Goal: Task Accomplishment & Management: Manage account settings

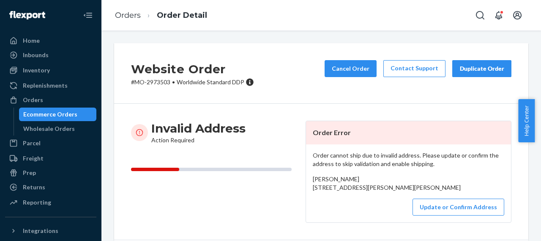
click at [40, 104] on div "Orders" at bounding box center [33, 100] width 20 height 8
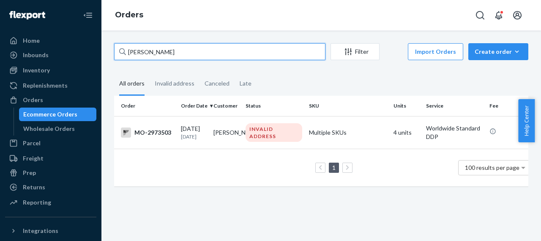
drag, startPoint x: 168, startPoint y: 51, endPoint x: 109, endPoint y: 58, distance: 59.6
click at [109, 58] on div "[PERSON_NAME] Filter Import Orders Create order Ecommerce order Removal order A…" at bounding box center [321, 118] width 427 height 151
paste input "text"
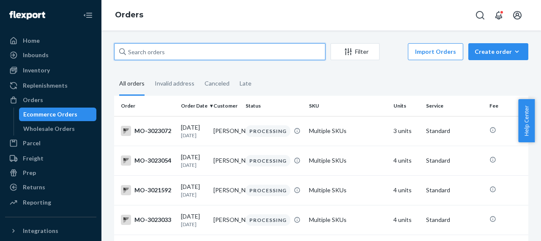
click at [134, 51] on input "text" at bounding box center [219, 51] width 211 height 17
paste input "text"
click at [132, 53] on input "text" at bounding box center [219, 51] width 211 height 17
paste input "MO-3002537"
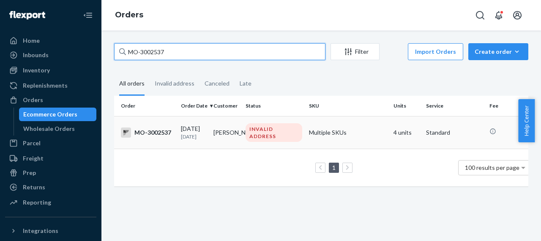
type input "MO-3002537"
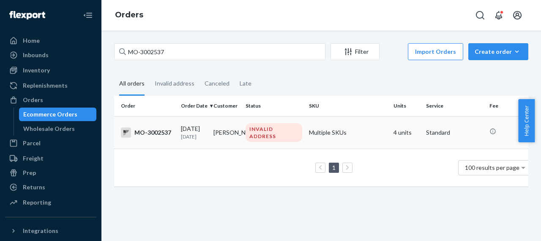
click at [258, 133] on div "INVALID ADDRESS" at bounding box center [274, 132] width 57 height 19
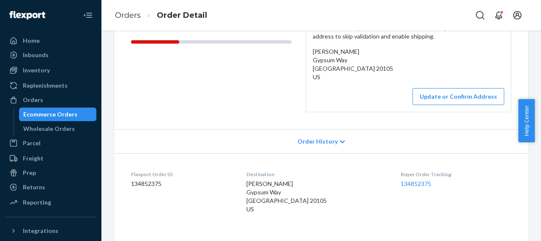
scroll to position [169, 0]
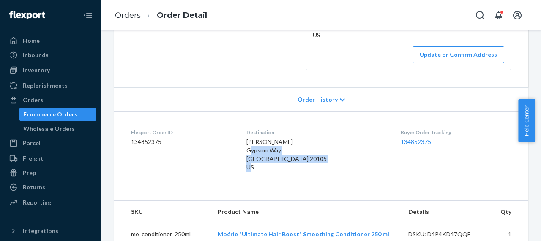
drag, startPoint x: 250, startPoint y: 152, endPoint x: 335, endPoint y: 172, distance: 87.0
click at [335, 172] on dl "Flexport Order ID 134852375 Destination [PERSON_NAME] [GEOGRAPHIC_DATA] 20105 U…" at bounding box center [321, 151] width 414 height 80
copy span "[GEOGRAPHIC_DATA] US"
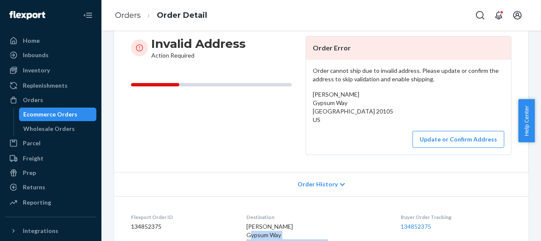
scroll to position [0, 0]
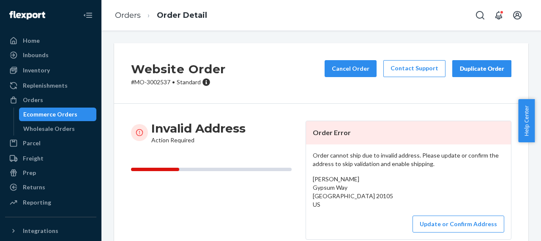
click at [157, 80] on p "# MO-3002537 • Standard" at bounding box center [178, 82] width 95 height 8
copy p "3002537"
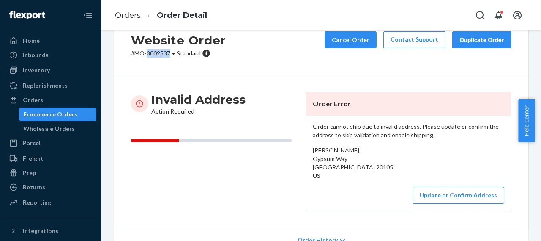
scroll to position [42, 0]
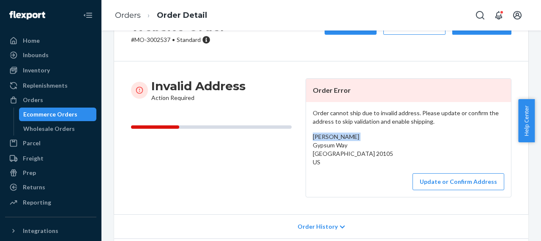
drag, startPoint x: 356, startPoint y: 139, endPoint x: 308, endPoint y: 139, distance: 47.8
click at [308, 139] on div "Order cannot ship due to invalid address. Please update or confirm the address …" at bounding box center [408, 149] width 205 height 95
copy span "Becky LaMascus"
drag, startPoint x: 135, startPoint y: 41, endPoint x: 170, endPoint y: 41, distance: 35.1
click at [170, 41] on p "# MO-3002537 • Standard" at bounding box center [178, 40] width 95 height 8
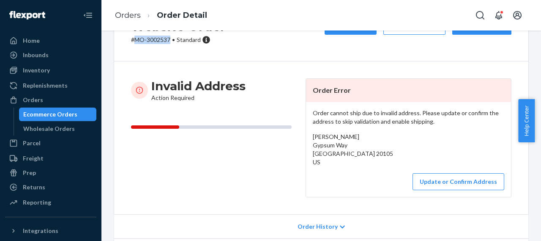
copy p "MO-3002537"
click at [43, 99] on div "Orders" at bounding box center [51, 100] width 90 height 12
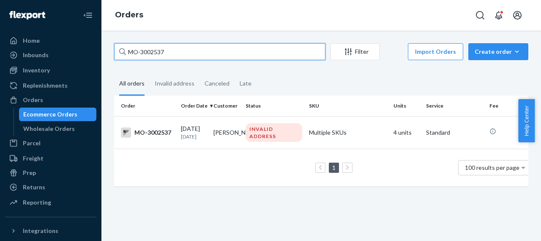
drag, startPoint x: 172, startPoint y: 52, endPoint x: 120, endPoint y: 61, distance: 52.8
click at [120, 61] on div "MO-3002537 Filter Import Orders Create order Ecommerce order Removal order" at bounding box center [321, 52] width 414 height 19
paste input "779"
type input "MO-3002779"
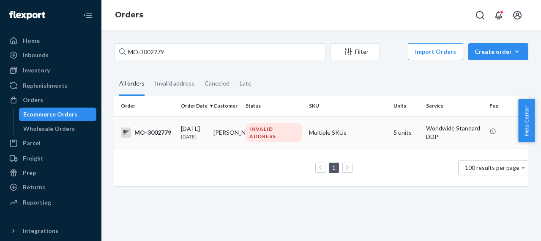
click at [163, 132] on div "MO-3002779" at bounding box center [147, 132] width 53 height 10
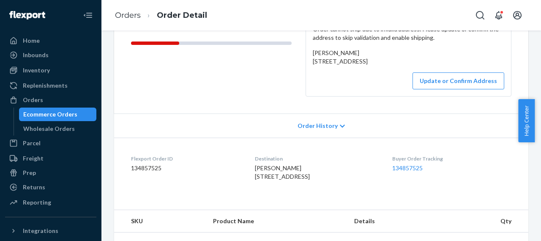
scroll to position [127, 0]
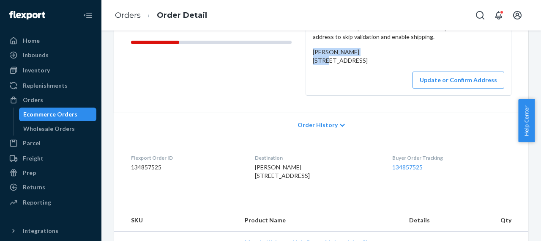
drag, startPoint x: 363, startPoint y: 53, endPoint x: 310, endPoint y: 50, distance: 52.5
click at [313, 50] on div "Justine Hilderbrand 15 Gladstone Street West Madoc, ON K0K 2K0 CA" at bounding box center [409, 56] width 192 height 17
copy span "Justine Hilderbrand"
drag, startPoint x: 309, startPoint y: 61, endPoint x: 388, endPoint y: 84, distance: 82.3
click at [388, 84] on div "Order cannot ship due to invalid address. Please update or confirm the address …" at bounding box center [408, 56] width 205 height 78
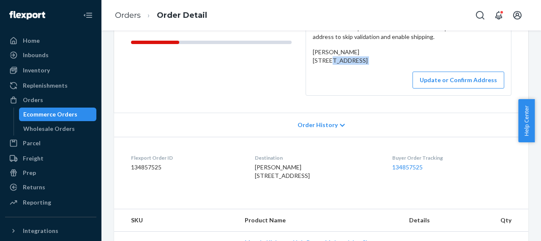
copy div "15 Gladstone Street West Madoc, ON K0K 2K0 CA"
click at [375, 88] on div "Update or Confirm Address" at bounding box center [409, 79] width 192 height 17
click at [458, 88] on button "Update or Confirm Address" at bounding box center [459, 79] width 92 height 17
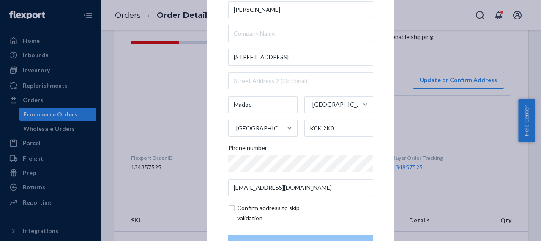
scroll to position [0, 0]
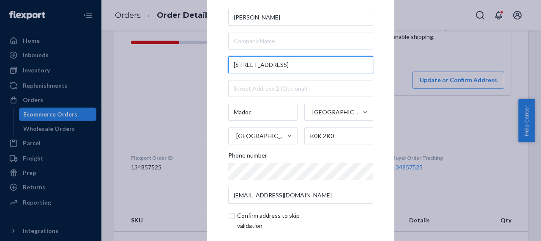
click at [298, 64] on input "15 Gladstone Street West" at bounding box center [300, 64] width 145 height 17
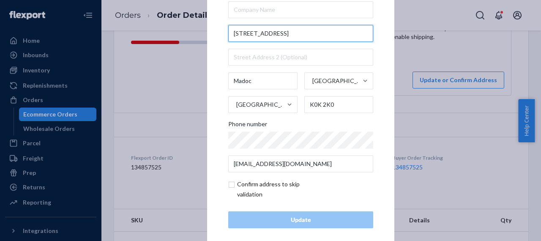
scroll to position [39, 0]
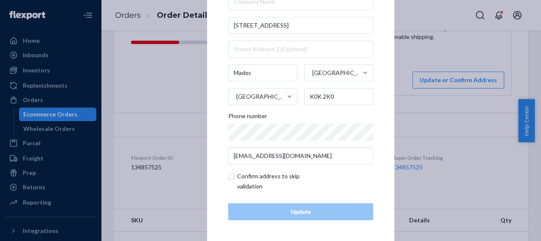
click at [229, 177] on input "checkbox" at bounding box center [277, 181] width 98 height 20
checkbox input "true"
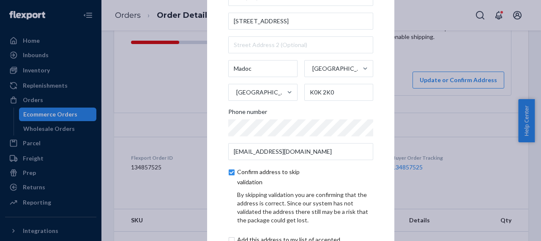
scroll to position [75, 0]
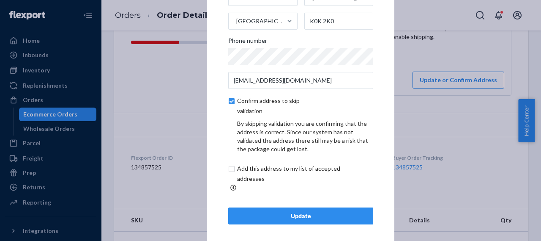
click at [230, 174] on input "checkbox" at bounding box center [298, 173] width 141 height 20
checkbox input "true"
click at [294, 214] on div "Update" at bounding box center [301, 215] width 131 height 8
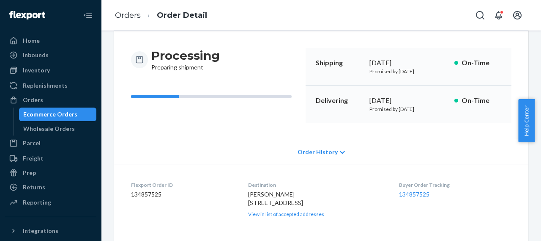
scroll to position [0, 0]
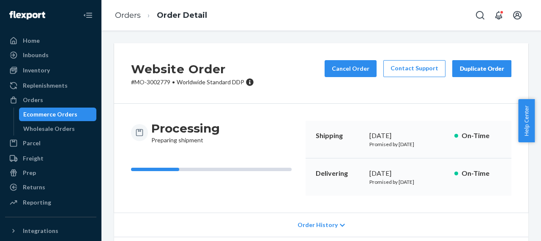
click at [153, 83] on p "# MO-3002779 • Worldwide Standard DDP" at bounding box center [192, 82] width 123 height 8
copy p "3002779"
click at [36, 99] on div "Orders" at bounding box center [33, 100] width 20 height 8
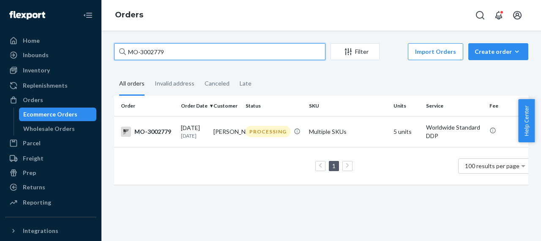
drag, startPoint x: 171, startPoint y: 51, endPoint x: 115, endPoint y: 56, distance: 56.1
click at [115, 56] on input "MO-3002779" at bounding box center [219, 51] width 211 height 17
paste input "0274"
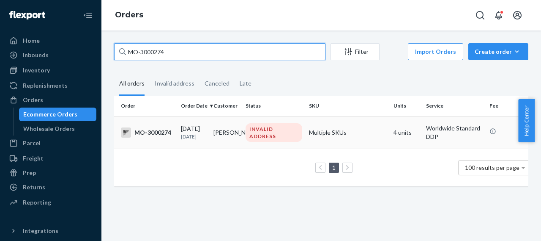
type input "MO-3000274"
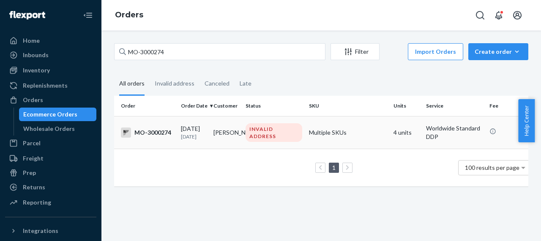
click at [163, 133] on div "MO-3000274" at bounding box center [147, 132] width 53 height 10
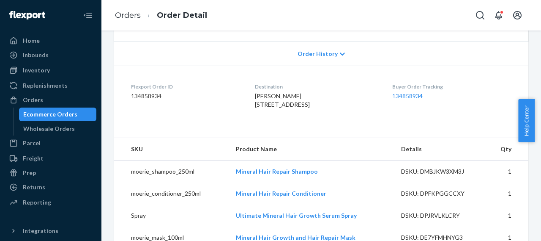
scroll to position [211, 0]
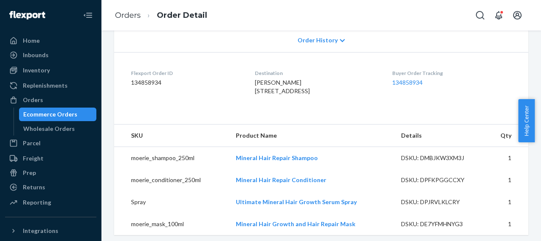
drag, startPoint x: 249, startPoint y: 108, endPoint x: 315, endPoint y: 128, distance: 68.8
click at [315, 115] on dl "Flexport Order ID 134858934 Destination Wendy Babb 3810 Highway street Valleyvi…" at bounding box center [321, 83] width 414 height 63
copy span "3810 Highway street Valleyview, AB T0H 3N0 CA"
drag, startPoint x: 285, startPoint y: 97, endPoint x: 250, endPoint y: 100, distance: 34.8
click at [255, 95] on div "Wendy Babb 3810 Highway street Valleyview, AB T0H 3N0 CA" at bounding box center [316, 86] width 123 height 17
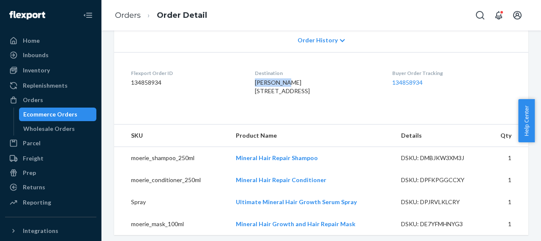
copy span "Wendy Babb"
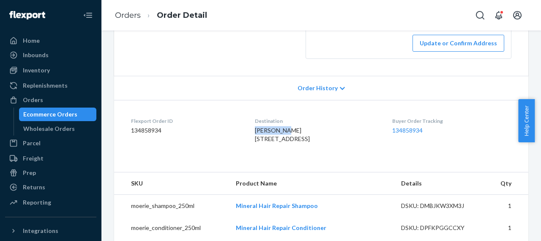
scroll to position [85, 0]
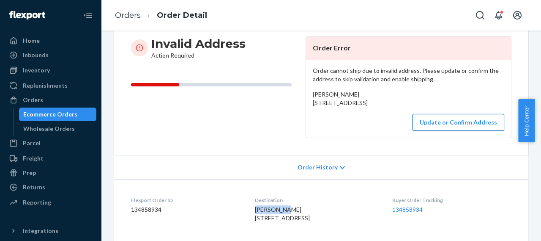
click at [447, 131] on button "Update or Confirm Address" at bounding box center [459, 122] width 92 height 17
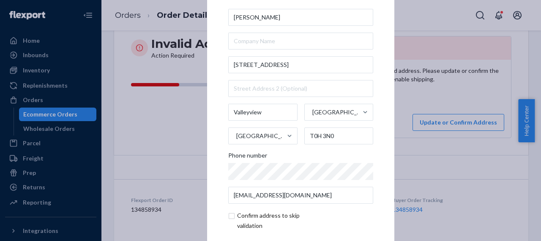
scroll to position [39, 0]
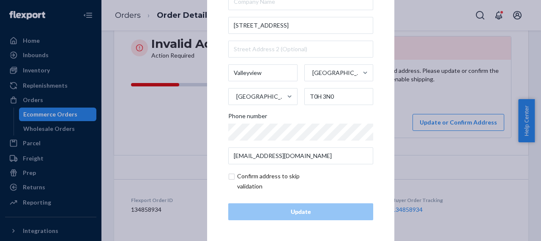
click at [231, 178] on input "checkbox" at bounding box center [277, 181] width 98 height 20
checkbox input "true"
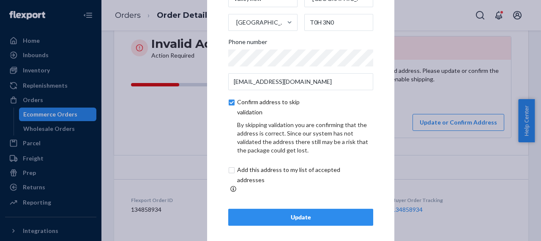
scroll to position [75, 0]
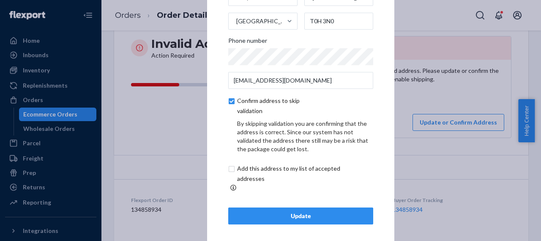
click at [229, 171] on input "checkbox" at bounding box center [298, 173] width 141 height 20
checkbox input "true"
click at [309, 212] on div "Update" at bounding box center [301, 215] width 131 height 8
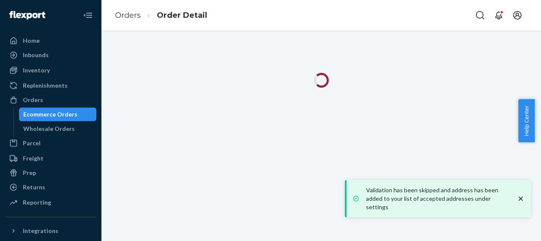
scroll to position [0, 0]
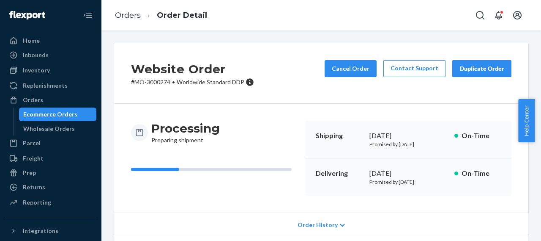
click at [161, 83] on p "# MO-3000274 • Worldwide Standard DDP" at bounding box center [192, 82] width 123 height 8
click at [40, 104] on div "Orders" at bounding box center [33, 100] width 20 height 8
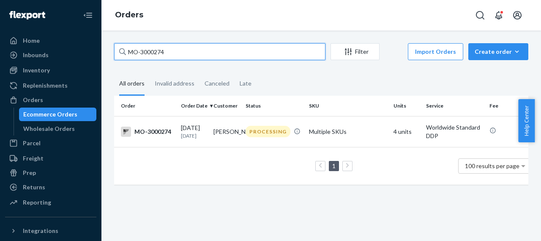
drag, startPoint x: 167, startPoint y: 51, endPoint x: 103, endPoint y: 55, distance: 64.0
click at [103, 55] on div "MO-3000274 Filter Import Orders Create order Ecommerce order Removal order All …" at bounding box center [322, 135] width 440 height 210
paste input "3097"
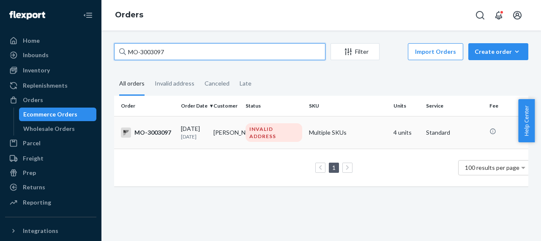
type input "MO-3003097"
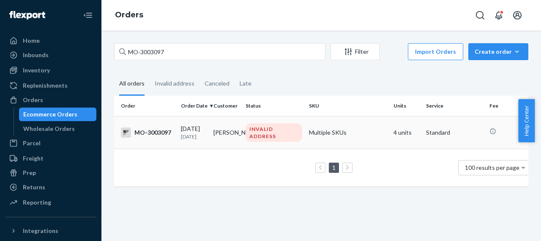
click at [163, 132] on div "MO-3003097" at bounding box center [147, 132] width 53 height 10
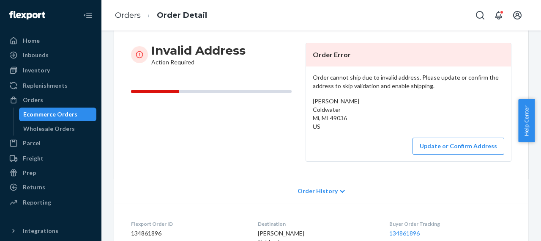
scroll to position [37, 0]
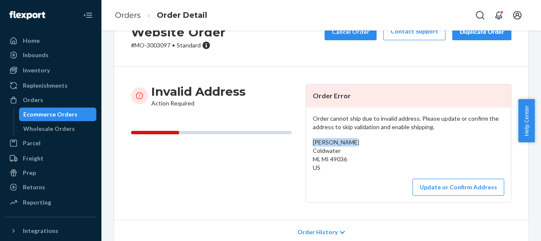
drag, startPoint x: 347, startPoint y: 142, endPoint x: 306, endPoint y: 140, distance: 41.1
click at [306, 140] on div "Order cannot ship due to invalid address. Please update or confirm the address …" at bounding box center [408, 154] width 205 height 95
click at [43, 102] on div "Orders" at bounding box center [51, 100] width 90 height 12
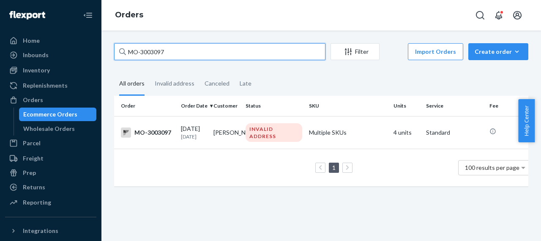
drag, startPoint x: 170, startPoint y: 49, endPoint x: 107, endPoint y: 48, distance: 62.6
click at [107, 48] on div "MO-3003097 Filter Import Orders Create order Ecommerce order Removal order All …" at bounding box center [322, 135] width 440 height 210
paste input "Kathleen Ish"
type input "Kathleen Ish"
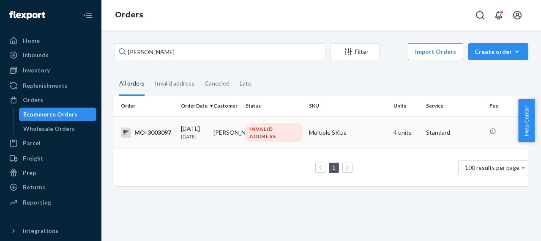
click at [158, 132] on div "MO-3003097" at bounding box center [147, 132] width 53 height 10
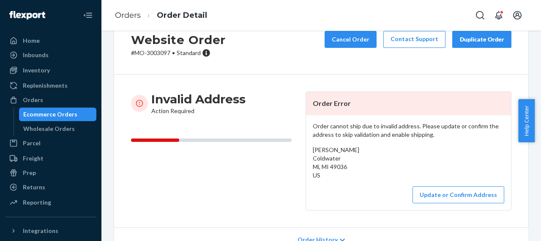
scroll to position [42, 0]
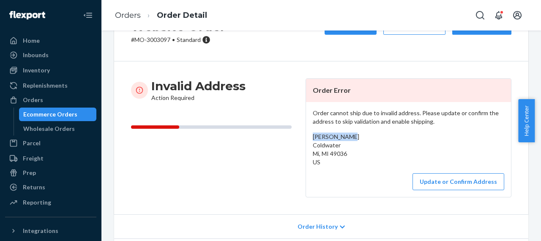
drag, startPoint x: 348, startPoint y: 137, endPoint x: 309, endPoint y: 137, distance: 39.3
click at [309, 137] on div "Order cannot ship due to invalid address. Please update or confirm the address …" at bounding box center [408, 149] width 205 height 95
drag, startPoint x: 309, startPoint y: 144, endPoint x: 351, endPoint y: 165, distance: 47.3
click at [351, 165] on div "Order cannot ship due to invalid address. Please update or confirm the address …" at bounding box center [408, 149] width 205 height 95
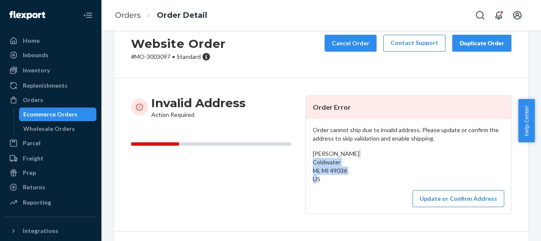
scroll to position [0, 0]
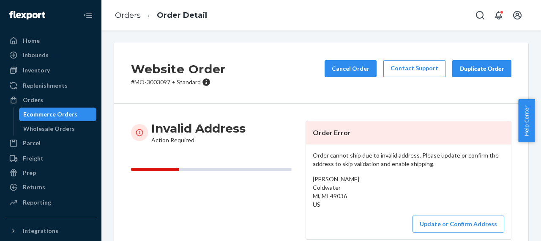
click at [159, 80] on p "# MO-3003097 • Standard" at bounding box center [178, 82] width 95 height 8
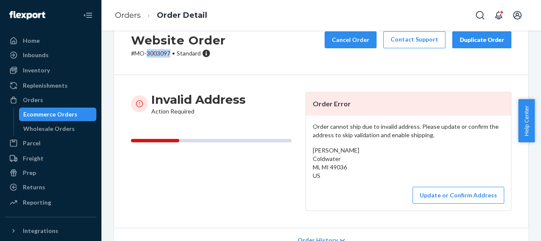
scroll to position [42, 0]
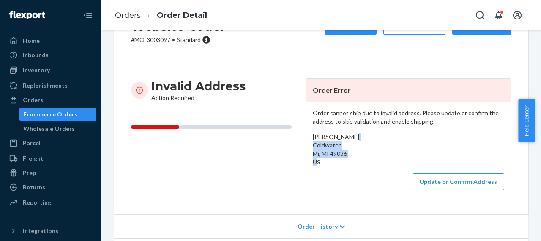
drag, startPoint x: 310, startPoint y: 145, endPoint x: 343, endPoint y: 164, distance: 38.6
click at [343, 164] on div "Order cannot ship due to invalid address. Please update or confirm the address …" at bounding box center [408, 149] width 205 height 95
click at [462, 181] on button "Update or Confirm Address" at bounding box center [459, 181] width 92 height 17
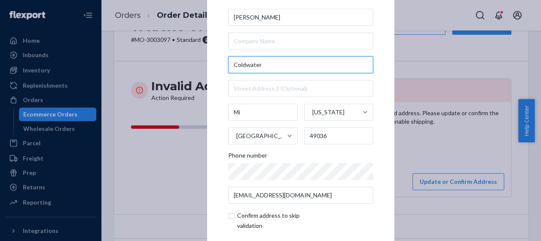
drag, startPoint x: 269, startPoint y: 63, endPoint x: 221, endPoint y: 72, distance: 49.0
click at [221, 72] on div "× Update Address Kathleen Ish Coldwater Mi Michigan United States 49036 Phone n…" at bounding box center [300, 120] width 187 height 320
paste input "17 Morse St."
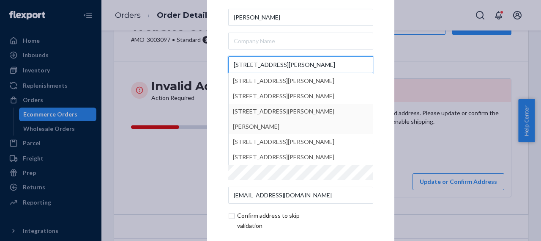
type input "17 Morse St."
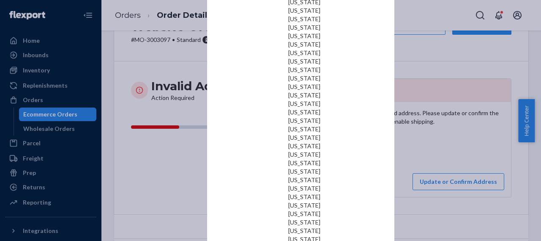
scroll to position [337, 0]
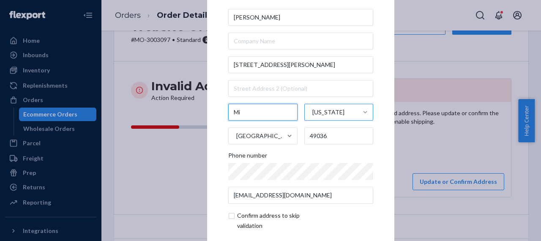
drag, startPoint x: 249, startPoint y: 111, endPoint x: 220, endPoint y: 115, distance: 29.0
click at [220, 115] on div "× Update Address Kathleen Ish 17 Morse St. Mi Michigan United States 49036 Phon…" at bounding box center [300, 120] width 187 height 320
paste input "Coldwater"
type input "Coldwater"
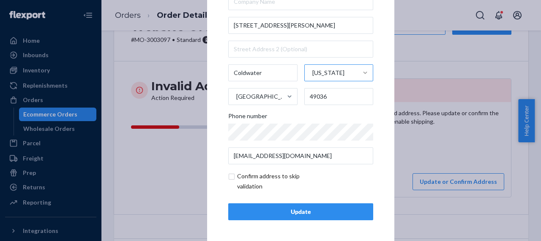
click at [292, 214] on div "Update" at bounding box center [301, 211] width 131 height 8
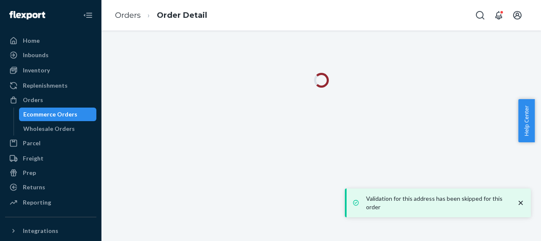
scroll to position [0, 0]
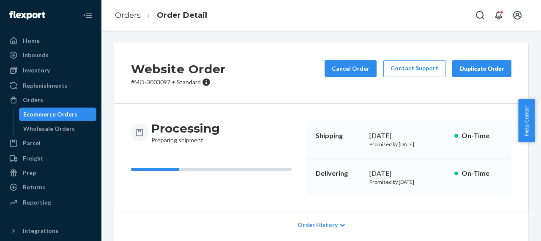
click at [159, 80] on p "# MO-3003097 • Standard" at bounding box center [178, 82] width 95 height 8
click at [168, 105] on div "Processing Preparing shipment Shipping August 25, 2025 Promised by August 25, 2…" at bounding box center [321, 158] width 414 height 109
click at [160, 81] on p "# MO-3003097 • Standard" at bounding box center [178, 82] width 95 height 8
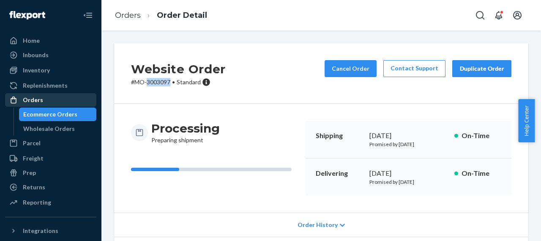
click at [37, 100] on div "Orders" at bounding box center [33, 100] width 20 height 8
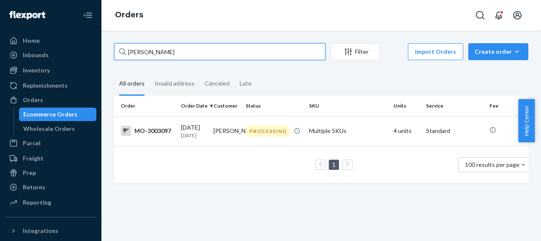
drag, startPoint x: 164, startPoint y: 49, endPoint x: 123, endPoint y: 54, distance: 41.7
click at [123, 54] on div "Kathleen Ish" at bounding box center [219, 51] width 211 height 17
paste input "MO-3003988"
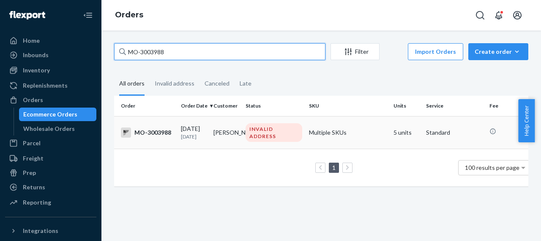
type input "MO-3003988"
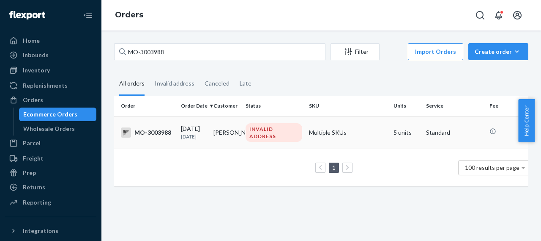
click at [154, 132] on div "MO-3003988" at bounding box center [147, 132] width 53 height 10
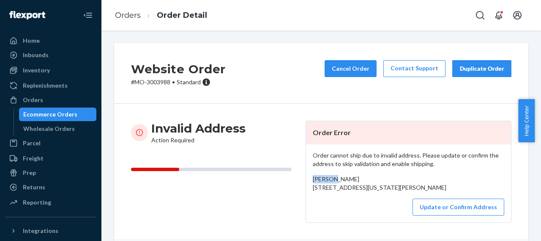
drag, startPoint x: 334, startPoint y: 180, endPoint x: 306, endPoint y: 181, distance: 27.9
click at [306, 181] on div "Order cannot ship due to invalid address. Please update or confirm the address …" at bounding box center [408, 183] width 205 height 78
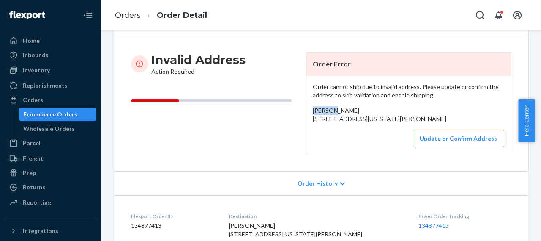
scroll to position [85, 0]
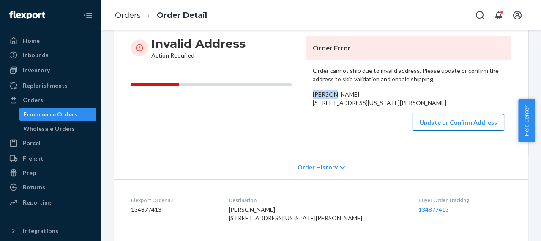
click at [453, 131] on button "Update or Confirm Address" at bounding box center [459, 122] width 92 height 17
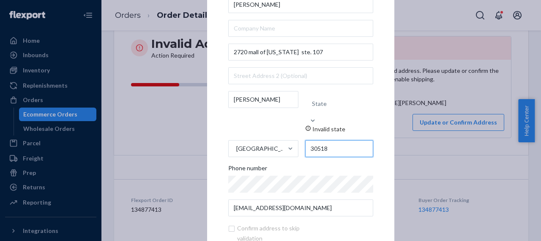
click at [328, 140] on input "30518" at bounding box center [339, 148] width 68 height 17
type input "30519"
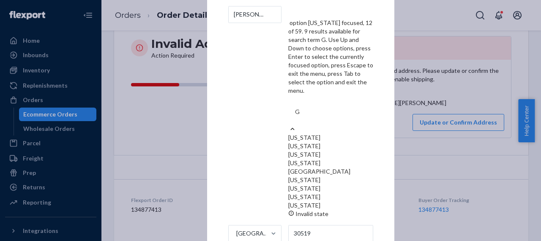
type input "GA"
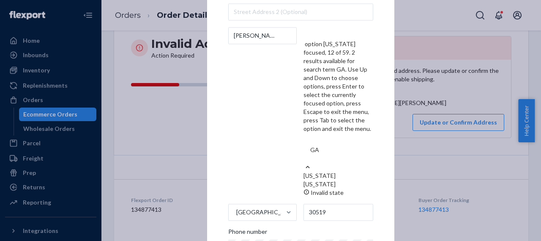
click at [319, 171] on div "Georgia" at bounding box center [339, 175] width 70 height 8
click at [319, 141] on input "GA" at bounding box center [314, 149] width 9 height 17
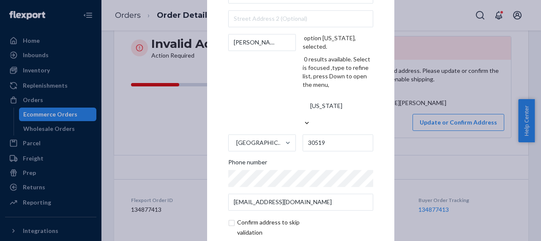
scroll to position [39, 0]
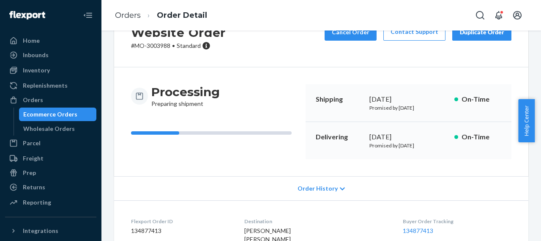
scroll to position [0, 0]
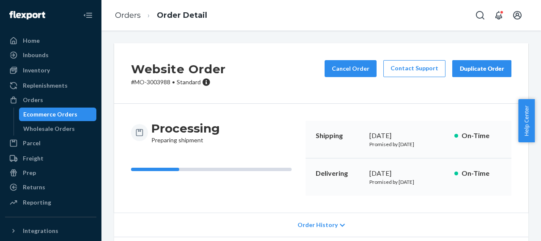
click at [155, 79] on p "# MO-3003988 • Standard" at bounding box center [178, 82] width 95 height 8
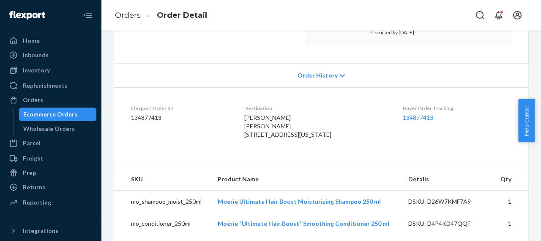
scroll to position [169, 0]
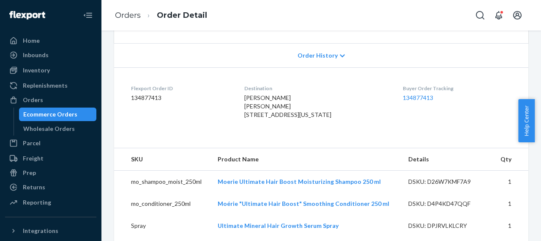
drag, startPoint x: 239, startPoint y: 115, endPoint x: 312, endPoint y: 132, distance: 75.3
click at [312, 132] on dl "Flexport Order ID 134877413 Destination Mai Lor Mai Lor 2720 Mall of Georgia Bl…" at bounding box center [321, 103] width 414 height 72
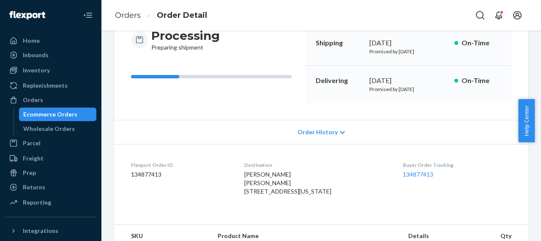
scroll to position [0, 0]
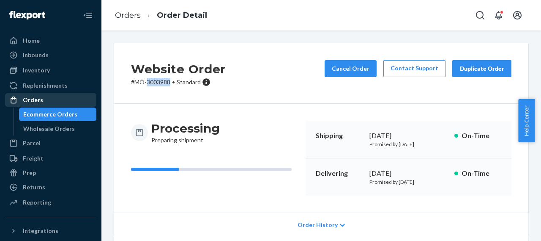
click at [41, 99] on div "Orders" at bounding box center [33, 100] width 20 height 8
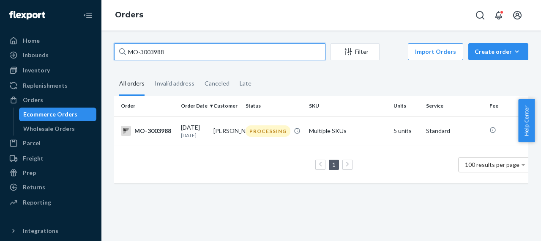
drag, startPoint x: 167, startPoint y: 48, endPoint x: 102, endPoint y: 68, distance: 68.9
click at [103, 66] on div "MO-3003988 Filter Import Orders Create order Ecommerce order Removal order All …" at bounding box center [322, 135] width 440 height 210
paste input "1332"
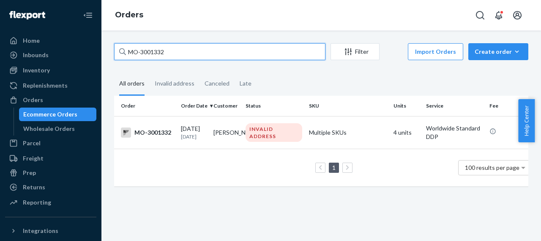
type input "MO-3001332"
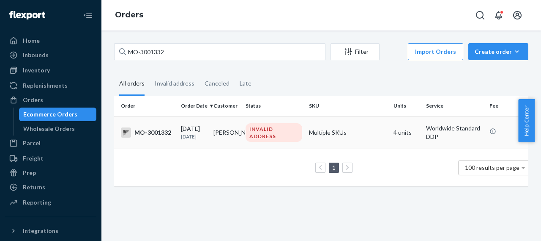
click at [151, 132] on div "MO-3001332" at bounding box center [147, 132] width 53 height 10
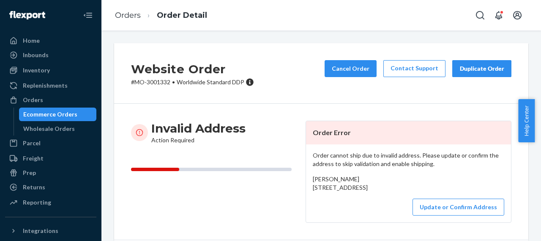
scroll to position [85, 0]
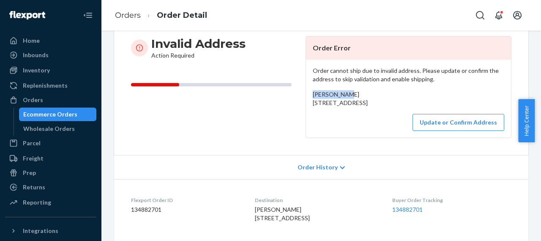
drag, startPoint x: 349, startPoint y: 96, endPoint x: 309, endPoint y: 91, distance: 39.6
click at [309, 91] on div "Order cannot ship due to invalid address. Please update or confirm the address …" at bounding box center [408, 99] width 205 height 78
click at [454, 131] on button "Update or Confirm Address" at bounding box center [459, 122] width 92 height 17
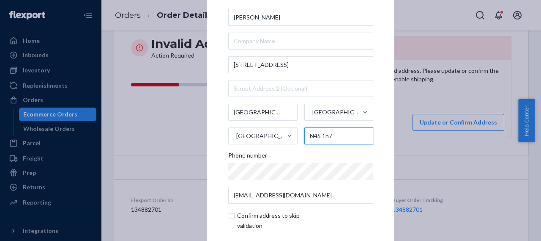
click at [325, 136] on input "N4S 1n7" at bounding box center [339, 135] width 69 height 17
type input "N4S 1N7"
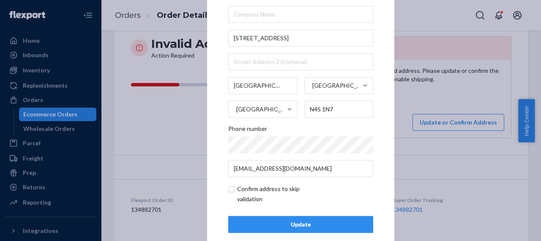
scroll to position [39, 0]
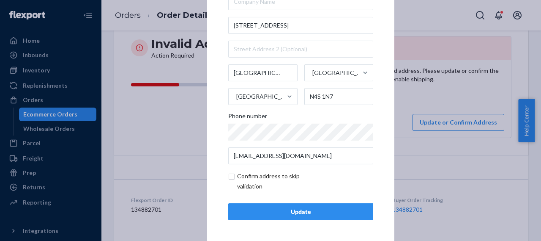
click at [295, 212] on div "Update" at bounding box center [301, 211] width 131 height 8
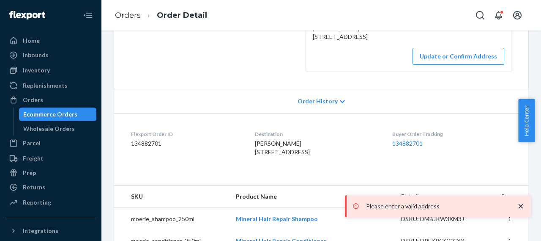
scroll to position [169, 0]
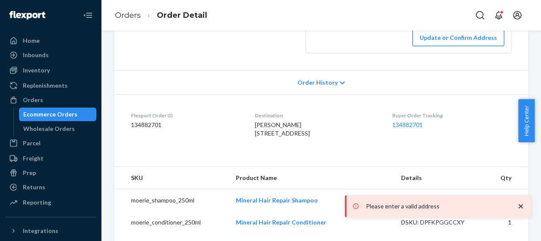
click at [426, 46] on button "Update or Confirm Address" at bounding box center [459, 37] width 92 height 17
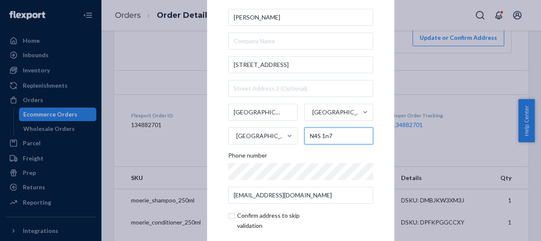
click at [325, 135] on input "N4S 1n7" at bounding box center [339, 135] width 69 height 17
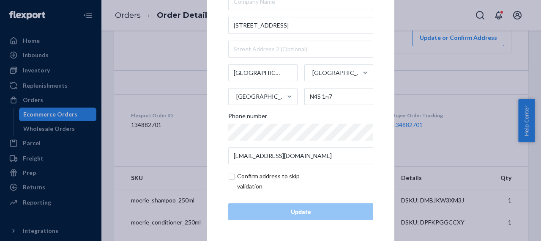
click at [228, 176] on input "checkbox" at bounding box center [277, 181] width 98 height 20
checkbox input "true"
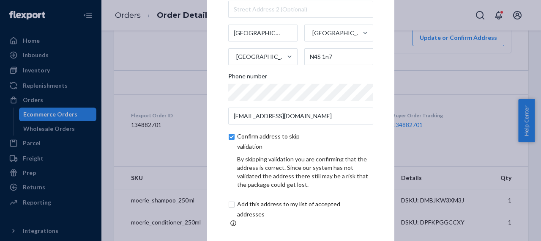
scroll to position [4, 0]
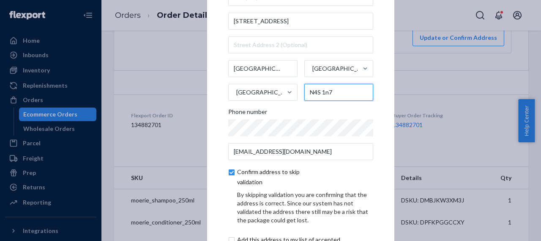
click at [325, 95] on input "N4S 1n7" at bounding box center [339, 92] width 69 height 17
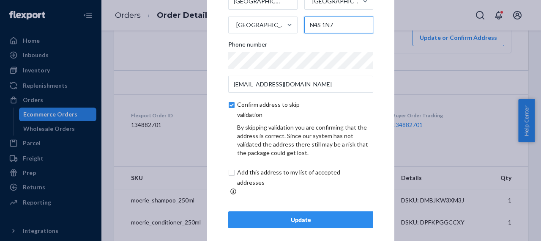
scroll to position [75, 0]
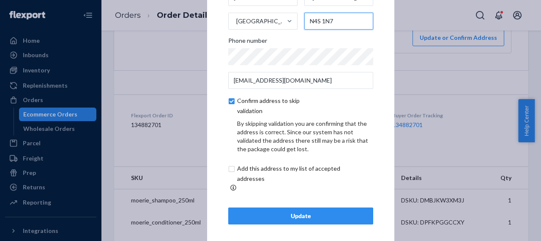
type input "N4S 1N7"
click at [230, 105] on input "checkbox" at bounding box center [277, 106] width 98 height 20
checkbox input "false"
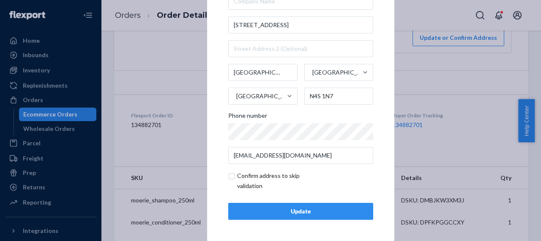
scroll to position [39, 0]
click at [303, 213] on div "Update" at bounding box center [301, 211] width 131 height 8
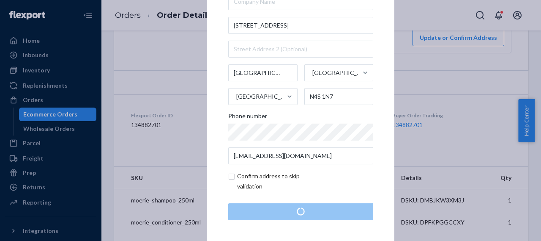
scroll to position [0, 0]
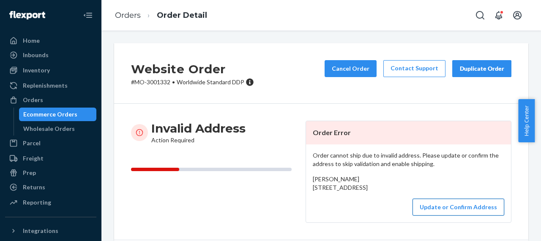
click at [451, 215] on button "Update or Confirm Address" at bounding box center [459, 206] width 92 height 17
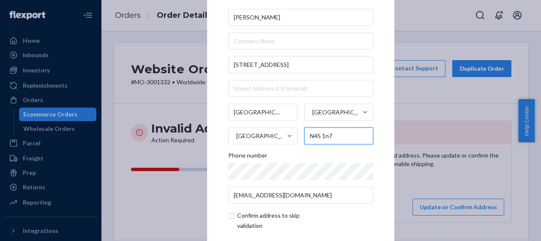
click at [325, 137] on input "N4S 1n7" at bounding box center [339, 135] width 69 height 17
type input "N4S 1N7"
click at [228, 217] on input "checkbox" at bounding box center [277, 220] width 98 height 20
checkbox input "true"
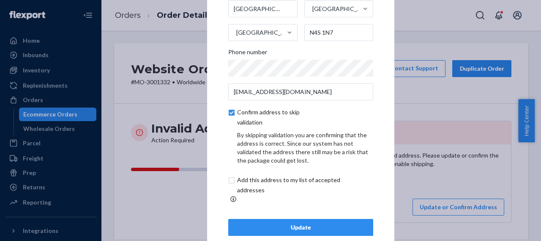
scroll to position [75, 0]
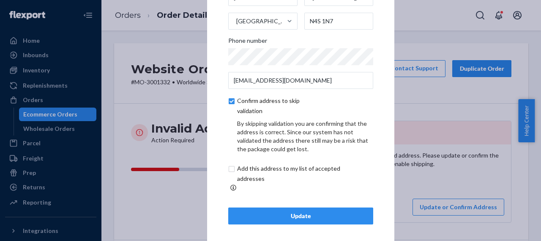
click at [231, 175] on input "checkbox" at bounding box center [298, 173] width 141 height 20
checkbox input "true"
click at [302, 211] on div "Update" at bounding box center [301, 215] width 131 height 8
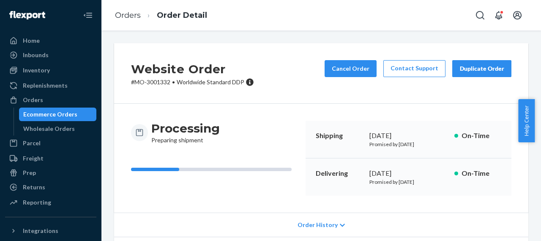
click at [160, 84] on p "# MO-3001332 • Worldwide Standard DDP" at bounding box center [192, 82] width 123 height 8
click at [33, 99] on div "Orders" at bounding box center [33, 100] width 20 height 8
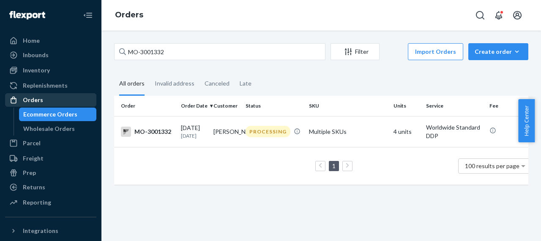
click at [46, 100] on div "Orders" at bounding box center [51, 100] width 90 height 12
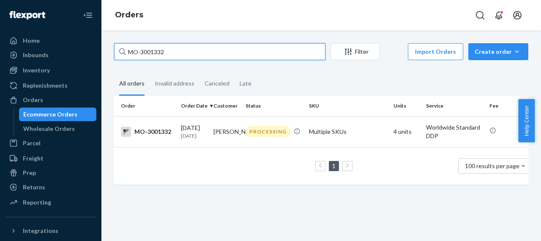
drag, startPoint x: 169, startPoint y: 52, endPoint x: 114, endPoint y: 58, distance: 54.9
click at [115, 55] on input "MO-3001332" at bounding box center [219, 51] width 211 height 17
paste input "4808"
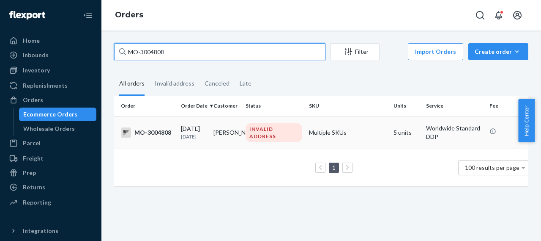
type input "MO-3004808"
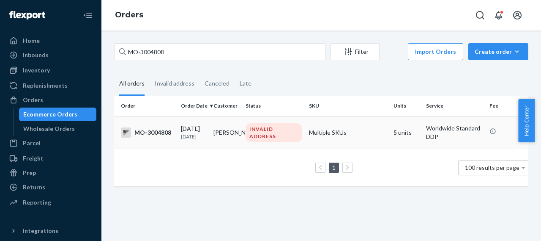
click at [159, 132] on div "MO-3004808" at bounding box center [147, 132] width 53 height 10
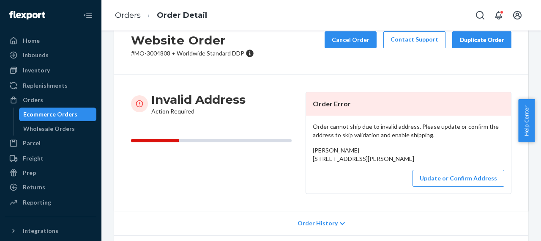
scroll to position [42, 0]
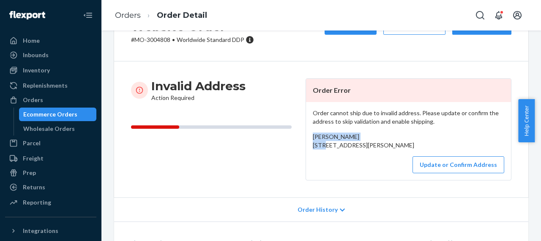
drag, startPoint x: 368, startPoint y: 138, endPoint x: 305, endPoint y: 135, distance: 63.1
click at [306, 135] on div "Order cannot ship due to invalid address. Please update or confirm the address …" at bounding box center [408, 141] width 205 height 78
click at [389, 146] on div "Irene Kakekagumick 210 Janica Drive Cat Lake, ON P0V1J0 CA" at bounding box center [409, 140] width 192 height 17
drag, startPoint x: 308, startPoint y: 145, endPoint x: 364, endPoint y: 164, distance: 58.3
click at [364, 164] on div "Order cannot ship due to invalid address. Please update or confirm the address …" at bounding box center [408, 141] width 205 height 78
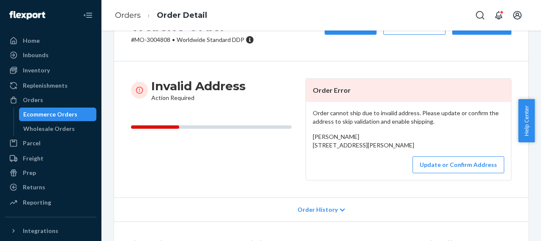
scroll to position [0, 0]
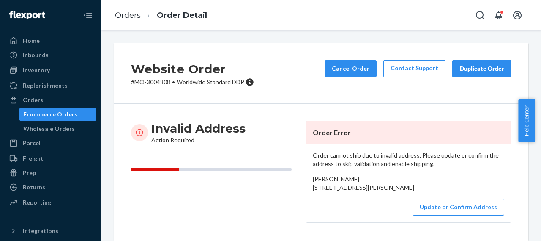
click at [399, 185] on div "Irene Kakekagumick 210 Janica Drive Cat Lake, ON P0V1J0 CA" at bounding box center [409, 183] width 192 height 17
click at [161, 82] on p "# MO-3004808 • Worldwide Standard DDP" at bounding box center [192, 82] width 123 height 8
drag, startPoint x: 366, startPoint y: 178, endPoint x: 304, endPoint y: 178, distance: 62.2
click at [306, 178] on div "Order cannot ship due to invalid address. Please update or confirm the address …" at bounding box center [408, 183] width 205 height 78
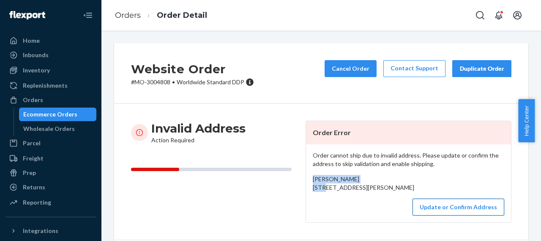
click at [435, 215] on button "Update or Confirm Address" at bounding box center [459, 206] width 92 height 17
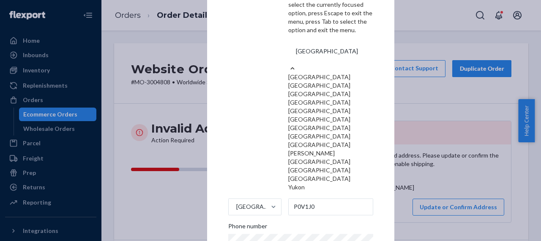
scroll to position [75, 0]
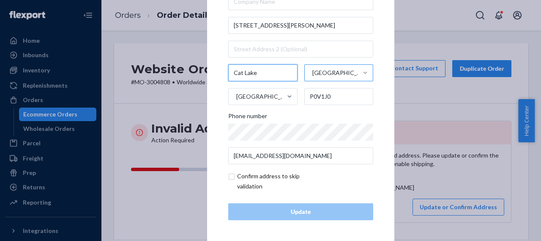
click at [269, 72] on input "Cat Lake" at bounding box center [262, 72] width 69 height 17
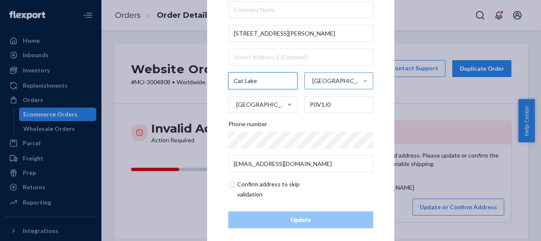
scroll to position [39, 0]
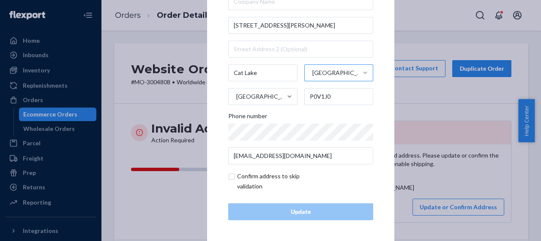
click at [138, 35] on div "× Update Address Irene Kakekagumick 210 Janica Drive Cat Lake Ontario Canada P0…" at bounding box center [270, 120] width 541 height 241
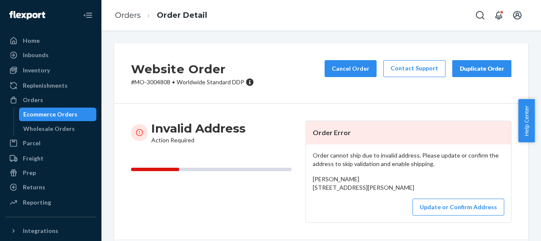
click at [156, 81] on p "# MO-3004808 • Worldwide Standard DDP" at bounding box center [192, 82] width 123 height 8
drag, startPoint x: 310, startPoint y: 189, endPoint x: 371, endPoint y: 204, distance: 63.2
click at [371, 192] on div "Irene Kakekagumick 210 Janica Drive Cat Lake, ON P0V1J0 CA" at bounding box center [409, 183] width 192 height 17
click at [437, 215] on button "Update or Confirm Address" at bounding box center [459, 206] width 92 height 17
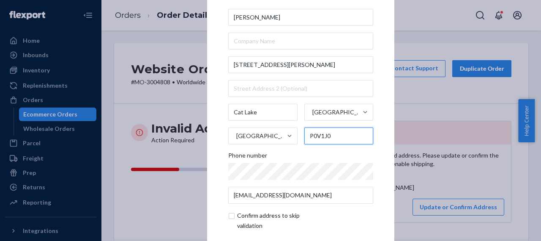
click at [317, 137] on input "P0V1J0" at bounding box center [339, 135] width 69 height 17
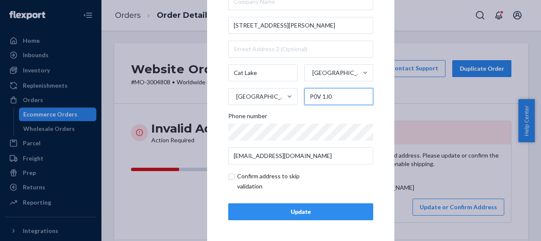
type input "P0V 1J0"
click at [310, 209] on div "Update" at bounding box center [301, 211] width 131 height 8
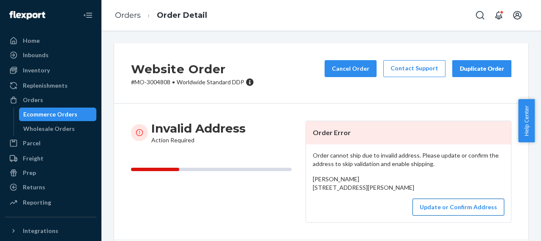
click at [457, 215] on button "Update or Confirm Address" at bounding box center [459, 206] width 92 height 17
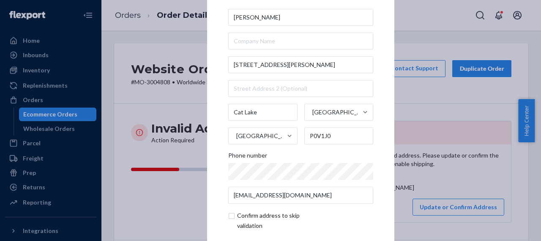
click at [231, 217] on input "checkbox" at bounding box center [277, 220] width 98 height 20
checkbox input "true"
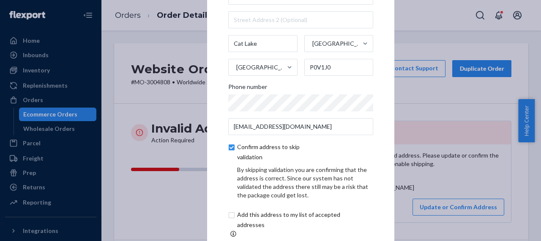
scroll to position [42, 0]
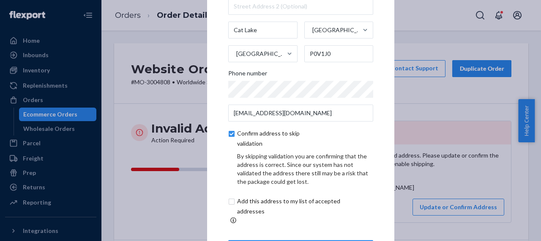
drag, startPoint x: 228, startPoint y: 207, endPoint x: 241, endPoint y: 207, distance: 14.0
click at [228, 206] on input "checkbox" at bounding box center [298, 206] width 141 height 20
checkbox input "true"
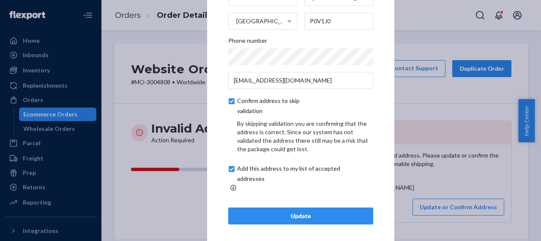
click at [301, 211] on div "Update" at bounding box center [301, 215] width 131 height 8
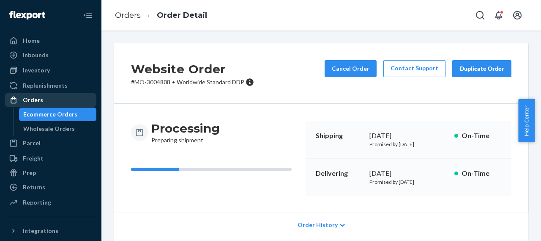
click at [40, 103] on div "Orders" at bounding box center [33, 100] width 20 height 8
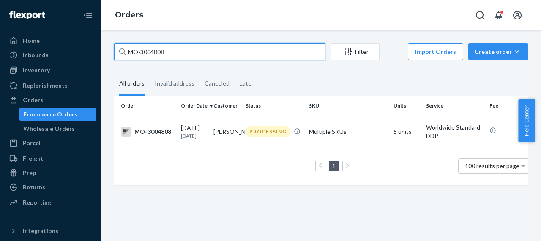
drag, startPoint x: 167, startPoint y: 49, endPoint x: 119, endPoint y: 58, distance: 48.0
click at [119, 58] on div "MO-3004808" at bounding box center [219, 51] width 211 height 17
paste input "5435"
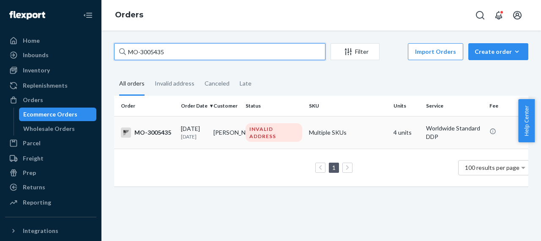
type input "MO-3005435"
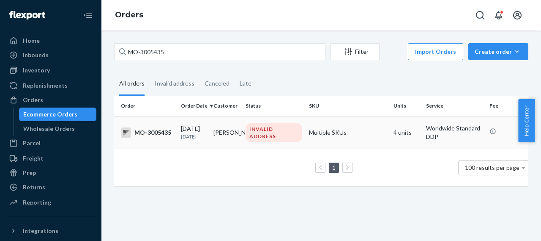
click at [152, 132] on div "MO-3005435" at bounding box center [147, 132] width 53 height 10
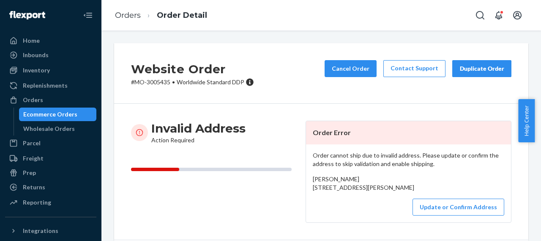
scroll to position [42, 0]
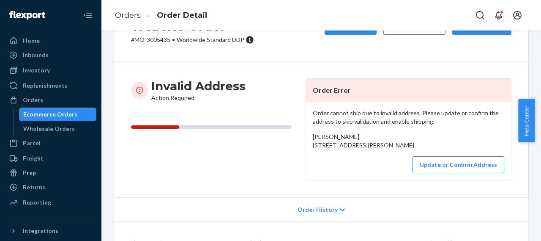
drag, startPoint x: 308, startPoint y: 146, endPoint x: 388, endPoint y: 162, distance: 81.5
click at [388, 162] on div "Order cannot ship due to invalid address. Please update or confirm the address …" at bounding box center [408, 141] width 205 height 78
click at [342, 134] on div "Pat Moore 103 Aishihik Street, box 2088 Haines Junction, YT Y0B 1L0 CA" at bounding box center [409, 140] width 192 height 17
drag, startPoint x: 342, startPoint y: 136, endPoint x: 308, endPoint y: 133, distance: 34.4
click at [308, 133] on div "Order cannot ship due to invalid address. Please update or confirm the address …" at bounding box center [408, 141] width 205 height 78
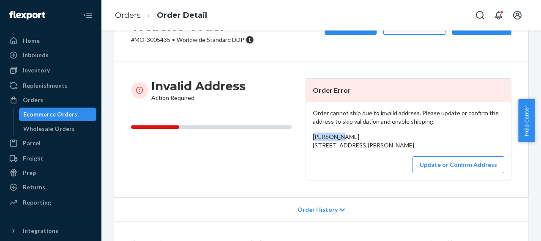
drag, startPoint x: 311, startPoint y: 147, endPoint x: 373, endPoint y: 162, distance: 63.9
click at [373, 149] on div "Pat Moore 103 Aishihik Street, box 2088 Haines Junction, YT Y0B 1L0 CA" at bounding box center [409, 140] width 192 height 17
click at [342, 166] on div "Order cannot ship due to invalid address. Please update or confirm the address …" at bounding box center [408, 141] width 205 height 78
click at [159, 38] on p "# MO-3005435 • Worldwide Standard DDP" at bounding box center [192, 40] width 123 height 8
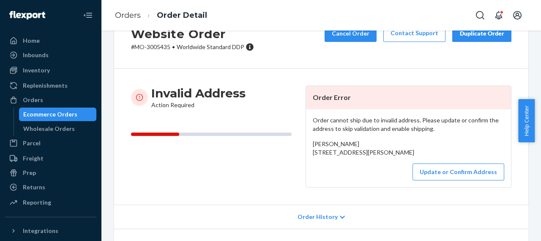
scroll to position [85, 0]
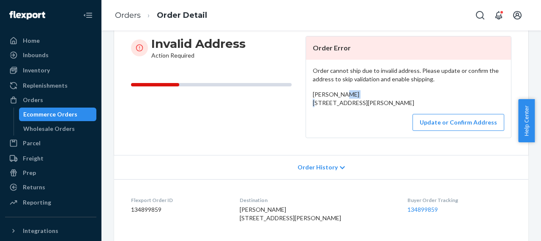
drag, startPoint x: 310, startPoint y: 103, endPoint x: 330, endPoint y: 104, distance: 19.9
click at [328, 104] on span "Pat Moore 103 Aishihik Street, box 2088 Haines Junction, YT Y0B 1L0 CA" at bounding box center [364, 99] width 102 height 16
click at [313, 105] on span "Pat Moore 103 Aishihik Street, box 2088 Haines Junction, YT Y0B 1L0 CA" at bounding box center [364, 99] width 102 height 16
drag, startPoint x: 309, startPoint y: 104, endPoint x: 381, endPoint y: 125, distance: 75.4
click at [381, 125] on div "Order cannot ship due to invalid address. Please update or confirm the address …" at bounding box center [408, 99] width 205 height 78
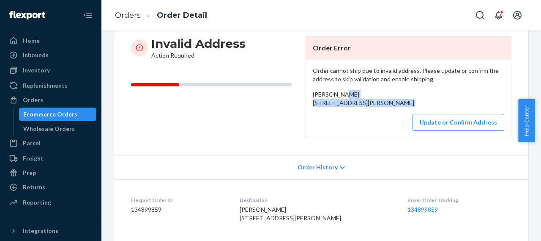
scroll to position [0, 0]
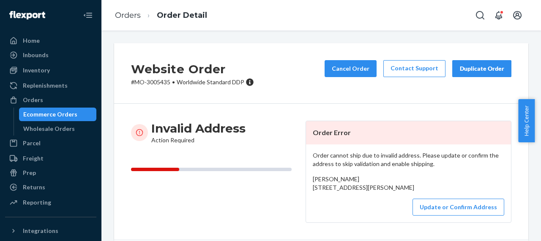
click at [160, 82] on p "# MO-3005435 • Worldwide Standard DDP" at bounding box center [192, 82] width 123 height 8
click at [148, 94] on div "Website Order # MO-3005435 • Worldwide Standard DDP Cancel Order Contact Suppor…" at bounding box center [321, 73] width 414 height 60
drag, startPoint x: 135, startPoint y: 82, endPoint x: 172, endPoint y: 82, distance: 36.8
click at [172, 82] on p "# MO-3005435 • Worldwide Standard DDP" at bounding box center [192, 82] width 123 height 8
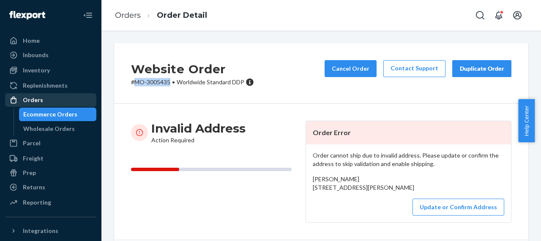
click at [33, 101] on div "Orders" at bounding box center [33, 100] width 20 height 8
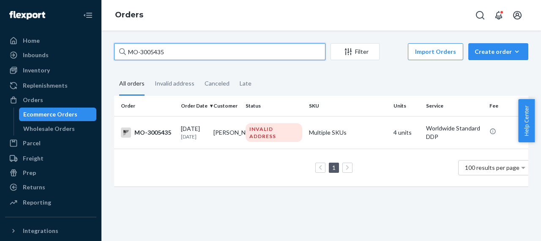
drag, startPoint x: 170, startPoint y: 52, endPoint x: 112, endPoint y: 52, distance: 58.4
click at [112, 52] on div "MO-3005435 Filter Import Orders Create order Ecommerce order Removal order All …" at bounding box center [321, 118] width 427 height 151
paste input "87"
type input "MO-3005487"
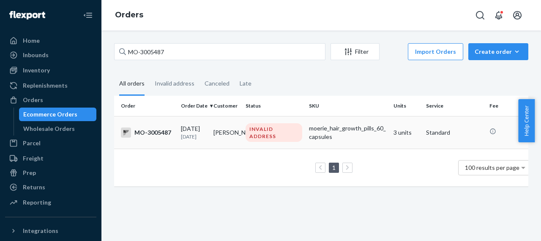
click at [159, 131] on div "MO-3005487" at bounding box center [147, 132] width 53 height 10
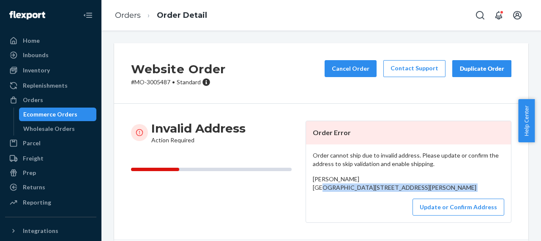
drag, startPoint x: 310, startPoint y: 189, endPoint x: 355, endPoint y: 209, distance: 50.0
click at [355, 209] on div "Order cannot ship due to invalid address. Please update or confirm the address …" at bounding box center [408, 183] width 205 height 78
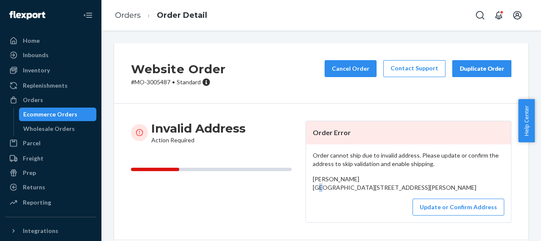
drag, startPoint x: 354, startPoint y: 179, endPoint x: 307, endPoint y: 184, distance: 46.8
click at [307, 184] on div "Order cannot ship due to invalid address. Please update or confirm the address …" at bounding box center [408, 183] width 205 height 78
drag, startPoint x: 311, startPoint y: 179, endPoint x: 360, endPoint y: 178, distance: 49.1
click at [360, 178] on div "Carolyn Willhoit Suite 202 Wilder, KY 41076 US" at bounding box center [409, 183] width 192 height 17
click at [157, 81] on p "# MO-3005487 • Standard" at bounding box center [178, 82] width 95 height 8
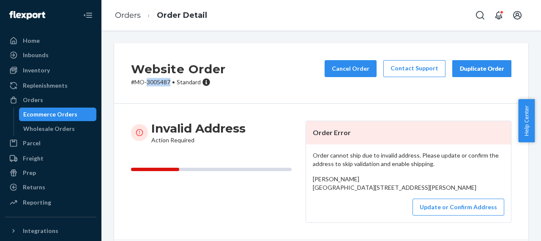
click at [157, 81] on p "# MO-3005487 • Standard" at bounding box center [178, 82] width 95 height 8
drag, startPoint x: 135, startPoint y: 83, endPoint x: 169, endPoint y: 82, distance: 33.9
click at [169, 82] on p "# MO-3005487 • Standard" at bounding box center [178, 82] width 95 height 8
click at [26, 99] on div "Orders" at bounding box center [33, 100] width 20 height 8
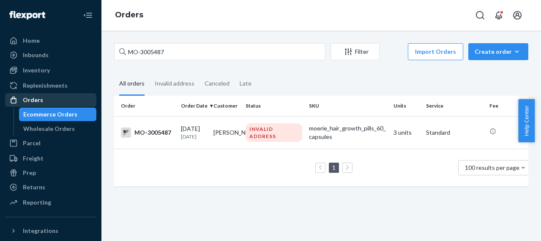
click at [32, 97] on div "Orders" at bounding box center [33, 100] width 20 height 8
click at [39, 97] on div "Orders" at bounding box center [33, 100] width 20 height 8
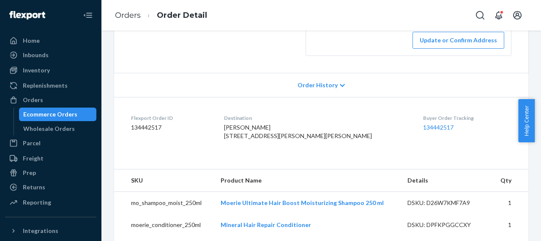
scroll to position [169, 0]
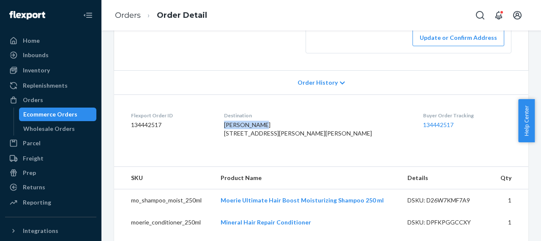
drag, startPoint x: 292, startPoint y: 141, endPoint x: 253, endPoint y: 140, distance: 39.3
click at [253, 140] on dl "Flexport Order ID 134442517 Destination Melanie Dore 359 dillon ave Dillon, SK …" at bounding box center [321, 125] width 414 height 63
copy span "[PERSON_NAME]"
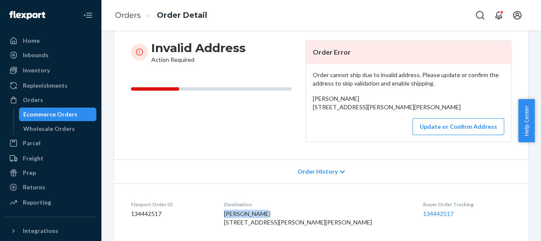
scroll to position [0, 0]
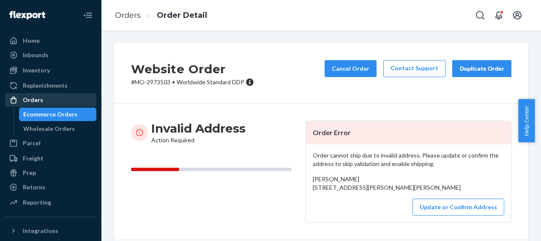
click at [46, 102] on div "Orders" at bounding box center [51, 100] width 90 height 12
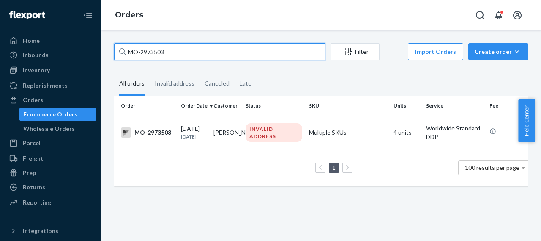
click at [169, 54] on input "MO-2973503" at bounding box center [219, 51] width 211 height 17
drag, startPoint x: 175, startPoint y: 53, endPoint x: 107, endPoint y: 54, distance: 68.5
click at [107, 54] on div "MO-2973503 Filter Import Orders Create order Ecommerce order Removal order All …" at bounding box center [322, 135] width 440 height 210
paste input "elanie Dore"
type input "[PERSON_NAME]"
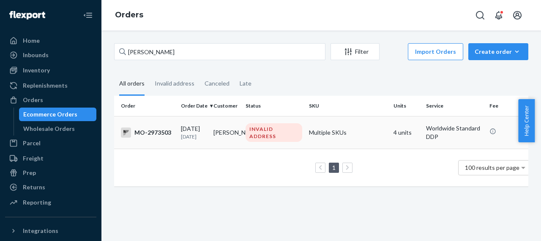
click at [166, 131] on div "MO-2973503" at bounding box center [147, 132] width 53 height 10
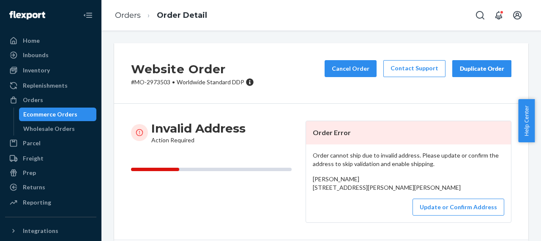
click at [156, 83] on p "# MO-2973503 • Worldwide Standard DDP" at bounding box center [192, 82] width 123 height 8
copy p "2973503"
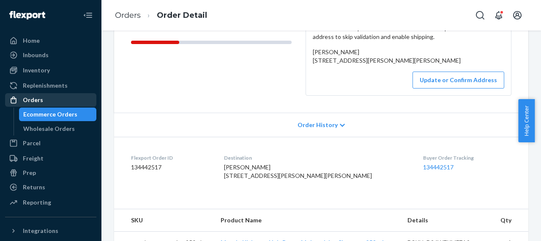
click at [52, 104] on div "Orders" at bounding box center [51, 100] width 90 height 12
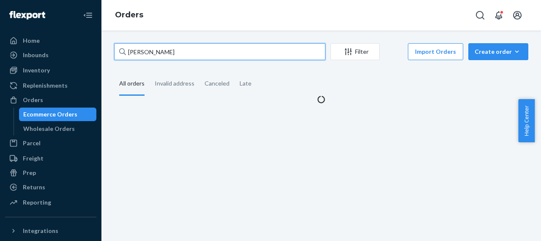
drag, startPoint x: 168, startPoint y: 49, endPoint x: 123, endPoint y: 50, distance: 45.7
click at [123, 50] on div "Melanie Dore" at bounding box center [219, 51] width 211 height 17
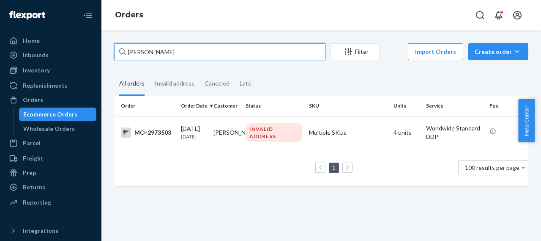
paste input "Justine Hilderbrand"
drag, startPoint x: 186, startPoint y: 52, endPoint x: 123, endPoint y: 60, distance: 63.9
click at [122, 56] on div "Justine Hilderbrand" at bounding box center [219, 51] width 211 height 17
paste input "Wendy Babb"
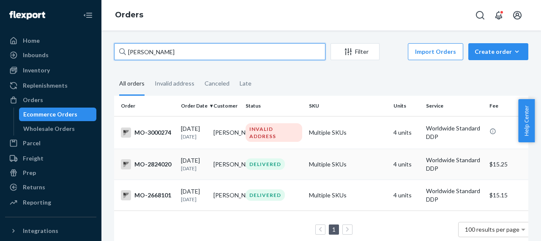
type input "Wendy Babb"
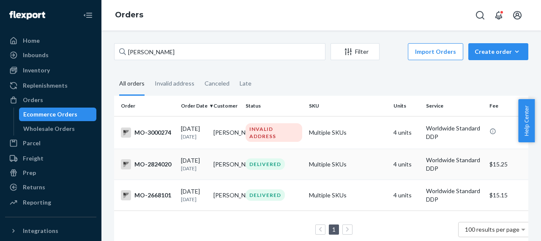
click at [159, 169] on div "MO-2824020" at bounding box center [147, 164] width 53 height 10
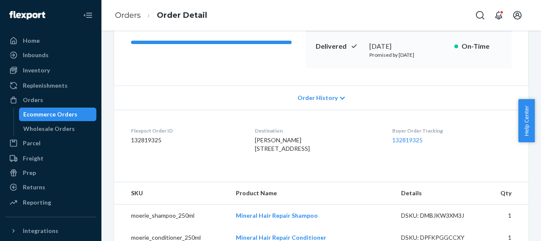
scroll to position [169, 0]
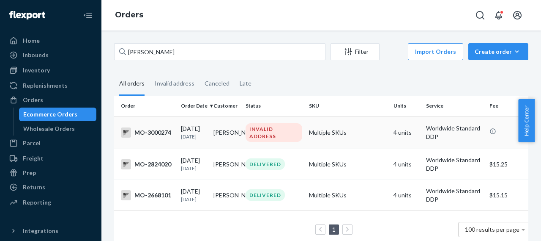
click at [266, 131] on div "INVALID ADDRESS" at bounding box center [274, 132] width 57 height 19
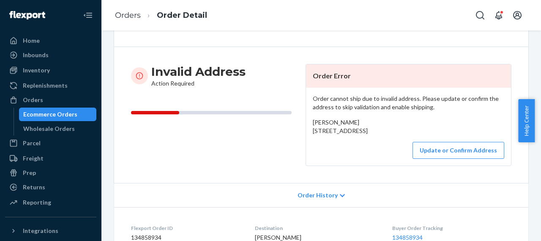
scroll to position [85, 0]
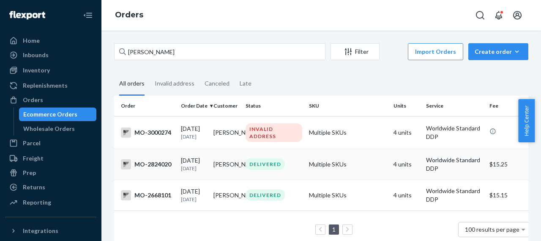
click at [263, 167] on div "DELIVERED" at bounding box center [265, 163] width 39 height 11
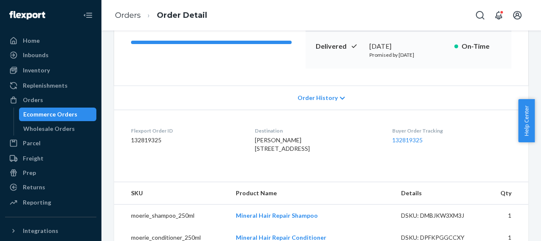
scroll to position [169, 0]
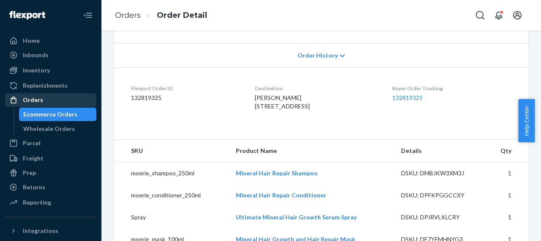
click at [31, 102] on div "Orders" at bounding box center [33, 100] width 20 height 8
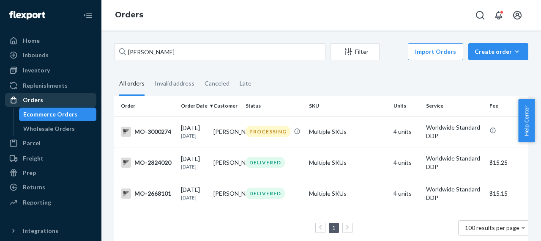
click at [46, 102] on div "Orders" at bounding box center [51, 100] width 90 height 12
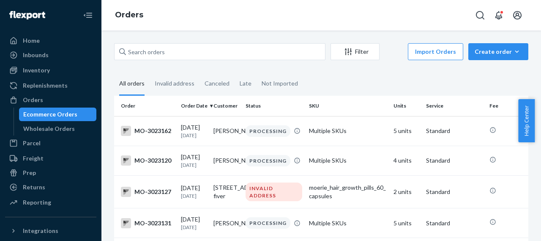
click at [200, 6] on div "Orders" at bounding box center [322, 15] width 440 height 30
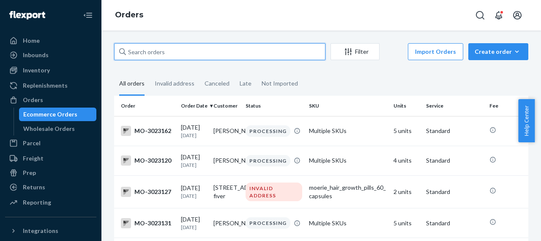
click at [132, 52] on input "text" at bounding box center [219, 51] width 211 height 17
paste input "[PERSON_NAME]"
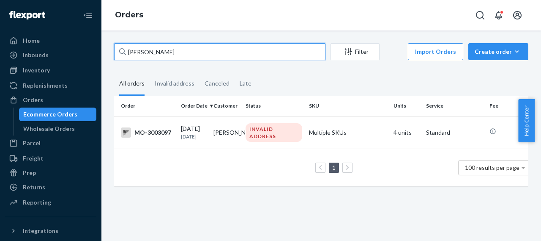
drag, startPoint x: 166, startPoint y: 52, endPoint x: 122, endPoint y: 56, distance: 43.8
click at [123, 55] on div "[PERSON_NAME]" at bounding box center [219, 51] width 211 height 17
paste input "[PERSON_NAME]"
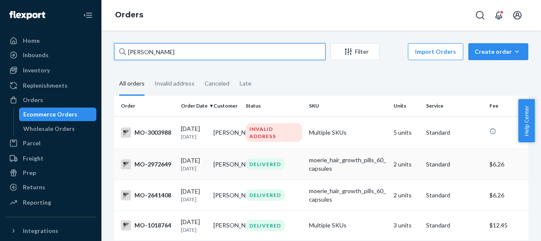
type input "[PERSON_NAME]"
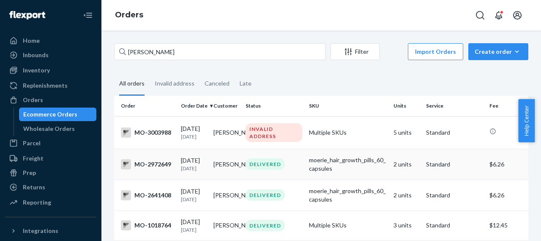
click at [150, 163] on div "MO-2972649" at bounding box center [147, 164] width 53 height 10
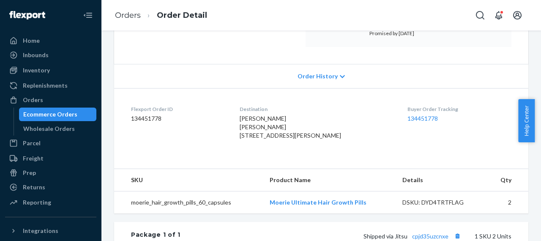
scroll to position [169, 0]
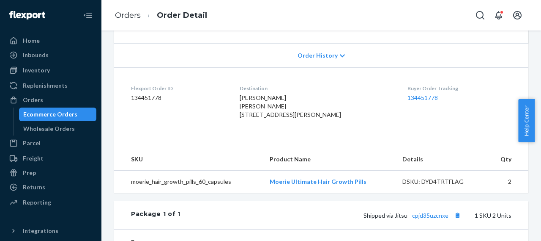
drag, startPoint x: 242, startPoint y: 115, endPoint x: 327, endPoint y: 132, distance: 86.5
click at [327, 132] on dl "Flexport Order ID 134451778 Destination Karen Buhl Karen Buhl 2404 Loring St # …" at bounding box center [321, 103] width 414 height 72
copy span "2404 Loring St # Mailbox # 60 San Diego, CA 92109-2347 US"
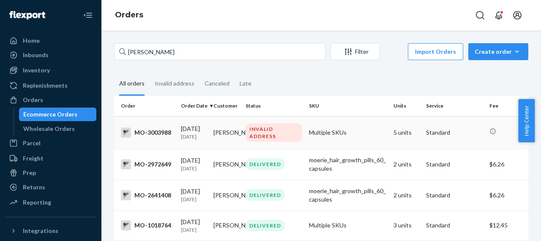
click at [162, 133] on div "MO-3003988" at bounding box center [147, 132] width 53 height 10
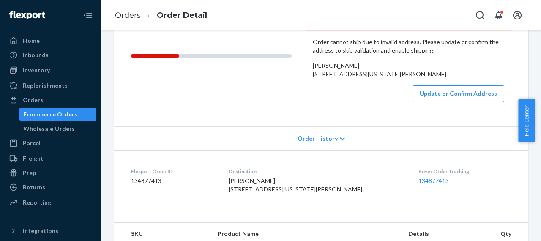
scroll to position [127, 0]
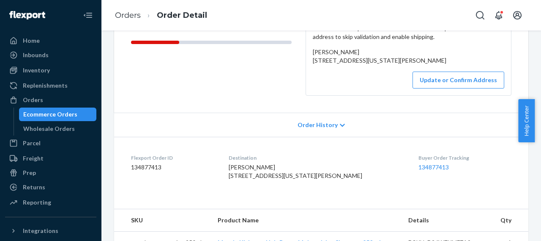
drag, startPoint x: 309, startPoint y: 60, endPoint x: 378, endPoint y: 77, distance: 71.6
click at [378, 77] on div "Order cannot ship due to invalid address. Please update or confirm the address …" at bounding box center [408, 56] width 205 height 78
copy span "2720 mall of georgia ste. 107 Buford, FA 30518 US"
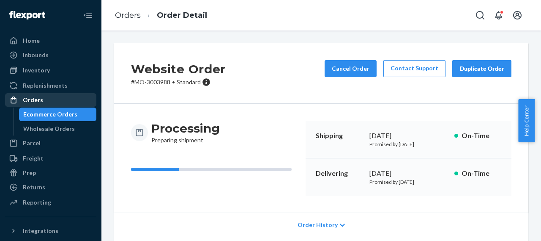
click at [41, 96] on div "Orders" at bounding box center [33, 100] width 20 height 8
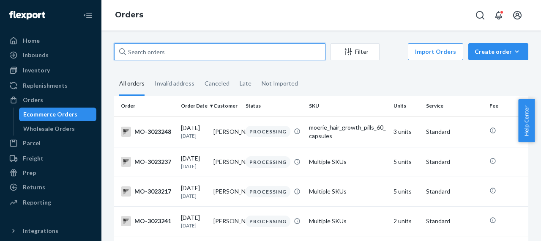
drag, startPoint x: 173, startPoint y: 52, endPoint x: 129, endPoint y: 58, distance: 44.0
click at [129, 58] on input "text" at bounding box center [219, 51] width 211 height 17
paste input "[PERSON_NAME]"
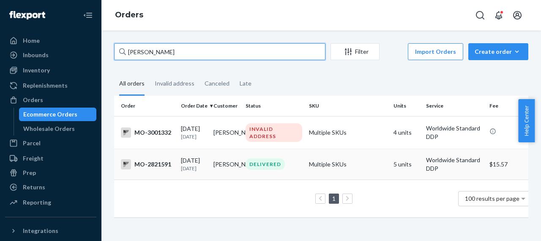
type input "[PERSON_NAME]"
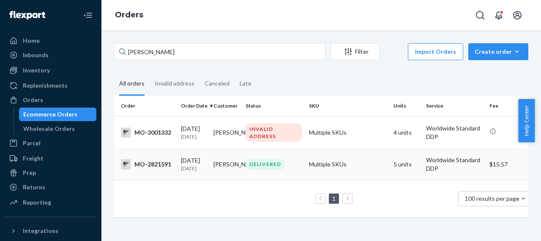
click at [164, 166] on div "MO-2821591" at bounding box center [147, 164] width 53 height 10
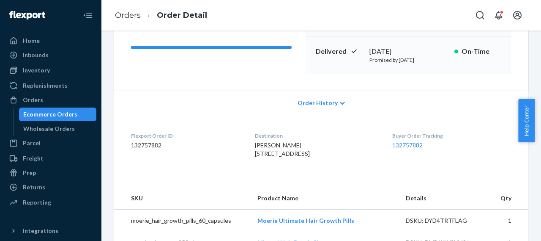
scroll to position [127, 0]
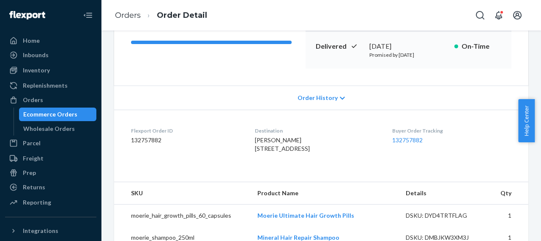
drag, startPoint x: 237, startPoint y: 151, endPoint x: 302, endPoint y: 167, distance: 67.5
click at [302, 167] on dl "Flexport Order ID 132757882 Destination ANNA MATACZ 308 SPRINGBANK AVENUE NORTH…" at bounding box center [321, 141] width 414 height 63
copy span "308 SPRINGBANK AVENUE NORTH 3 WOODSTOCK, ON N4S 1N7 CA"
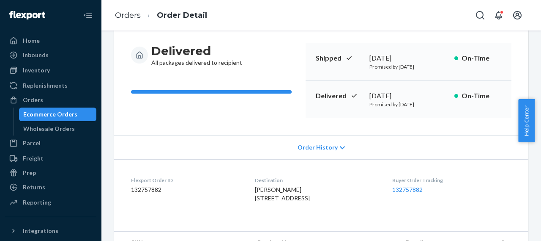
scroll to position [42, 0]
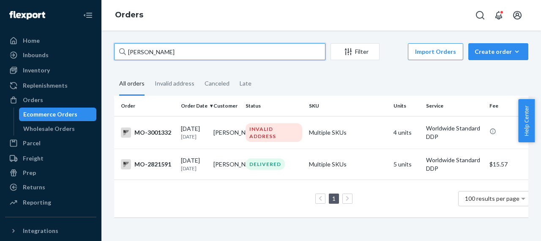
drag, startPoint x: 165, startPoint y: 52, endPoint x: 127, endPoint y: 53, distance: 37.7
click at [127, 53] on input "[PERSON_NAME]" at bounding box center [219, 51] width 211 height 17
paste input "[PERSON_NAME]"
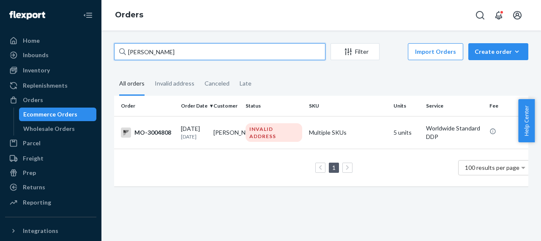
drag, startPoint x: 184, startPoint y: 52, endPoint x: 113, endPoint y: 70, distance: 72.5
click at [117, 64] on div "Irene Kakekagumick Filter Import Orders Create order Ecommerce order Removal or…" at bounding box center [321, 118] width 427 height 151
paste input "[PERSON_NAME]"
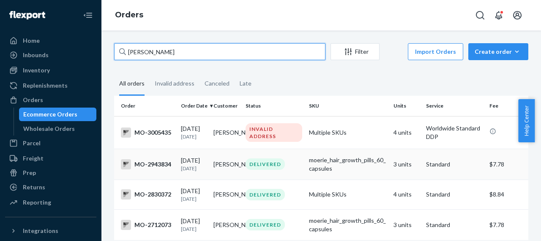
type input "[PERSON_NAME]"
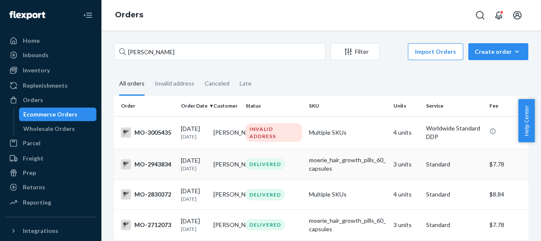
click at [157, 167] on div "MO-2943834" at bounding box center [147, 164] width 53 height 10
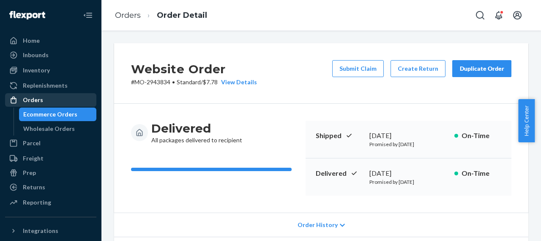
click at [44, 100] on div "Orders" at bounding box center [51, 100] width 90 height 12
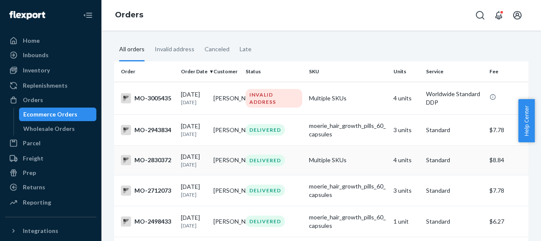
scroll to position [42, 0]
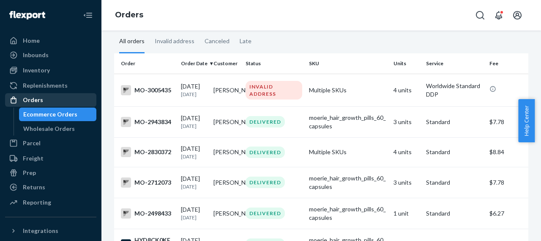
click at [40, 101] on div "Orders" at bounding box center [33, 100] width 20 height 8
click at [43, 101] on div "Orders" at bounding box center [51, 100] width 90 height 12
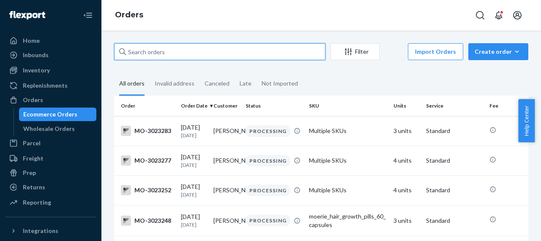
click at [133, 49] on input "text" at bounding box center [219, 51] width 211 height 17
paste input "[PERSON_NAME]"
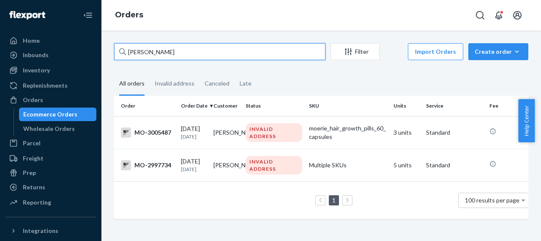
type input "[PERSON_NAME]"
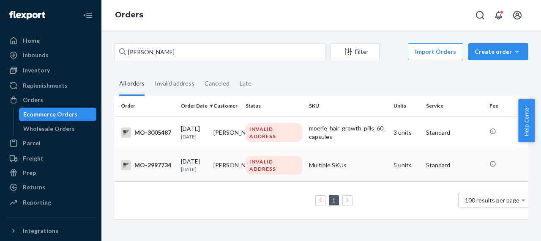
click at [156, 166] on div "MO-2997734" at bounding box center [147, 165] width 53 height 10
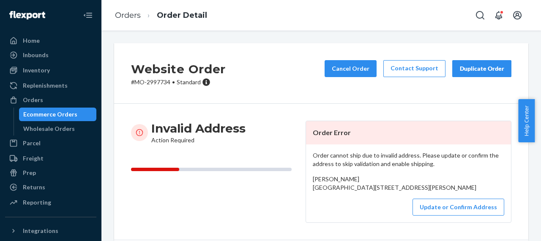
scroll to position [42, 0]
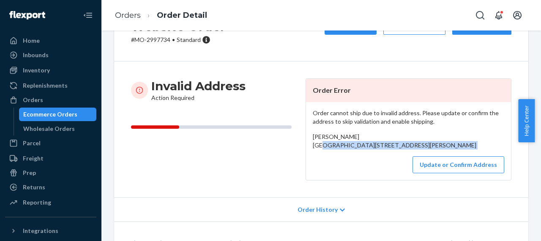
drag, startPoint x: 310, startPoint y: 148, endPoint x: 346, endPoint y: 170, distance: 42.5
click at [346, 170] on div "Order cannot ship due to invalid address. Please update or confirm the address …" at bounding box center [408, 141] width 205 height 78
copy div "[GEOGRAPHIC_DATA][STREET_ADDRESS][PERSON_NAME]"
click at [33, 99] on div "Orders" at bounding box center [33, 100] width 20 height 8
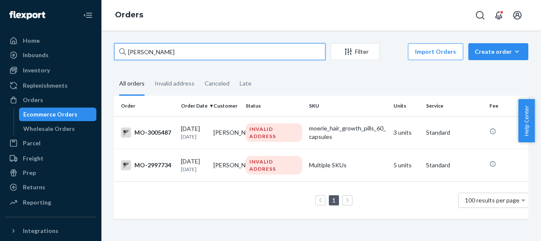
drag, startPoint x: 178, startPoint y: 49, endPoint x: 121, endPoint y: 54, distance: 56.8
click at [121, 54] on div "[PERSON_NAME]" at bounding box center [219, 51] width 211 height 17
paste input "MO-3004337"
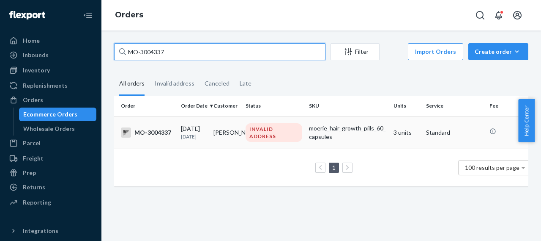
type input "MO-3004337"
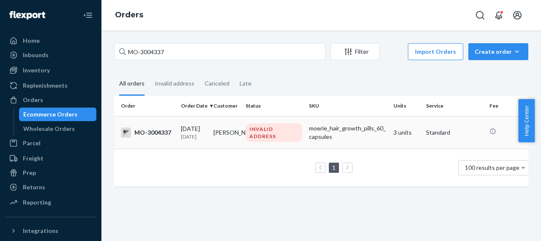
click at [158, 132] on div "MO-3004337" at bounding box center [147, 132] width 53 height 10
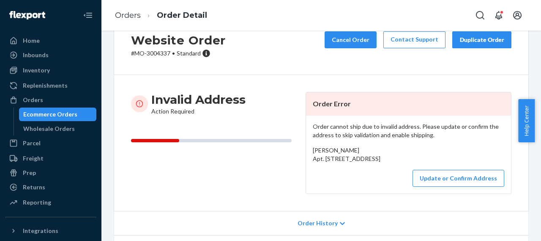
scroll to position [85, 0]
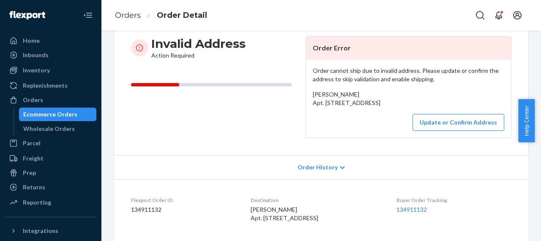
drag, startPoint x: 310, startPoint y: 103, endPoint x: 359, endPoint y: 119, distance: 51.6
click at [359, 107] on div "[PERSON_NAME] Apt. [STREET_ADDRESS]" at bounding box center [409, 98] width 192 height 17
copy span "Apt. [STREET_ADDRESS]"
click at [361, 94] on div "[PERSON_NAME] Apt. [STREET_ADDRESS]" at bounding box center [409, 98] width 192 height 17
drag, startPoint x: 362, startPoint y: 94, endPoint x: 306, endPoint y: 96, distance: 55.9
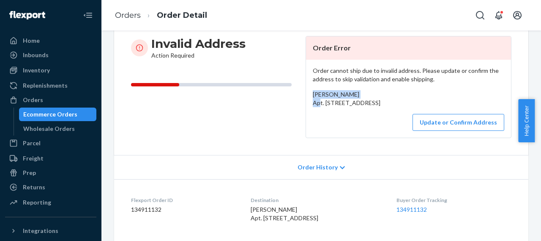
click at [306, 96] on div "Order cannot ship due to invalid address. Please update or confirm the address …" at bounding box center [408, 99] width 205 height 78
copy span "[PERSON_NAME]"
click at [453, 131] on button "Update or Confirm Address" at bounding box center [459, 122] width 92 height 17
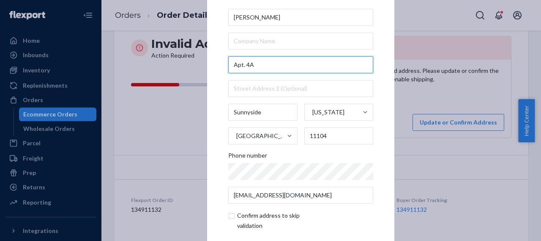
drag, startPoint x: 254, startPoint y: 64, endPoint x: 229, endPoint y: 65, distance: 25.0
click at [229, 65] on input "Apt. 4A" at bounding box center [300, 64] width 145 height 17
paste input "4323 41st St Apt"
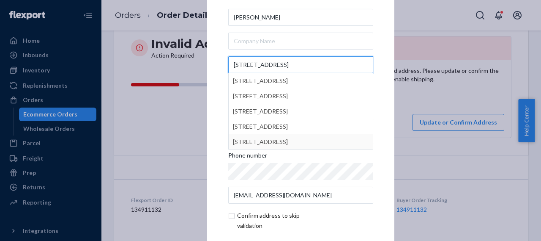
type input "4323 41st St Apt 4A"
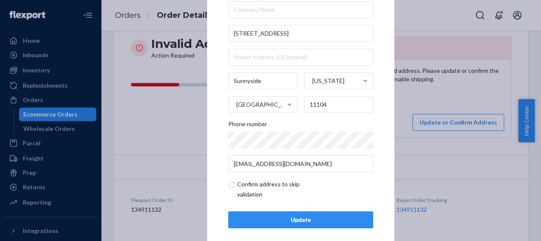
scroll to position [39, 0]
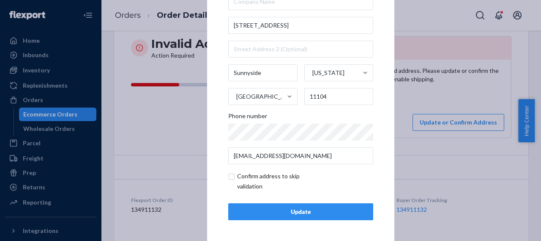
drag, startPoint x: 306, startPoint y: 213, endPoint x: 303, endPoint y: 221, distance: 9.1
click at [306, 213] on div "Update" at bounding box center [301, 211] width 131 height 8
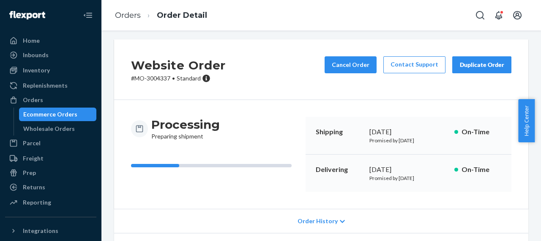
scroll to position [0, 0]
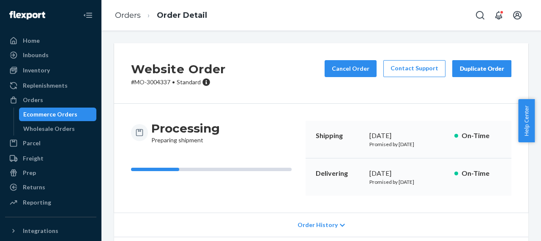
click at [161, 83] on p "# MO-3004337 • Standard" at bounding box center [178, 82] width 95 height 8
copy p "3004337"
click at [37, 99] on div "Orders" at bounding box center [33, 100] width 20 height 8
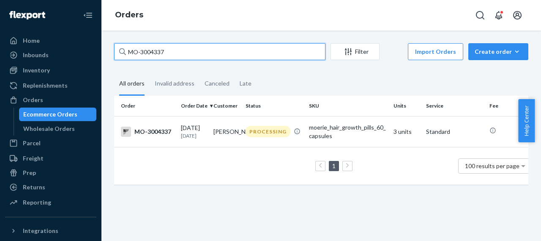
drag, startPoint x: 172, startPoint y: 48, endPoint x: 111, endPoint y: 55, distance: 61.3
click at [111, 55] on div "MO-3004337 Filter Import Orders Create order Ecommerce order Removal order All …" at bounding box center [321, 118] width 427 height 150
paste input "646"
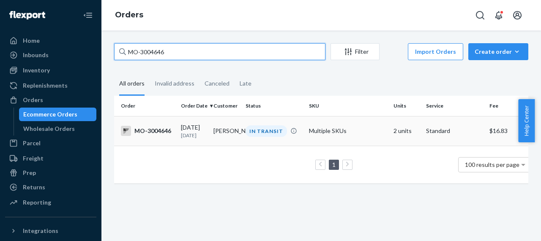
type input "MO-3004646"
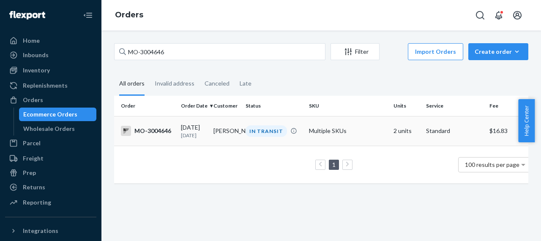
click at [156, 132] on div "MO-3004646" at bounding box center [147, 131] width 53 height 10
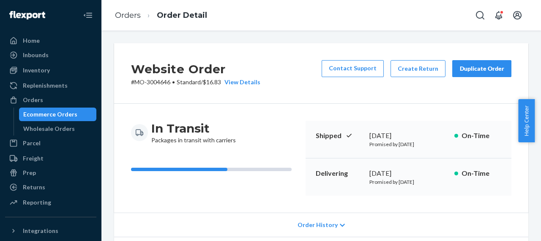
scroll to position [127, 0]
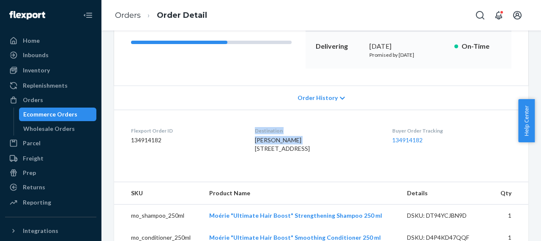
drag, startPoint x: 295, startPoint y: 139, endPoint x: 243, endPoint y: 139, distance: 52.0
click at [243, 139] on dl "Flexport Order ID 134914182 Destination Joyce Mckibben 12 1/2 Brown St Barnesvi…" at bounding box center [321, 141] width 414 height 63
click at [320, 139] on div "Joyce Mckibben 12 1/2 Brown St Barnesville, GA 30204 US" at bounding box center [316, 144] width 123 height 17
drag, startPoint x: 297, startPoint y: 140, endPoint x: 250, endPoint y: 142, distance: 46.6
click at [250, 142] on dl "Flexport Order ID 134914182 Destination Joyce Mckibben 12 1/2 Brown St Barnesvi…" at bounding box center [321, 141] width 414 height 63
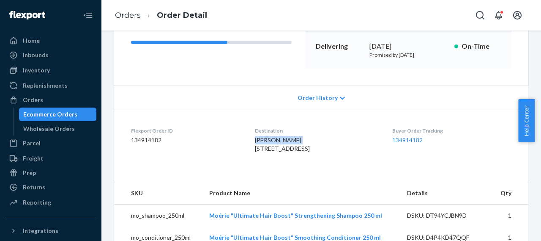
copy span "[PERSON_NAME]"
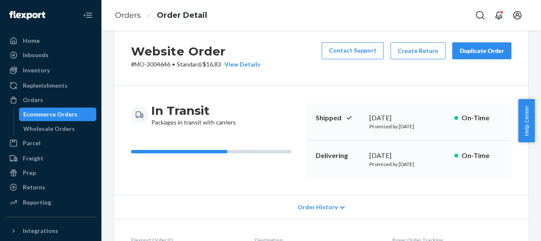
scroll to position [0, 0]
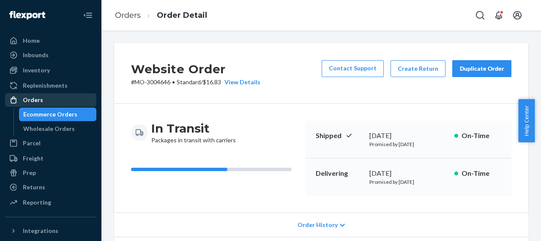
click at [47, 98] on div "Orders" at bounding box center [51, 100] width 90 height 12
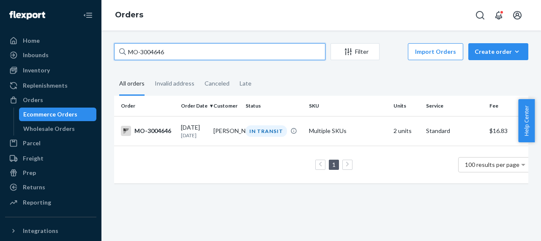
drag, startPoint x: 171, startPoint y: 53, endPoint x: 113, endPoint y: 56, distance: 57.6
click at [113, 56] on div "MO-3004646 Filter Import Orders Create order Ecommerce order Removal order All …" at bounding box center [321, 117] width 427 height 148
paste input "5139"
type input "MO-3005139"
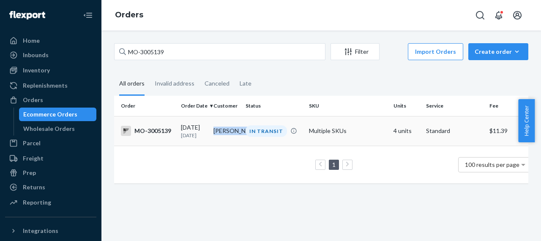
drag, startPoint x: 213, startPoint y: 127, endPoint x: 238, endPoint y: 139, distance: 27.2
click at [238, 139] on td "[PERSON_NAME]" at bounding box center [226, 131] width 33 height 30
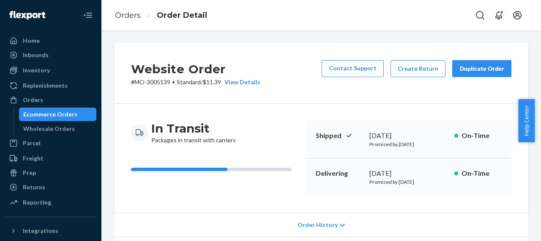
click at [160, 82] on p "# MO-3005139 • Standard / $11.39 View Details" at bounding box center [195, 82] width 129 height 8
click at [53, 100] on div "Orders" at bounding box center [51, 100] width 90 height 12
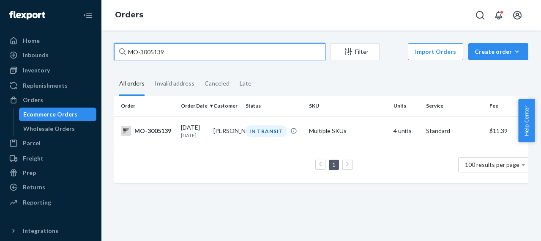
drag, startPoint x: 173, startPoint y: 48, endPoint x: 115, endPoint y: 57, distance: 58.7
click at [115, 57] on input "MO-3005139" at bounding box center [219, 51] width 211 height 17
paste input "336"
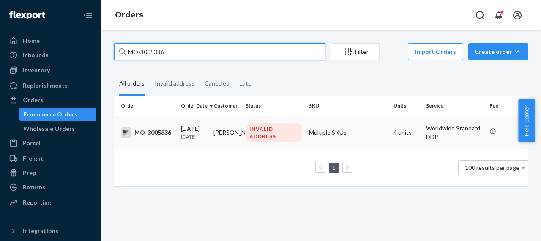
type input "MO-3005336"
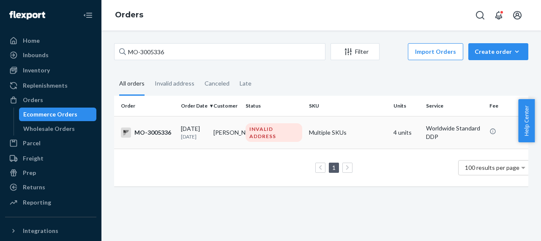
click at [153, 132] on div "MO-3005336" at bounding box center [147, 132] width 53 height 10
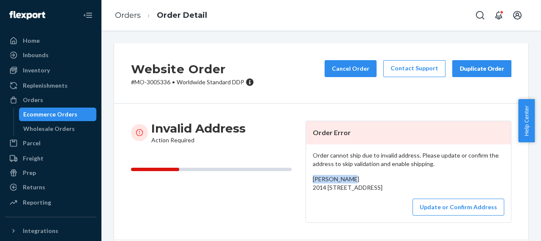
drag, startPoint x: 350, startPoint y: 177, endPoint x: 307, endPoint y: 176, distance: 43.1
click at [307, 176] on div "Order cannot ship due to invalid address. Please update or confirm the address …" at bounding box center [408, 183] width 205 height 78
copy span "[PERSON_NAME]"
click at [403, 192] on div "Rebecca Roth 2014 5th St B1155 Saskatchewan, CA S0k 3R0 CA" at bounding box center [409, 183] width 192 height 17
drag, startPoint x: 307, startPoint y: 187, endPoint x: 377, endPoint y: 202, distance: 72.3
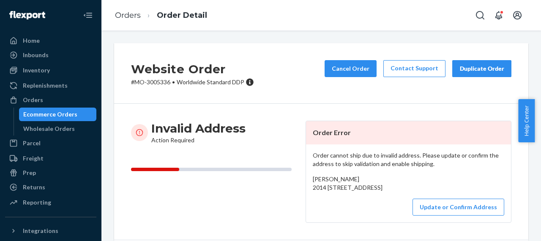
click at [377, 202] on div "Order cannot ship due to invalid address. Please update or confirm the address …" at bounding box center [408, 183] width 205 height 78
copy span "2014 5th St B1155 Saskatchewan, CA S0k 3R0 CA"
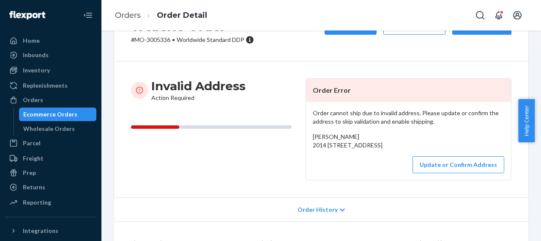
copy span "2014 5th St B1155 Saskatchewan, CA S0k 3R0 CA"
click at [404, 145] on div "Rebecca Roth 2014 5th St B1155 Saskatchewan, CA S0k 3R0 CA" at bounding box center [409, 140] width 192 height 17
drag, startPoint x: 309, startPoint y: 145, endPoint x: 374, endPoint y: 168, distance: 69.0
click at [374, 168] on div "Order cannot ship due to invalid address. Please update or confirm the address …" at bounding box center [408, 141] width 205 height 78
copy div "2014 5th St B1155 Saskatchewan, CA S0k 3R0 CA"
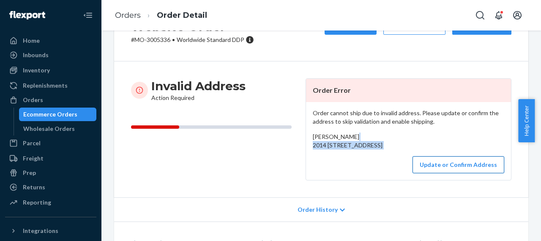
click at [446, 173] on button "Update or Confirm Address" at bounding box center [459, 164] width 92 height 17
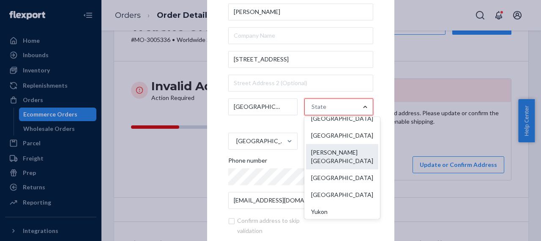
scroll to position [147, 0]
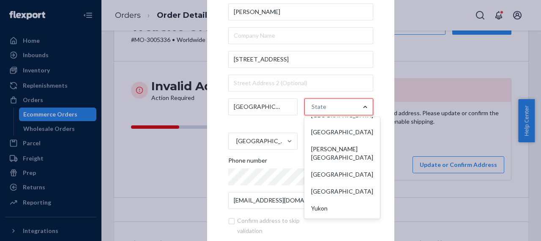
click at [335, 192] on div "Saskatchewan" at bounding box center [342, 191] width 72 height 17
click at [313, 115] on input "option Saskatchewan focused, 12 of 13. 13 results available. Use Up and Down to…" at bounding box center [312, 106] width 1 height 17
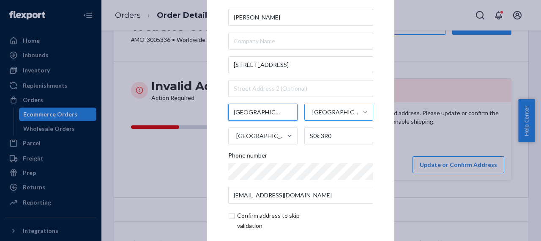
drag, startPoint x: 272, startPoint y: 112, endPoint x: 217, endPoint y: 113, distance: 55.0
click at [220, 113] on div "× Update Address Rebecca Roth 2014 5th St B1155 Saskatchewan Saskatchewan Canad…" at bounding box center [300, 120] width 187 height 320
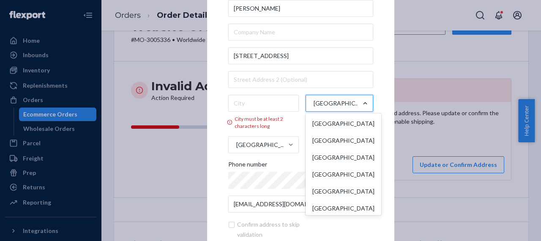
scroll to position [134, 0]
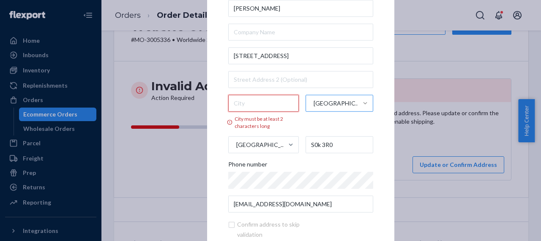
click at [237, 103] on input "City must be at least 2 characters long" at bounding box center [263, 102] width 71 height 17
paste input "Rosthern"
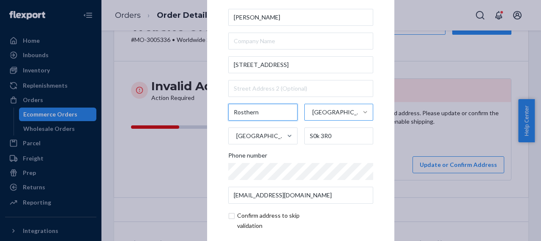
scroll to position [39, 0]
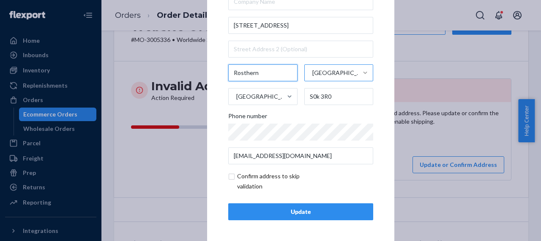
type input "Rosthern"
click at [310, 214] on div "Update" at bounding box center [301, 211] width 131 height 8
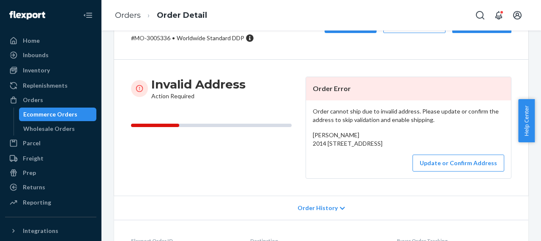
scroll to position [85, 0]
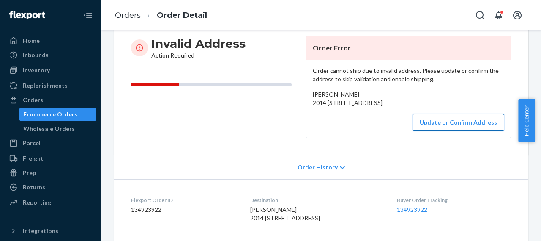
click at [451, 131] on button "Update or Confirm Address" at bounding box center [459, 122] width 92 height 17
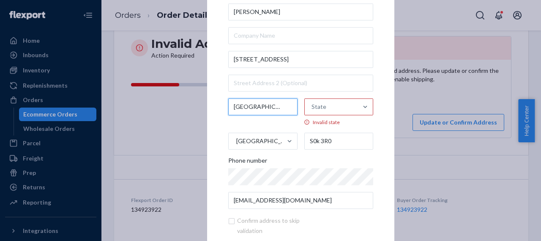
click at [249, 107] on input "Saskatchewan" at bounding box center [262, 106] width 69 height 17
paste input "ROSTHERN"
type input "ROSTHERN"
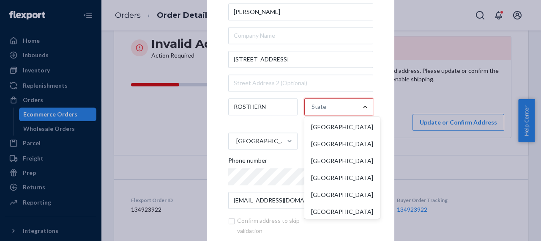
scroll to position [147, 0]
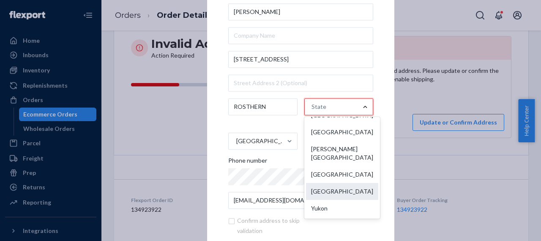
click at [326, 190] on div "Saskatchewan" at bounding box center [342, 191] width 72 height 17
click at [313, 115] on input "option Saskatchewan focused, 12 of 13. 13 results available. Use Up and Down to…" at bounding box center [312, 106] width 1 height 17
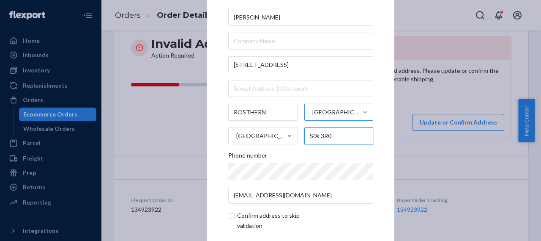
drag, startPoint x: 329, startPoint y: 136, endPoint x: 304, endPoint y: 137, distance: 25.0
click at [305, 137] on input "S0k 3R0" at bounding box center [339, 135] width 69 height 17
paste input "K"
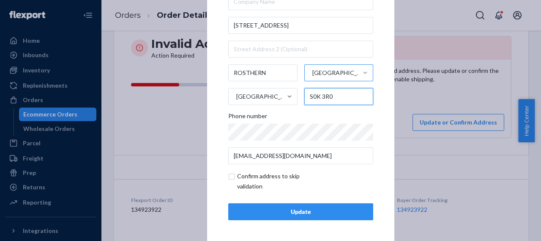
type input "S0K 3R0"
click at [230, 177] on input "checkbox" at bounding box center [277, 181] width 98 height 20
checkbox input "true"
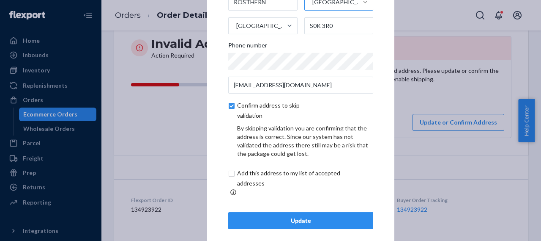
scroll to position [75, 0]
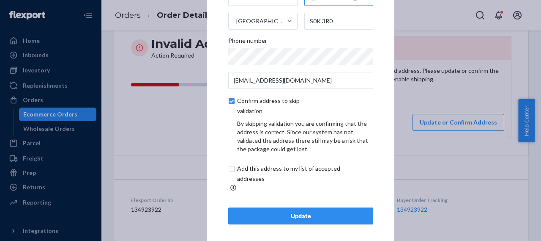
drag, startPoint x: 230, startPoint y: 173, endPoint x: 256, endPoint y: 184, distance: 28.5
click at [230, 173] on input "checkbox" at bounding box center [298, 173] width 141 height 20
checkbox input "true"
click at [298, 214] on div "Update" at bounding box center [301, 215] width 131 height 8
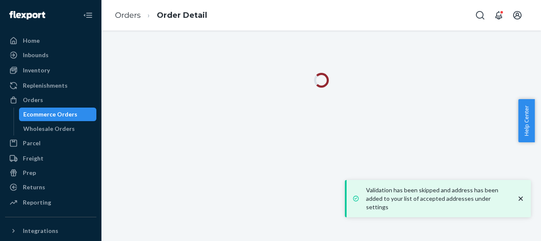
scroll to position [0, 0]
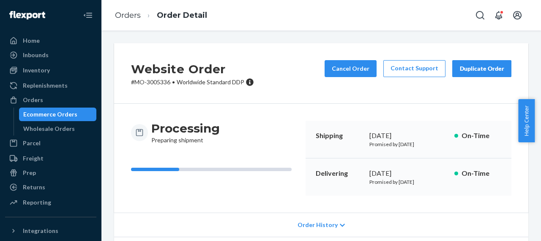
click at [162, 85] on p "# MO-3005336 • Worldwide Standard DDP" at bounding box center [192, 82] width 123 height 8
click at [162, 84] on p "# MO-3005336 • Worldwide Standard DDP" at bounding box center [192, 82] width 123 height 8
copy p "3005336"
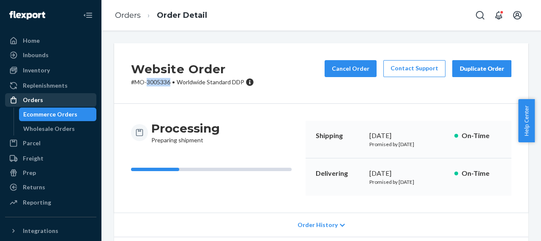
click at [43, 102] on div "Orders" at bounding box center [51, 100] width 90 height 12
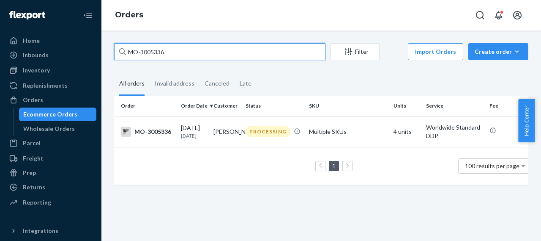
drag, startPoint x: 168, startPoint y: 51, endPoint x: 110, endPoint y: 59, distance: 58.9
click at [110, 59] on div "MO-3005336 Filter Import Orders Create order Ecommerce order Removal order All …" at bounding box center [321, 118] width 427 height 150
paste input "7584"
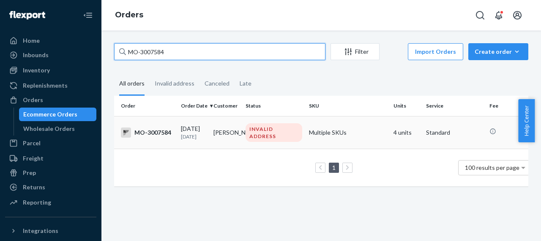
type input "MO-3007584"
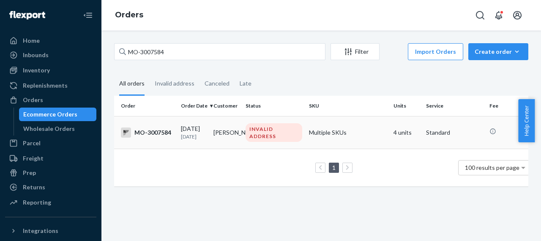
click at [166, 132] on div "MO-3007584" at bounding box center [147, 132] width 53 height 10
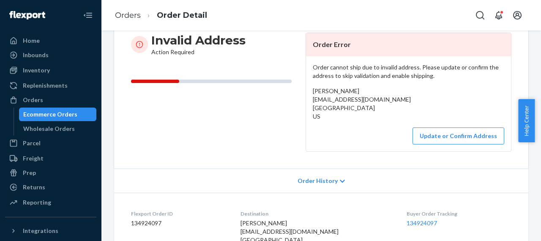
scroll to position [127, 0]
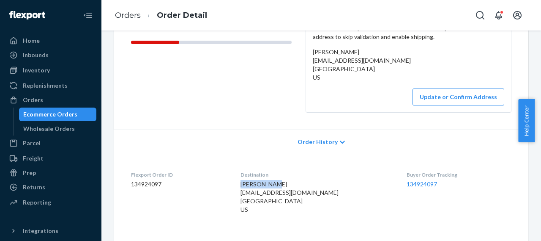
drag, startPoint x: 289, startPoint y: 184, endPoint x: 249, endPoint y: 185, distance: 40.2
click at [249, 185] on dl "Flexport Order ID 134924097 Destination Wendy Jones mrscjones19@gmail.com Lubbo…" at bounding box center [321, 194] width 414 height 80
drag, startPoint x: 246, startPoint y: 201, endPoint x: 295, endPoint y: 213, distance: 50.8
click at [295, 213] on dl "Flexport Order ID 134924097 Destination Wendy Jones mrscjones19@gmail.com Lubbo…" at bounding box center [321, 194] width 414 height 80
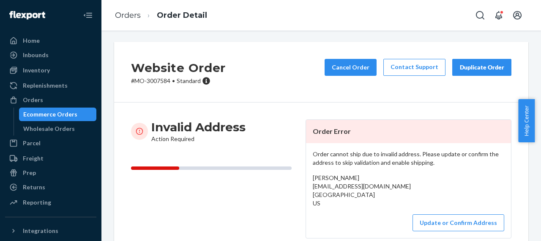
scroll to position [0, 0]
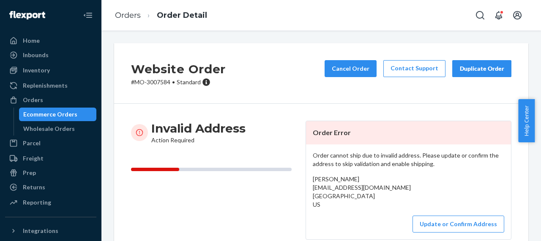
click at [160, 83] on p "# MO-3007584 • Standard" at bounding box center [178, 82] width 95 height 8
drag, startPoint x: 349, startPoint y: 179, endPoint x: 304, endPoint y: 173, distance: 44.7
click at [306, 173] on div "Order cannot ship due to invalid address. Please update or confirm the address …" at bounding box center [408, 191] width 205 height 95
click at [166, 82] on p "# MO-3007584 • Standard" at bounding box center [178, 82] width 95 height 8
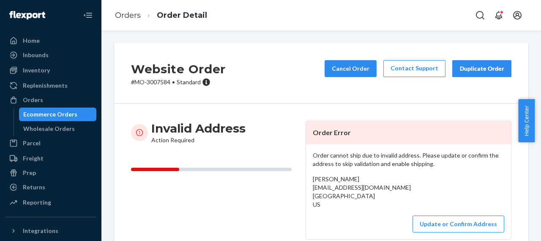
click at [166, 82] on p "# MO-3007584 • Standard" at bounding box center [178, 82] width 95 height 8
drag, startPoint x: 376, startPoint y: 187, endPoint x: 309, endPoint y: 189, distance: 67.7
click at [309, 189] on div "Order cannot ship due to invalid address. Please update or confirm the address …" at bounding box center [408, 191] width 205 height 95
drag, startPoint x: 135, startPoint y: 81, endPoint x: 170, endPoint y: 83, distance: 34.7
click at [170, 83] on p "# MO-3007584 • Standard" at bounding box center [178, 82] width 95 height 8
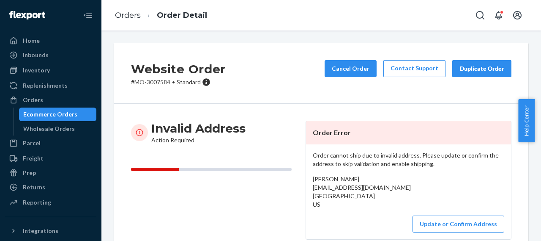
click at [272, 72] on div "Website Order # MO-3007584 • Standard Cancel Order Contact Support Duplicate Or…" at bounding box center [321, 73] width 414 height 60
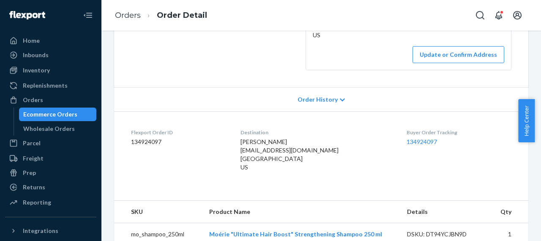
scroll to position [42, 0]
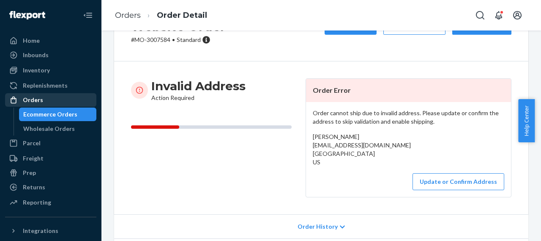
click at [46, 101] on div "Orders" at bounding box center [51, 100] width 90 height 12
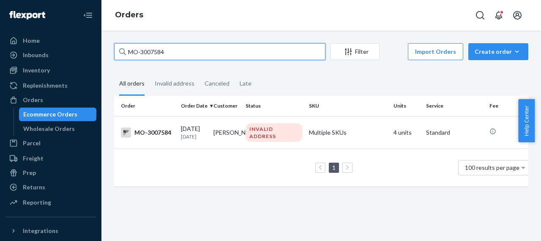
drag, startPoint x: 169, startPoint y: 51, endPoint x: 122, endPoint y: 50, distance: 47.0
click at [122, 50] on div "MO-3007584" at bounding box center [219, 51] width 211 height 17
paste input "5738"
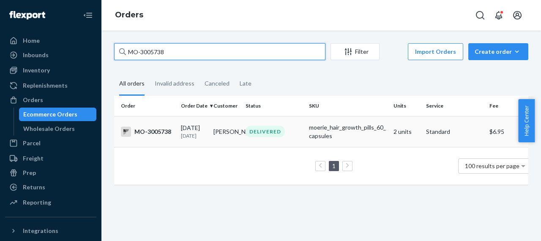
type input "MO-3005738"
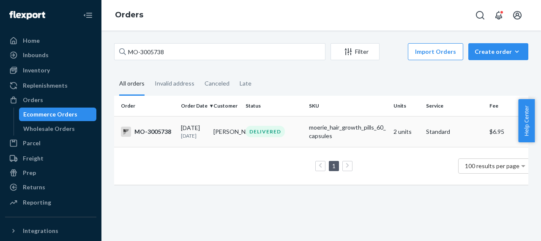
click at [162, 132] on div "MO-3005738" at bounding box center [147, 131] width 53 height 10
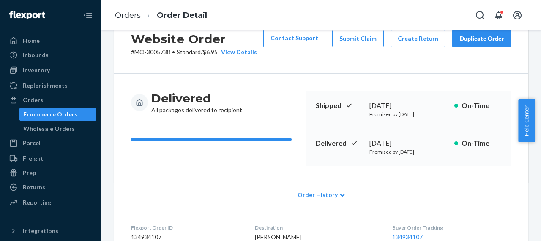
scroll to position [127, 0]
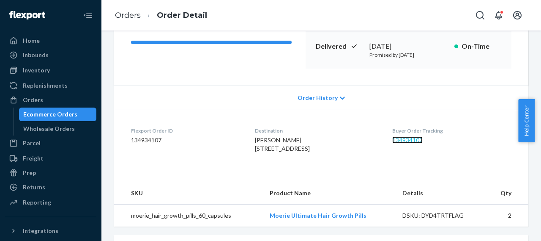
click at [409, 141] on link "134934107" at bounding box center [407, 139] width 30 height 7
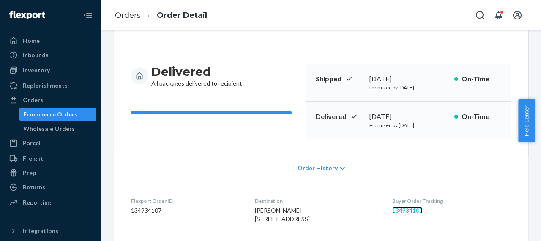
scroll to position [0, 0]
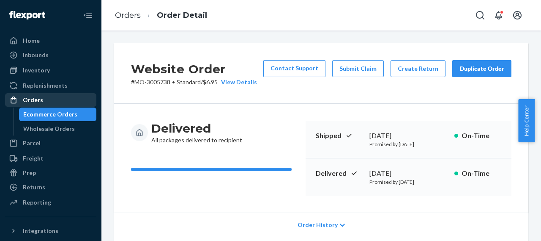
click at [38, 101] on div "Orders" at bounding box center [33, 100] width 20 height 8
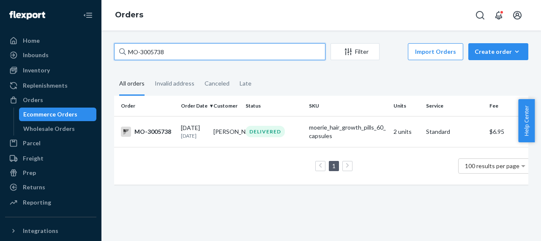
drag, startPoint x: 171, startPoint y: 51, endPoint x: 123, endPoint y: 55, distance: 47.9
click at [123, 55] on div "MO-3005738" at bounding box center [219, 51] width 211 height 17
paste input "8249"
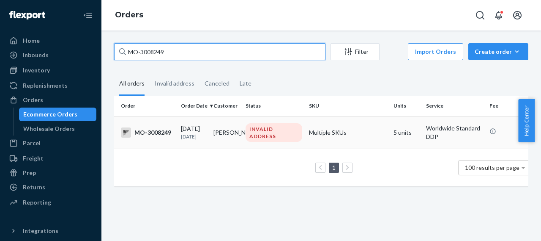
type input "MO-3008249"
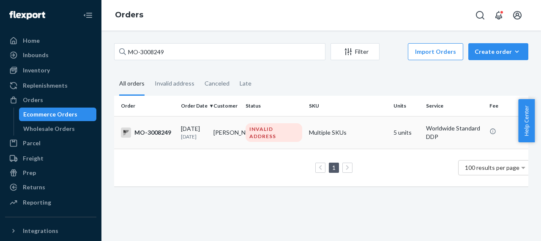
click at [159, 132] on div "MO-3008249" at bounding box center [147, 132] width 53 height 10
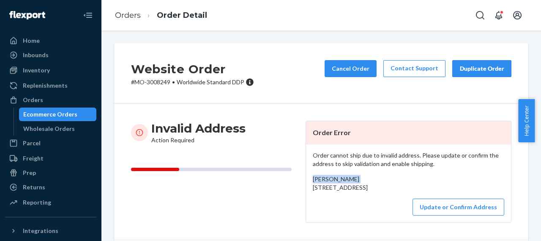
drag, startPoint x: 350, startPoint y: 179, endPoint x: 307, endPoint y: 182, distance: 42.8
click at [307, 182] on div "Order cannot ship due to invalid address. Please update or confirm the address …" at bounding box center [408, 183] width 205 height 78
drag, startPoint x: 310, startPoint y: 189, endPoint x: 365, endPoint y: 205, distance: 58.2
click at [365, 205] on div "Order cannot ship due to invalid address. Please update or confirm the address …" at bounding box center [408, 183] width 205 height 78
click at [439, 215] on button "Update or Confirm Address" at bounding box center [459, 206] width 92 height 17
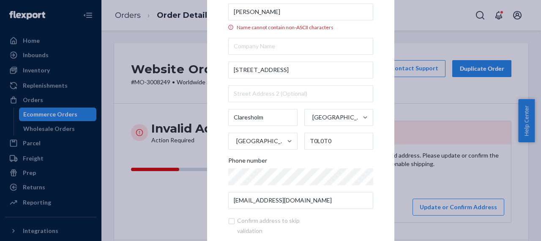
click at [250, 11] on input "[PERSON_NAME]" at bounding box center [300, 11] width 145 height 17
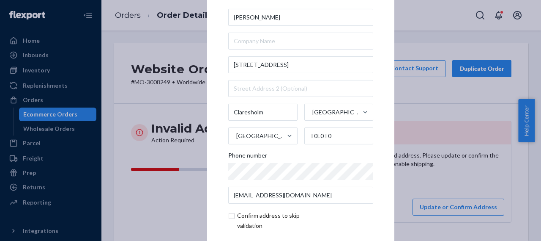
type input "Kelly DAgnone"
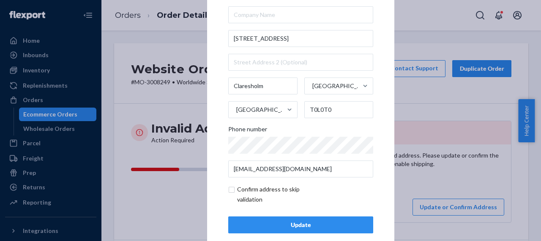
scroll to position [39, 0]
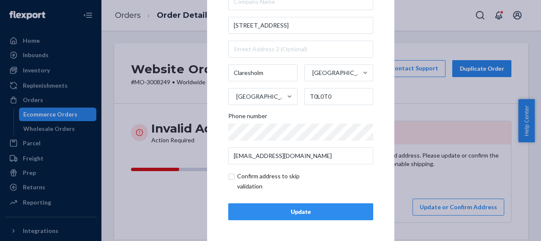
click at [319, 216] on button "Update" at bounding box center [300, 211] width 145 height 17
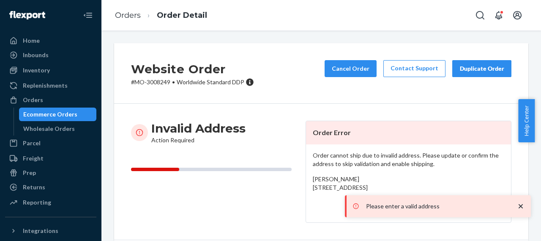
click at [444, 215] on button "Update or Confirm Address" at bounding box center [459, 206] width 92 height 17
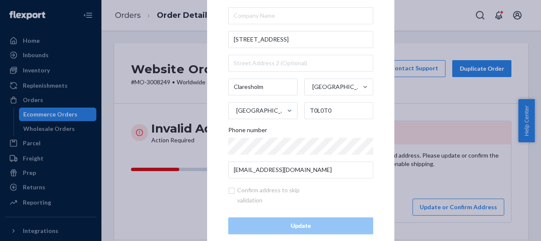
scroll to position [45, 0]
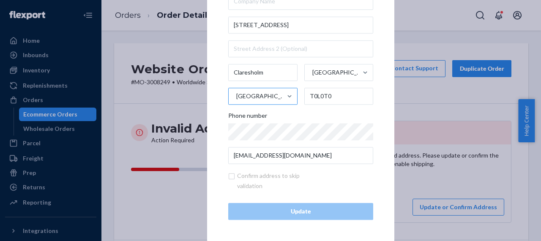
click at [262, 98] on div "Canada" at bounding box center [255, 95] width 53 height 25
click at [236, 98] on input "Canada" at bounding box center [236, 96] width 1 height 17
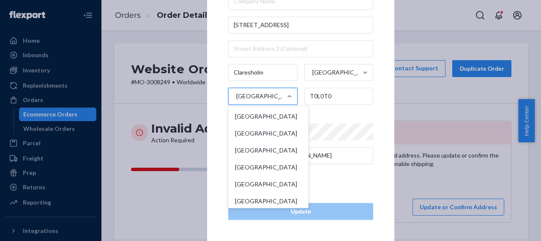
scroll to position [659, 0]
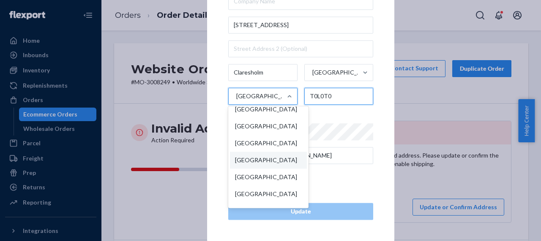
click at [337, 98] on input "T0L0T0" at bounding box center [339, 96] width 69 height 17
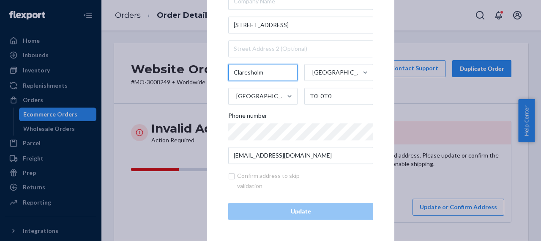
click at [272, 70] on input "Claresholm" at bounding box center [262, 72] width 69 height 17
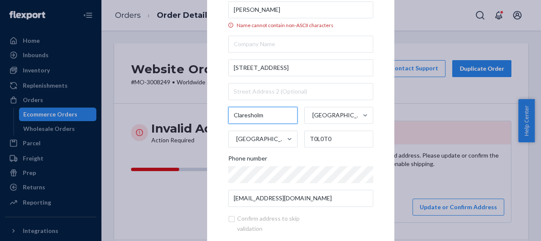
scroll to position [0, 0]
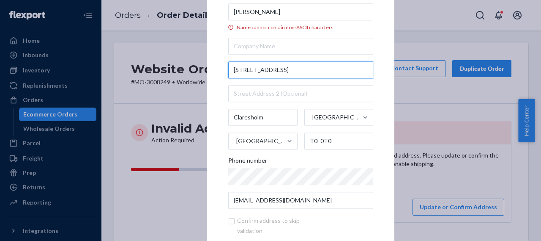
click at [258, 69] on input "5315 4th st w" at bounding box center [300, 69] width 145 height 17
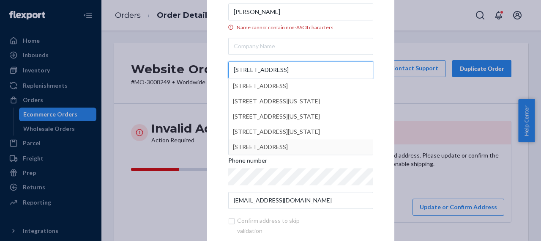
scroll to position [42, 0]
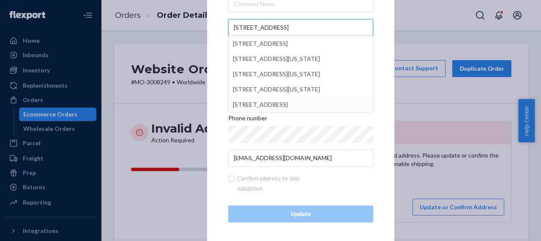
type input "5315 4th St w"
click at [338, 183] on div "Confirm address to skip validation" at bounding box center [300, 183] width 145 height 20
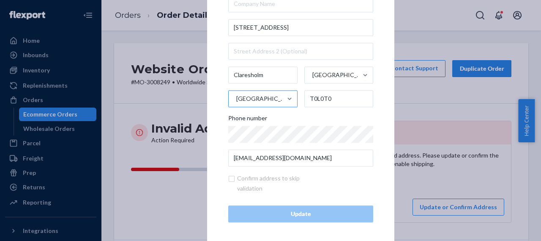
scroll to position [0, 0]
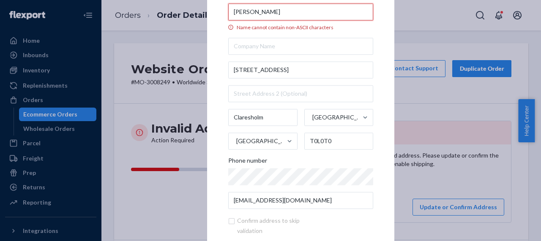
click at [250, 10] on input "[PERSON_NAME]" at bounding box center [300, 11] width 145 height 17
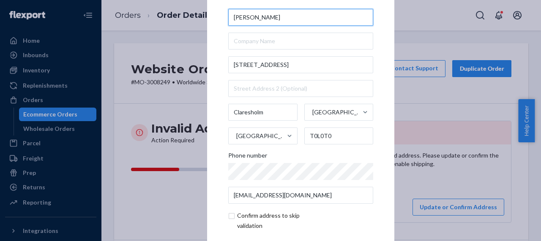
scroll to position [39, 0]
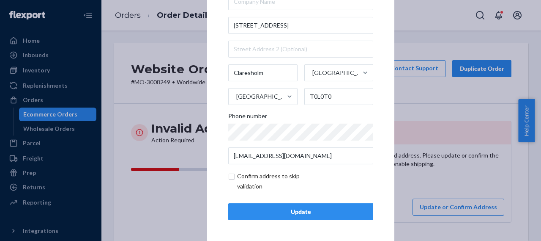
type input "Kelly DAgnone"
click at [232, 176] on input "checkbox" at bounding box center [277, 181] width 98 height 20
checkbox input "true"
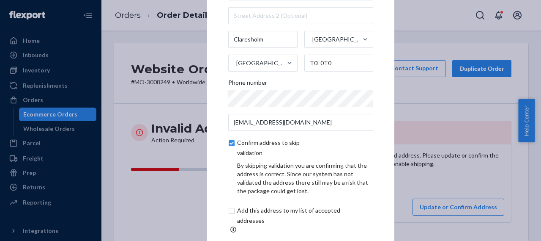
scroll to position [46, 0]
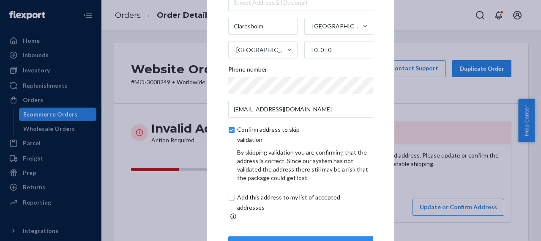
drag, startPoint x: 230, startPoint y: 203, endPoint x: 262, endPoint y: 194, distance: 33.3
click at [231, 202] on input "checkbox" at bounding box center [298, 202] width 141 height 20
checkbox input "true"
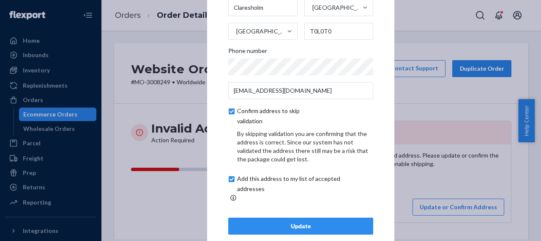
scroll to position [75, 0]
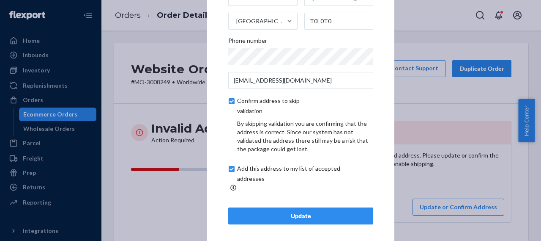
click at [305, 213] on div "Update" at bounding box center [301, 215] width 131 height 8
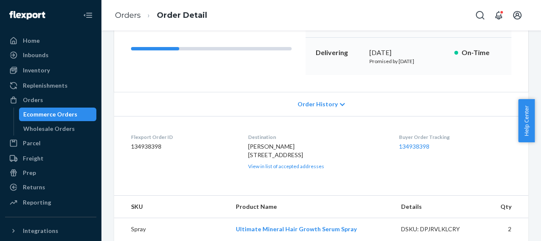
scroll to position [42, 0]
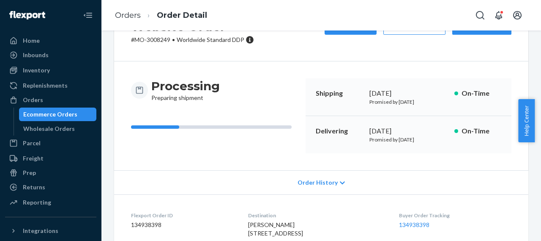
click at [151, 40] on p "# MO-3008249 • Worldwide Standard DDP" at bounding box center [192, 40] width 123 height 8
click at [52, 102] on div "Orders" at bounding box center [51, 100] width 90 height 12
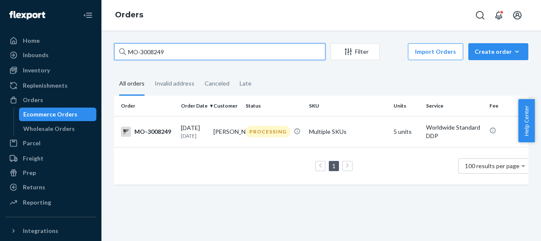
drag, startPoint x: 174, startPoint y: 51, endPoint x: 122, endPoint y: 57, distance: 52.3
click at [122, 57] on div "MO-3008249" at bounding box center [219, 51] width 211 height 17
paste input "6"
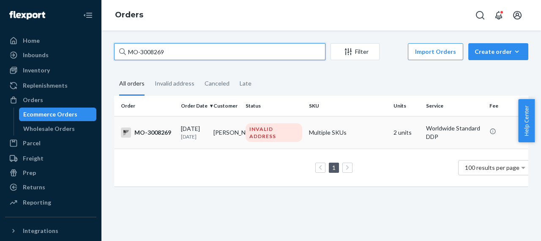
type input "MO-3008269"
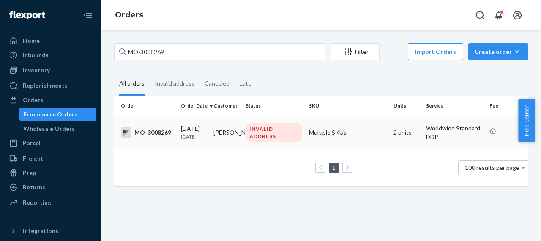
click at [157, 132] on div "MO-3008269" at bounding box center [147, 132] width 53 height 10
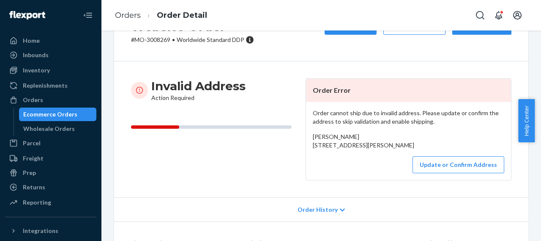
scroll to position [85, 0]
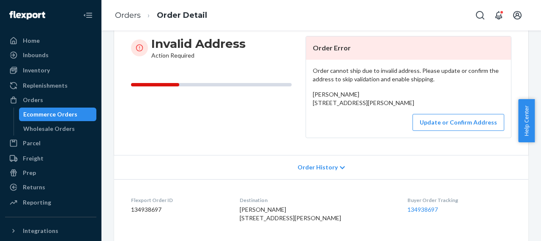
drag, startPoint x: 309, startPoint y: 105, endPoint x: 364, endPoint y: 123, distance: 57.5
click at [364, 123] on div "Order cannot ship due to invalid address. Please update or confirm the address …" at bounding box center [408, 99] width 205 height 78
click at [368, 91] on div "Amy Manning 5515 44e Street Provost, AB T0B 3S0 CA" at bounding box center [409, 98] width 192 height 17
drag, startPoint x: 349, startPoint y: 93, endPoint x: 303, endPoint y: 93, distance: 46.5
click at [306, 93] on div "Order cannot ship due to invalid address. Please update or confirm the address …" at bounding box center [408, 99] width 205 height 78
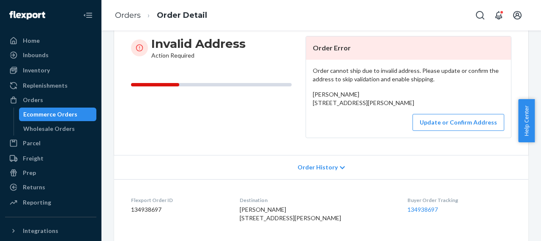
click at [366, 131] on div "Update or Confirm Address" at bounding box center [409, 122] width 192 height 17
drag, startPoint x: 309, startPoint y: 104, endPoint x: 364, endPoint y: 119, distance: 57.1
click at [364, 119] on div "Order cannot ship due to invalid address. Please update or confirm the address …" at bounding box center [408, 99] width 205 height 78
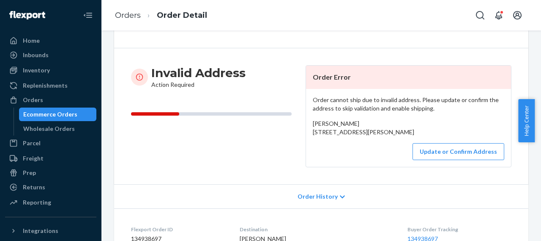
scroll to position [0, 0]
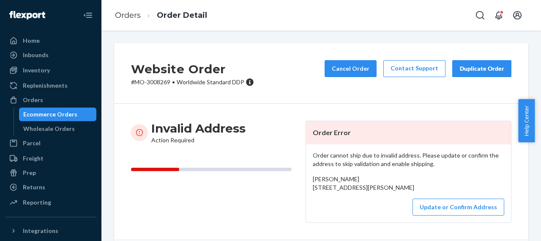
click at [156, 81] on p "# MO-3008269 • Worldwide Standard DDP" at bounding box center [192, 82] width 123 height 8
drag, startPoint x: 310, startPoint y: 186, endPoint x: 368, endPoint y: 211, distance: 63.5
click at [368, 211] on div "Order cannot ship due to invalid address. Please update or confirm the address …" at bounding box center [408, 183] width 205 height 78
click at [436, 215] on button "Update or Confirm Address" at bounding box center [459, 206] width 92 height 17
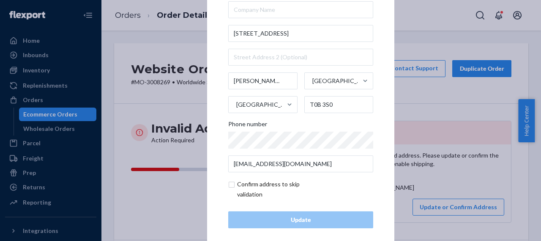
scroll to position [39, 0]
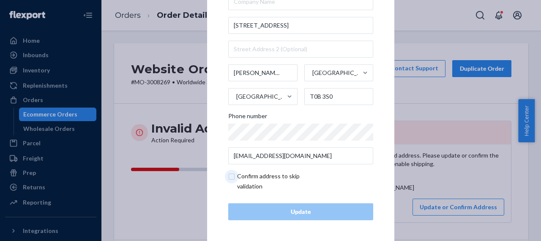
click at [228, 174] on input "checkbox" at bounding box center [277, 181] width 98 height 20
checkbox input "true"
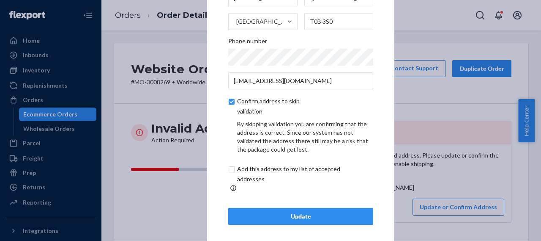
scroll to position [75, 0]
click at [228, 173] on input "checkbox" at bounding box center [298, 173] width 141 height 20
checkbox input "true"
drag, startPoint x: 279, startPoint y: 214, endPoint x: 291, endPoint y: 215, distance: 12.8
click at [279, 214] on div "Update" at bounding box center [301, 215] width 131 height 8
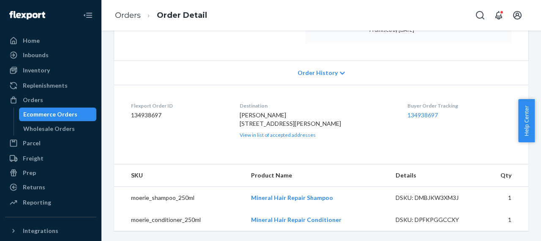
scroll to position [0, 0]
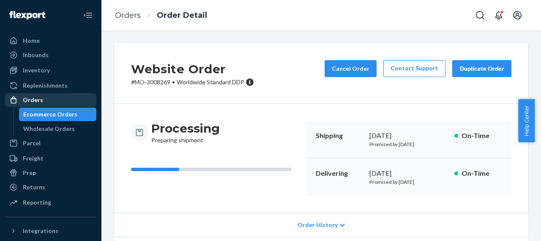
click at [65, 99] on div "Orders" at bounding box center [51, 100] width 90 height 12
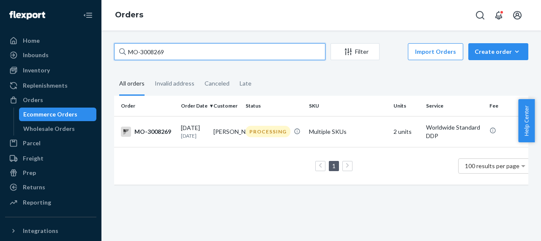
drag, startPoint x: 156, startPoint y: 48, endPoint x: 126, endPoint y: 53, distance: 31.2
click at [126, 53] on div "MO-3008269" at bounding box center [219, 51] width 211 height 17
paste input "9164"
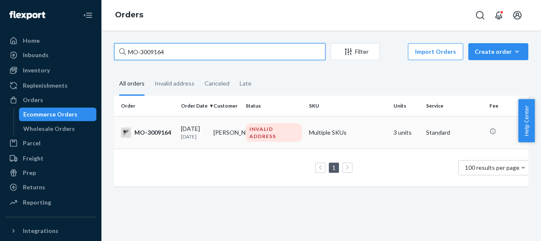
type input "MO-3009164"
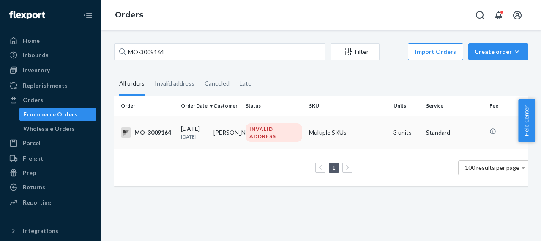
click at [161, 132] on div "MO-3009164" at bounding box center [147, 132] width 53 height 10
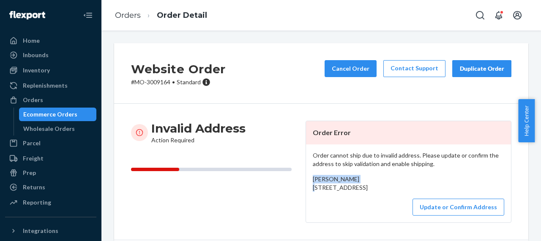
drag, startPoint x: 357, startPoint y: 178, endPoint x: 303, endPoint y: 178, distance: 54.6
click at [306, 178] on article "Order Error Order cannot ship due to invalid address. Please update or confirm …" at bounding box center [409, 172] width 206 height 102
drag, startPoint x: 339, startPoint y: 187, endPoint x: 371, endPoint y: 208, distance: 38.5
click at [371, 208] on div "Order cannot ship due to invalid address. Please update or confirm the address …" at bounding box center [408, 183] width 205 height 78
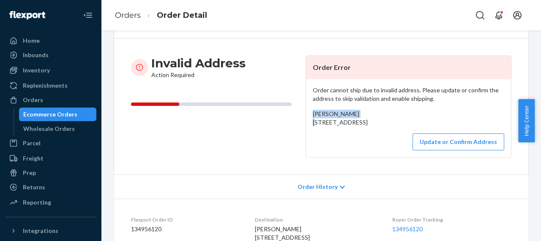
scroll to position [85, 0]
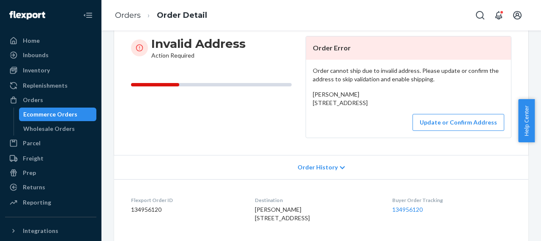
click at [370, 127] on div "Order cannot ship due to invalid address. Please update or confirm the address …" at bounding box center [408, 99] width 205 height 78
click at [450, 131] on button "Update or Confirm Address" at bounding box center [459, 122] width 92 height 17
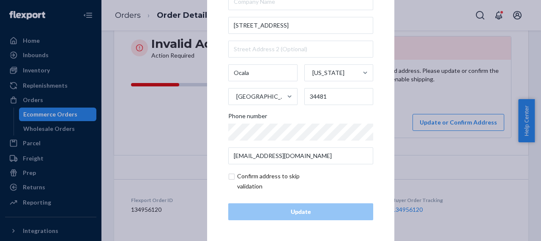
scroll to position [0, 0]
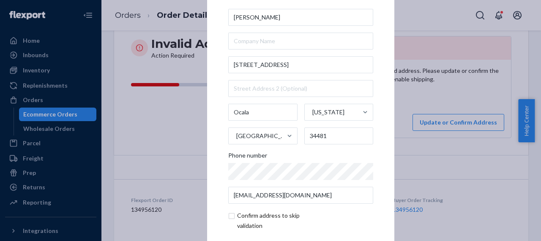
click at [419, 99] on div "× Update Address Cyndi Henderson 4969 SW 139th Terrace Ocala Florida United Sta…" at bounding box center [270, 120] width 541 height 241
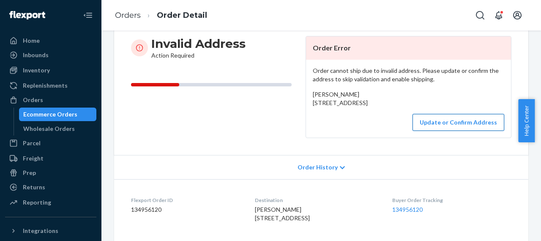
click at [432, 131] on button "Update or Confirm Address" at bounding box center [459, 122] width 92 height 17
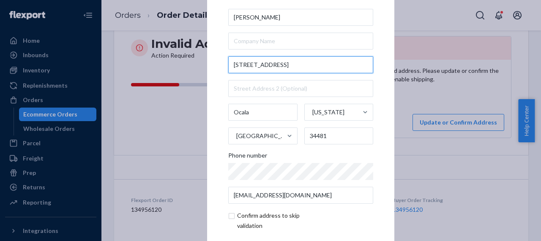
click at [266, 63] on input "4969 SW 139th Terrace" at bounding box center [300, 64] width 145 height 17
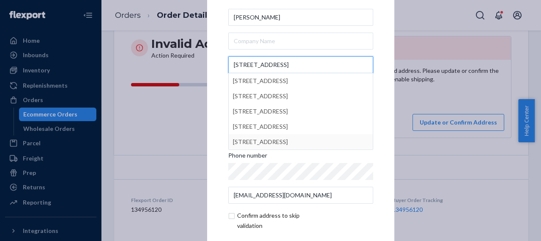
scroll to position [39, 0]
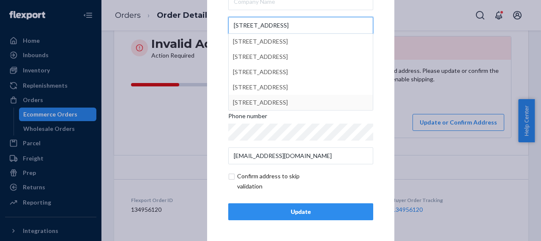
type input "4969 SW 138th Terrace"
click at [307, 213] on div "Update" at bounding box center [301, 211] width 131 height 8
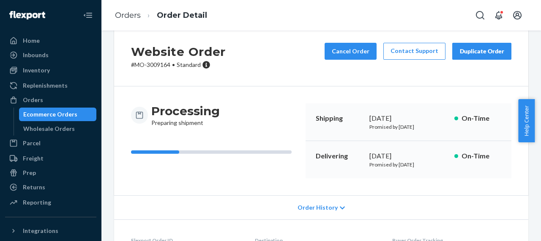
scroll to position [0, 0]
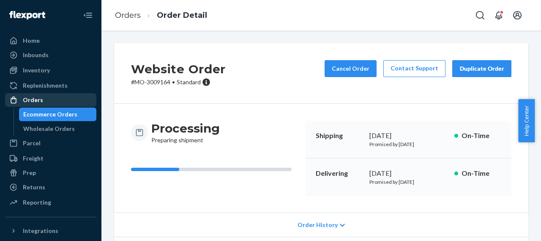
click at [41, 98] on div "Orders" at bounding box center [33, 100] width 20 height 8
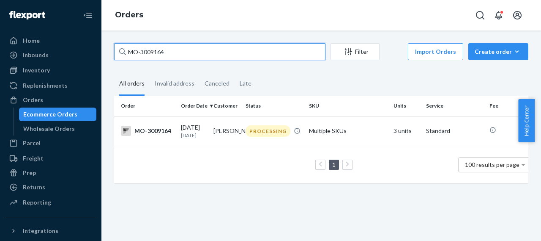
drag, startPoint x: 173, startPoint y: 52, endPoint x: 115, endPoint y: 55, distance: 58.5
click at [115, 55] on input "MO-3009164" at bounding box center [219, 51] width 211 height 17
paste input "6683"
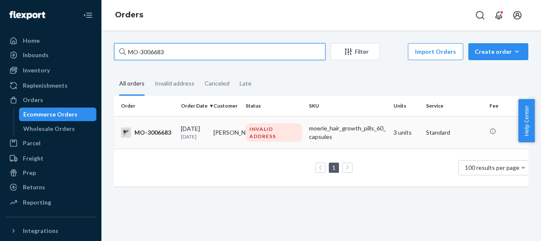
type input "MO-3006683"
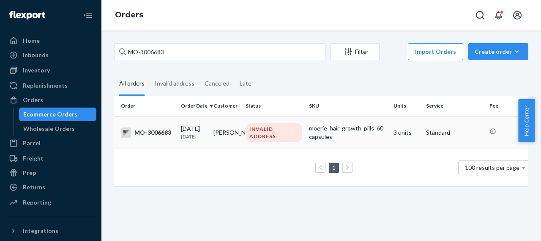
click at [159, 134] on div "MO-3006683" at bounding box center [147, 132] width 53 height 10
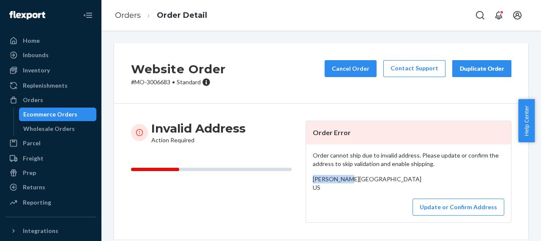
drag, startPoint x: 349, startPoint y: 178, endPoint x: 307, endPoint y: 181, distance: 41.5
click at [307, 181] on div "Order cannot ship due to invalid address. Please update or confirm the address …" at bounding box center [408, 183] width 205 height 78
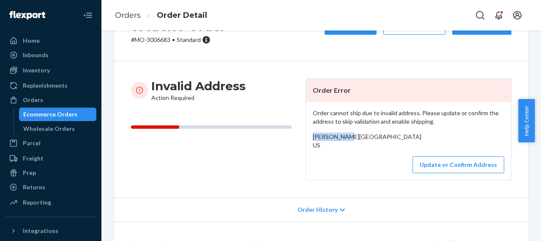
drag, startPoint x: 309, startPoint y: 146, endPoint x: 361, endPoint y: 165, distance: 54.9
click at [361, 165] on div "Order cannot ship due to invalid address. Please update or confirm the address …" at bounding box center [408, 141] width 205 height 78
click at [163, 38] on p "# MO-3006683 • Standard" at bounding box center [178, 40] width 95 height 8
drag, startPoint x: 134, startPoint y: 40, endPoint x: 171, endPoint y: 39, distance: 37.2
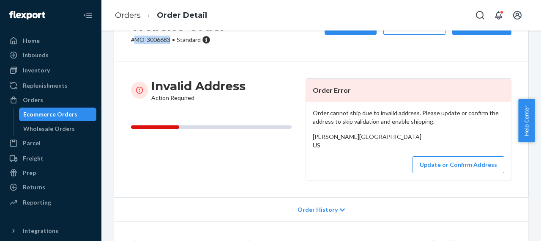
click at [171, 39] on p "# MO-3006683 • Standard" at bounding box center [178, 40] width 95 height 8
click at [47, 102] on div "Orders" at bounding box center [51, 100] width 90 height 12
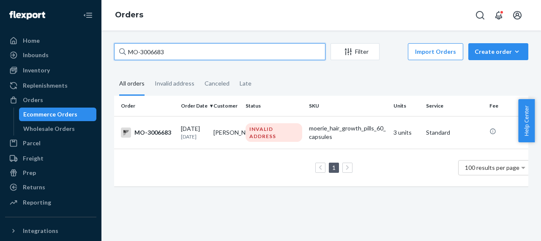
drag, startPoint x: 164, startPoint y: 51, endPoint x: 125, endPoint y: 56, distance: 39.6
click at [125, 56] on div "MO-3006683" at bounding box center [219, 51] width 211 height 17
paste input "9749"
type input "MO-3009749"
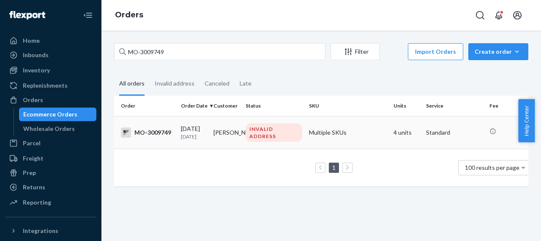
click at [162, 132] on div "MO-3009749" at bounding box center [147, 132] width 53 height 10
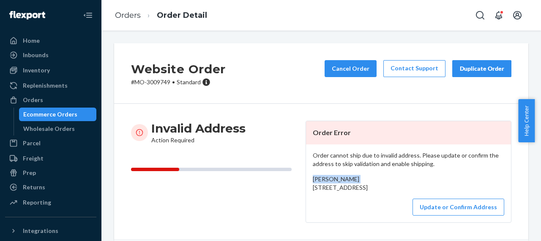
drag, startPoint x: 354, startPoint y: 180, endPoint x: 310, endPoint y: 179, distance: 44.4
click at [313, 179] on div "Connie Merriss 1418 Sorgh King and Queen County, VA 23148 US" at bounding box center [409, 183] width 192 height 17
drag, startPoint x: 321, startPoint y: 191, endPoint x: 407, endPoint y: 206, distance: 87.3
click at [407, 192] on div "Connie Merriss 1418 Sorgh King and Queen County, VA 23148 US" at bounding box center [409, 183] width 192 height 17
click at [446, 215] on button "Update or Confirm Address" at bounding box center [459, 206] width 92 height 17
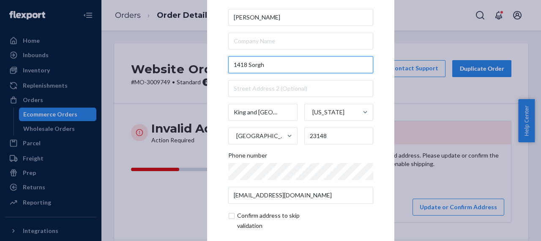
drag, startPoint x: 270, startPoint y: 63, endPoint x: 218, endPoint y: 72, distance: 52.4
click at [220, 69] on div "× Update Address Connie Merriss 1418 Sorgh King and Queen County Virginia Unite…" at bounding box center [300, 120] width 187 height 320
drag, startPoint x: 264, startPoint y: 62, endPoint x: 226, endPoint y: 67, distance: 38.5
click at [228, 67] on input "1418 Sorgh" at bounding box center [300, 64] width 145 height 17
paste input "um Rd"
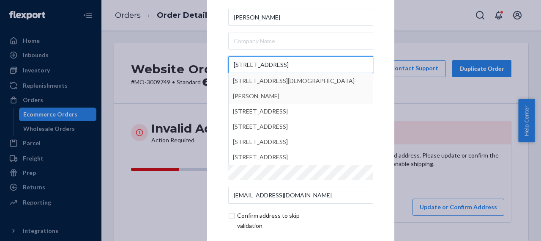
type input "1418 Sorghum Rd"
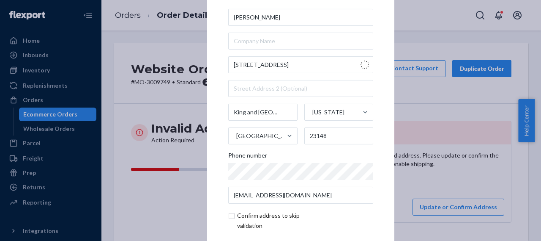
type input "Saint Stephens Church"
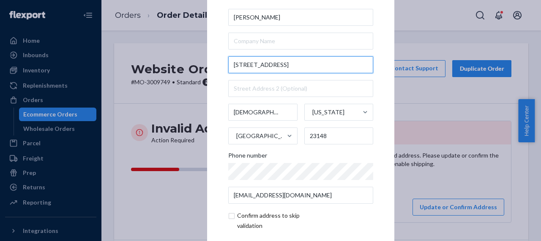
click at [277, 63] on input "1418 Sorghum Rd" at bounding box center [300, 64] width 145 height 17
click at [277, 64] on input "1418 Sorghum" at bounding box center [300, 64] width 145 height 17
click at [270, 66] on input "1418 Sorghum" at bounding box center [300, 64] width 145 height 17
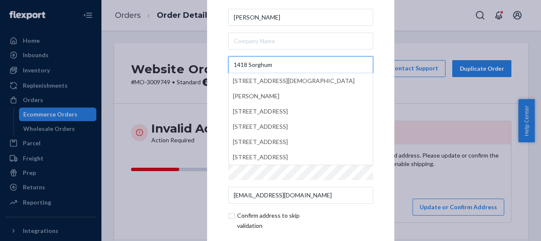
type input "1418 Sorghu"
drag, startPoint x: 255, startPoint y: 64, endPoint x: 228, endPoint y: 69, distance: 28.3
click at [228, 69] on input "1418 Sorghu" at bounding box center [300, 64] width 145 height 17
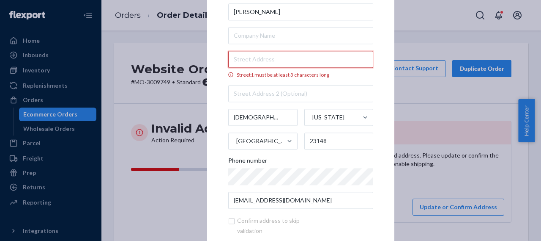
click at [236, 61] on input "Street1 must be at least 3 characters long" at bounding box center [300, 59] width 145 height 17
paste input "1418 Sorghum Rd"
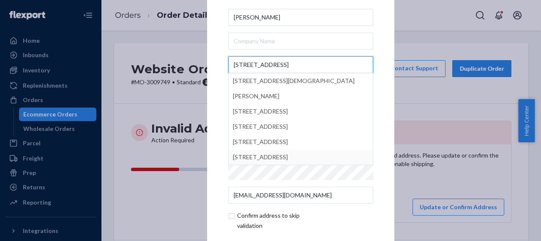
type input "1418 Sorghum Rd"
click at [361, 217] on div "Confirm address to skip validation" at bounding box center [300, 220] width 145 height 20
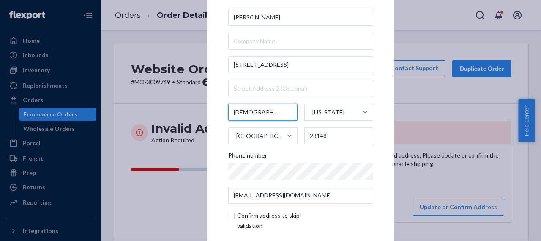
click at [266, 111] on input "Saint Stephens Church" at bounding box center [262, 112] width 69 height 17
click at [241, 112] on input "Saint Stephens Church" at bounding box center [262, 112] width 69 height 17
drag, startPoint x: 230, startPoint y: 113, endPoint x: 290, endPoint y: 113, distance: 60.1
click at [290, 113] on input "St Stephens Church" at bounding box center [262, 112] width 69 height 17
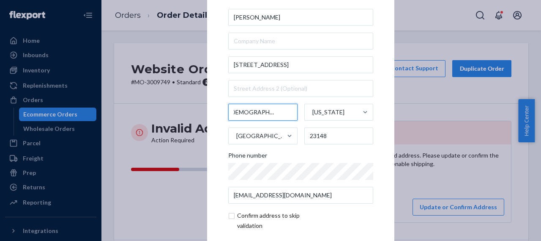
paste input "ain"
type input "Saint Stephens Church"
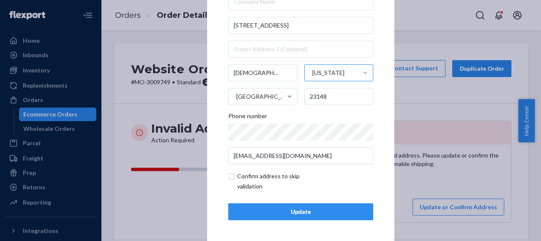
click at [306, 209] on div "Update" at bounding box center [301, 211] width 131 height 8
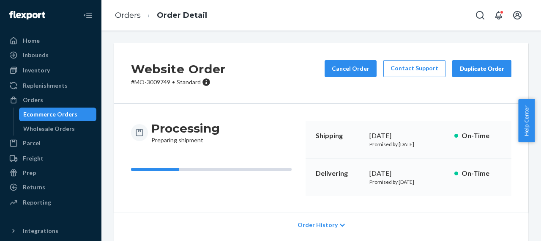
click at [159, 82] on p "# MO-3009749 • Standard" at bounding box center [178, 82] width 95 height 8
click at [162, 82] on p "# MO-3009749 • Standard" at bounding box center [178, 82] width 95 height 8
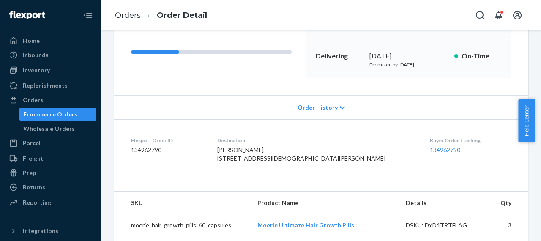
scroll to position [161, 0]
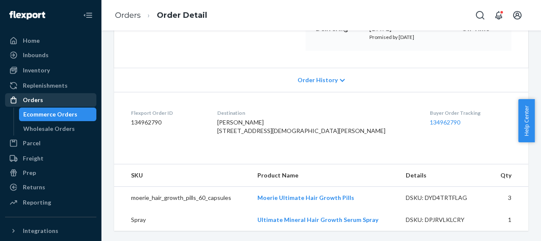
click at [37, 99] on div "Orders" at bounding box center [33, 100] width 20 height 8
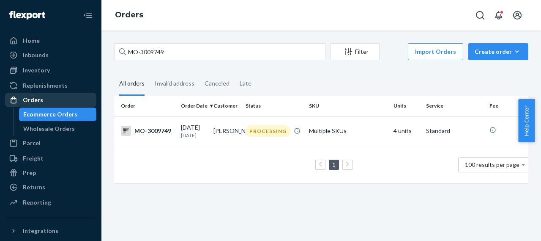
click at [42, 99] on div "Orders" at bounding box center [51, 100] width 90 height 12
click at [161, 132] on div "MO-3009749" at bounding box center [147, 131] width 53 height 10
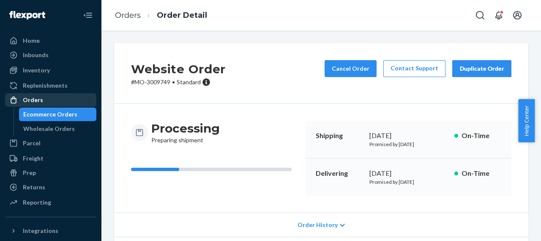
click at [51, 103] on div "Orders" at bounding box center [51, 100] width 90 height 12
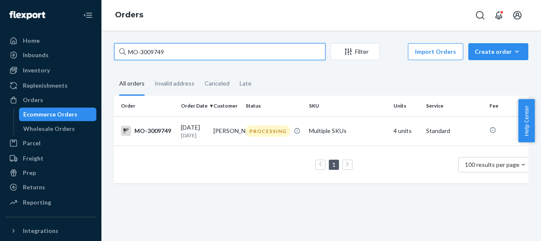
drag, startPoint x: 166, startPoint y: 49, endPoint x: 102, endPoint y: 62, distance: 65.7
click at [102, 62] on div "MO-3009749 Filter Import Orders Create order Ecommerce order Removal order All …" at bounding box center [322, 135] width 440 height 210
paste input "971"
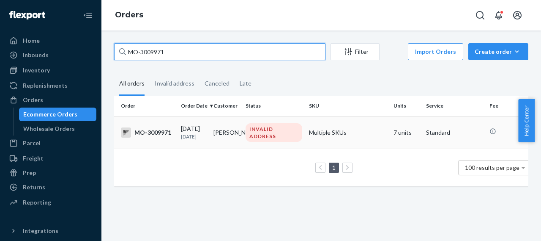
type input "MO-3009971"
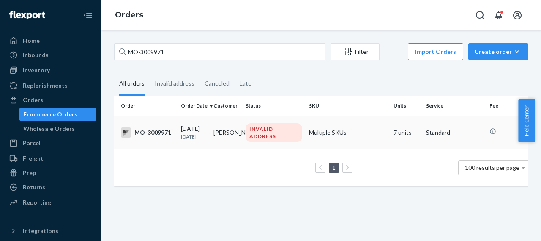
click at [154, 131] on div "MO-3009971" at bounding box center [147, 132] width 53 height 10
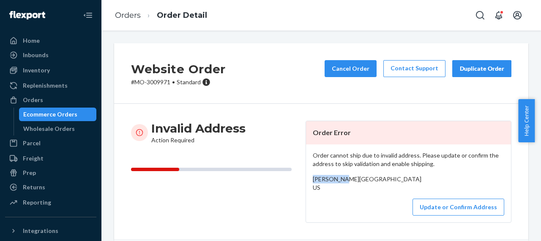
drag, startPoint x: 343, startPoint y: 177, endPoint x: 302, endPoint y: 180, distance: 42.0
click at [302, 180] on div "Invalid Address Action Required Order Error Order cannot ship due to invalid ad…" at bounding box center [321, 172] width 381 height 102
drag, startPoint x: 309, startPoint y: 192, endPoint x: 324, endPoint y: 208, distance: 22.1
click at [357, 207] on div "Order cannot ship due to invalid address. Please update or confirm the address …" at bounding box center [408, 183] width 205 height 78
drag, startPoint x: 307, startPoint y: 187, endPoint x: 354, endPoint y: 209, distance: 51.1
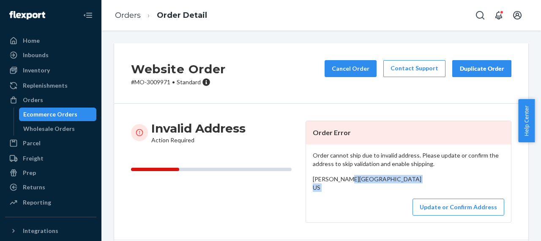
click at [354, 209] on div "Order cannot ship due to invalid address. Please update or confirm the address …" at bounding box center [408, 183] width 205 height 78
click at [472, 215] on button "Update or Confirm Address" at bounding box center [459, 206] width 92 height 17
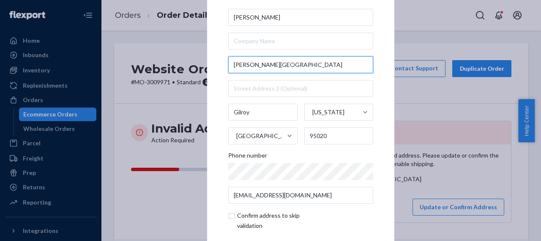
click at [230, 66] on input "Babbs Creek Drive" at bounding box center [300, 64] width 145 height 17
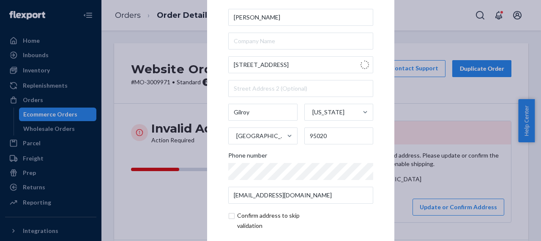
type input "840 Babbs Creek Dr"
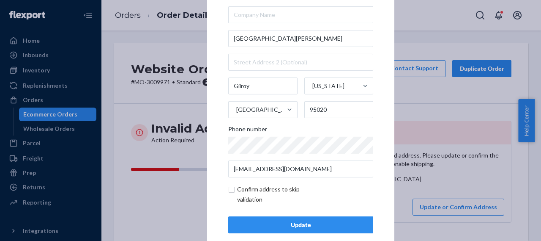
scroll to position [39, 0]
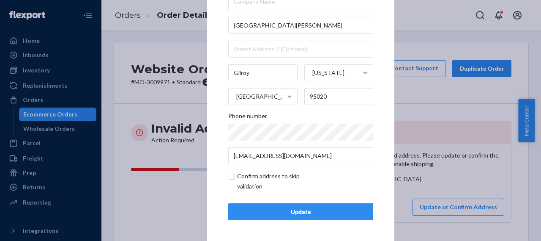
click at [298, 212] on div "Update" at bounding box center [301, 211] width 131 height 8
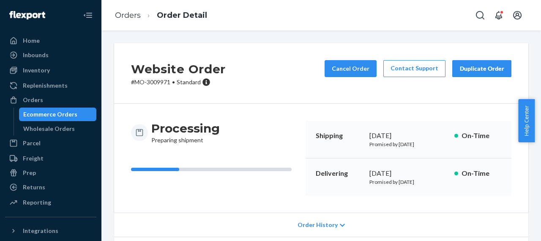
click at [157, 85] on p "# MO-3009971 • Standard" at bounding box center [178, 82] width 95 height 8
click at [41, 102] on div "Orders" at bounding box center [51, 100] width 90 height 12
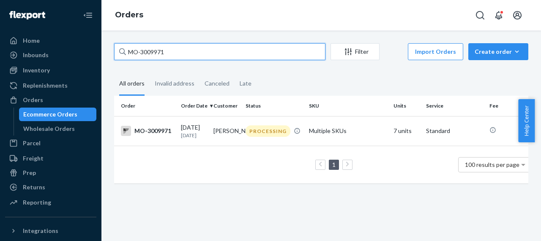
drag, startPoint x: 164, startPoint y: 50, endPoint x: 120, endPoint y: 52, distance: 44.0
click at [121, 52] on div "MO-3009971" at bounding box center [219, 51] width 211 height 17
paste input "10228"
type input "MO-3010228"
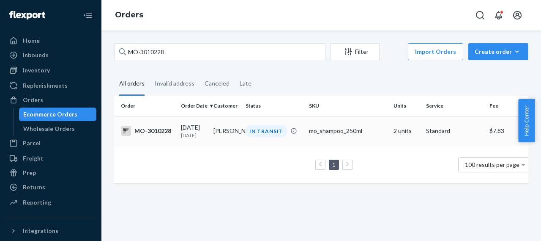
click at [162, 135] on div "MO-3010228" at bounding box center [147, 131] width 53 height 10
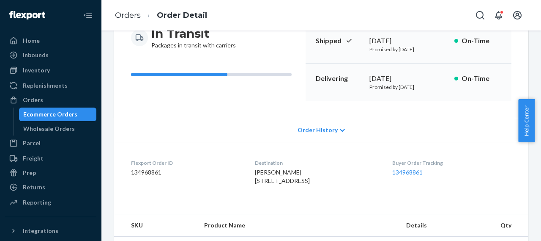
scroll to position [127, 0]
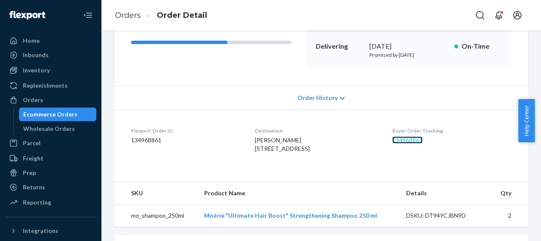
click at [412, 140] on link "134968861" at bounding box center [407, 139] width 30 height 7
click at [41, 99] on div "Orders" at bounding box center [33, 100] width 20 height 8
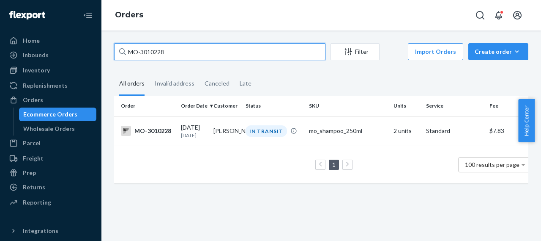
drag, startPoint x: 174, startPoint y: 50, endPoint x: 118, endPoint y: 60, distance: 56.7
click at [118, 60] on input "MO-3010228" at bounding box center [219, 51] width 211 height 17
paste input "4"
type input "MO-3010248"
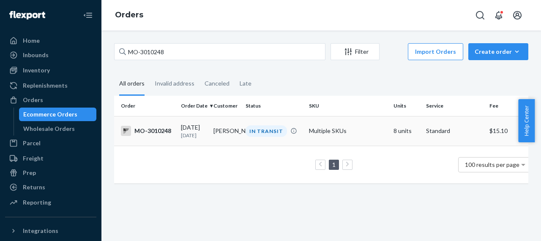
click at [160, 130] on div "MO-3010248" at bounding box center [147, 131] width 53 height 10
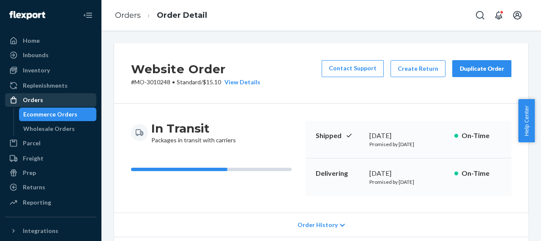
click at [34, 99] on div "Orders" at bounding box center [33, 100] width 20 height 8
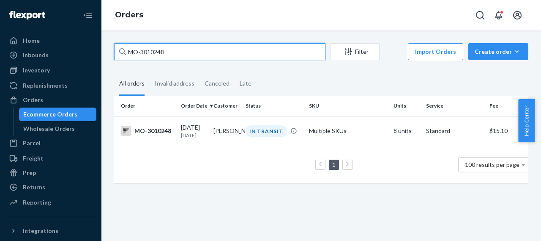
drag, startPoint x: 164, startPoint y: 51, endPoint x: 118, endPoint y: 56, distance: 46.3
click at [118, 56] on input "MO-3010248" at bounding box center [219, 51] width 211 height 17
paste input "336"
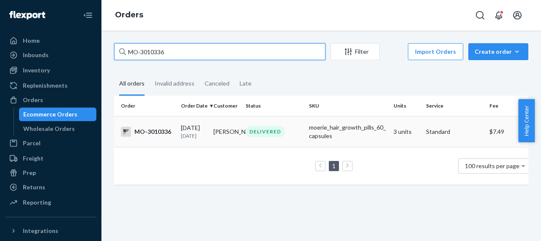
type input "MO-3010336"
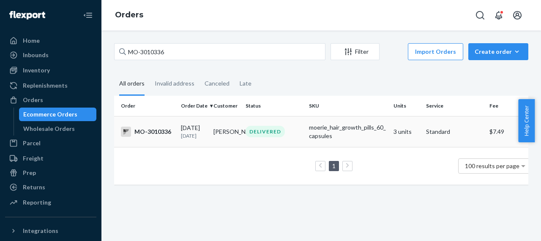
click at [158, 132] on div "MO-3010336" at bounding box center [147, 131] width 53 height 10
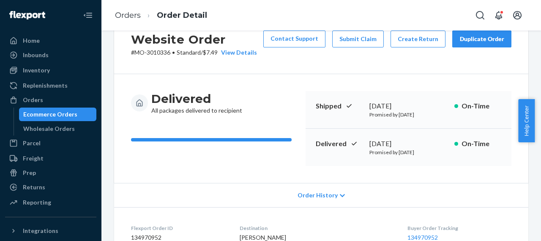
scroll to position [127, 0]
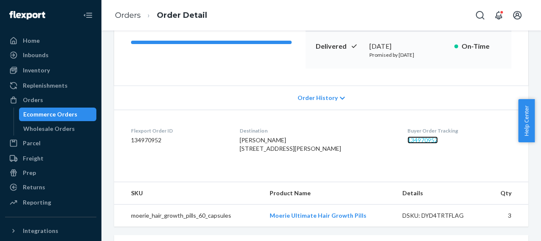
click at [409, 140] on link "134970952" at bounding box center [423, 139] width 30 height 7
click at [42, 102] on div "Orders" at bounding box center [51, 100] width 90 height 12
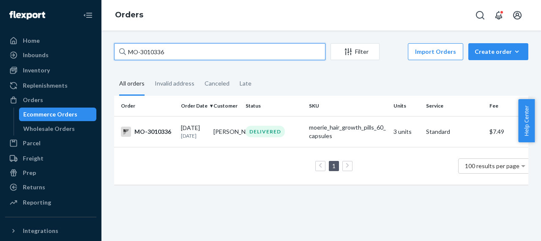
drag, startPoint x: 167, startPoint y: 53, endPoint x: 117, endPoint y: 57, distance: 50.9
click at [117, 57] on input "MO-3010336" at bounding box center [219, 51] width 211 height 17
paste input "2990483"
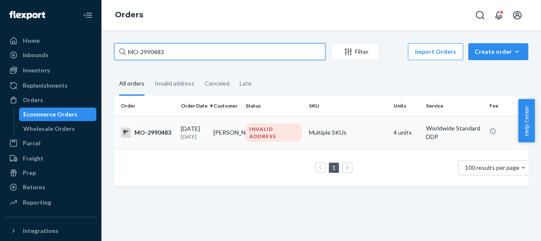
type input "MO-2990483"
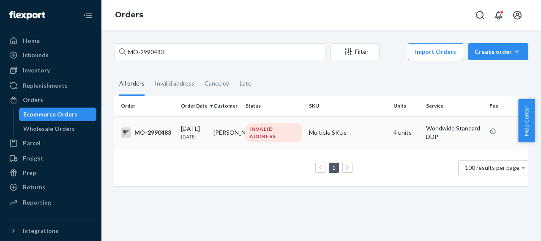
click at [160, 132] on div "MO-2990483" at bounding box center [147, 132] width 53 height 10
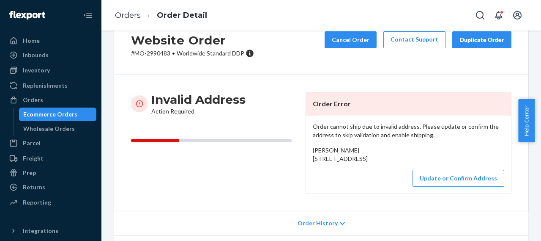
scroll to position [42, 0]
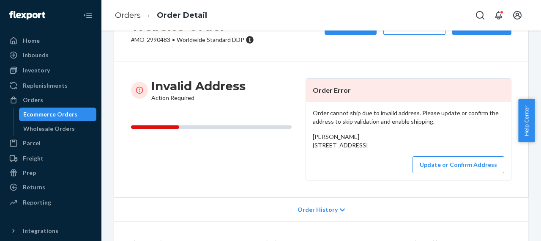
drag, startPoint x: 309, startPoint y: 145, endPoint x: 375, endPoint y: 159, distance: 67.9
click at [375, 159] on div "Order cannot ship due to invalid address. Please update or confirm the address …" at bounding box center [408, 141] width 205 height 78
click at [457, 173] on button "Update or Confirm Address" at bounding box center [459, 164] width 92 height 17
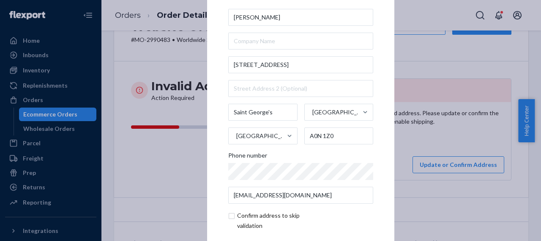
click at [434, 143] on div "× Update Address Sarah Young 431 Main Street Saint George's Newfoundland and La…" at bounding box center [270, 120] width 541 height 241
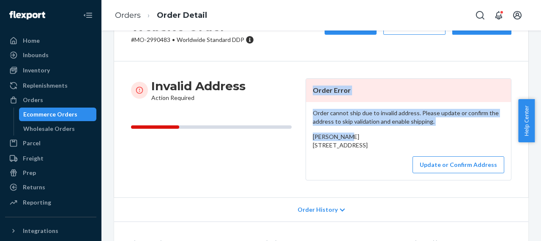
drag, startPoint x: 349, startPoint y: 134, endPoint x: 296, endPoint y: 135, distance: 53.3
click at [296, 135] on div "Invalid Address Action Required Order Error Order cannot ship due to invalid ad…" at bounding box center [321, 129] width 381 height 102
click at [362, 133] on div "Sarah Young 431 Main Street Saint George's, NL A0N 1Z0 CA" at bounding box center [409, 140] width 192 height 17
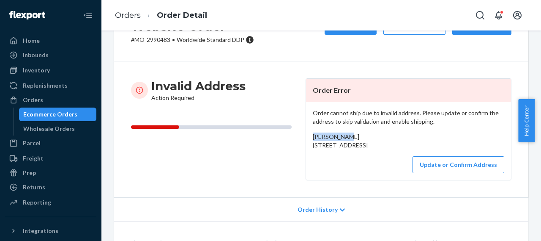
drag, startPoint x: 309, startPoint y: 136, endPoint x: 342, endPoint y: 137, distance: 33.0
click at [342, 137] on div "Order cannot ship due to invalid address. Please update or confirm the address …" at bounding box center [408, 141] width 205 height 78
click at [430, 173] on button "Update or Confirm Address" at bounding box center [459, 164] width 92 height 17
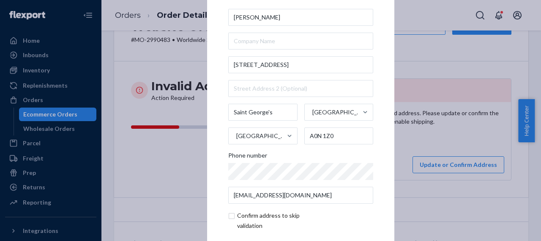
click at [473, 144] on div "× Update Address Sarah Young 431 Main Street Saint George's Newfoundland and La…" at bounding box center [270, 120] width 541 height 241
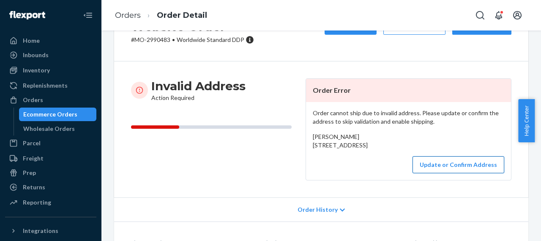
click at [469, 173] on button "Update or Confirm Address" at bounding box center [459, 164] width 92 height 17
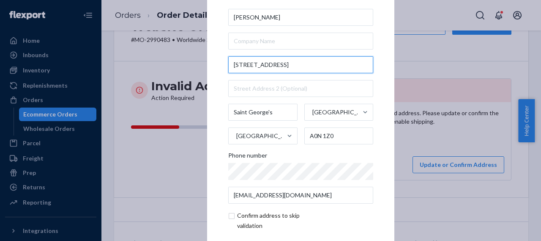
click at [278, 66] on input "431 Main Street" at bounding box center [300, 64] width 145 height 17
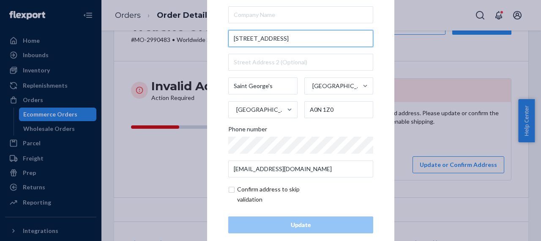
scroll to position [39, 0]
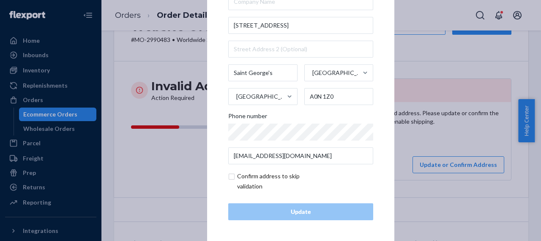
click at [231, 177] on input "checkbox" at bounding box center [277, 181] width 98 height 20
checkbox input "true"
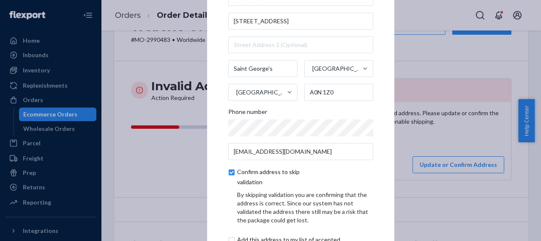
scroll to position [75, 0]
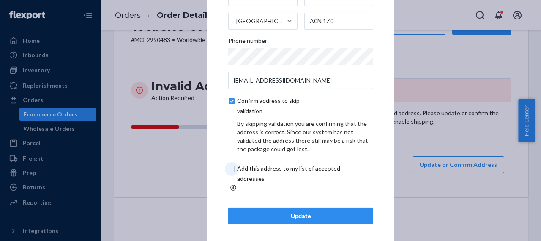
click at [230, 174] on input "checkbox" at bounding box center [298, 173] width 141 height 20
checkbox input "true"
click at [292, 212] on div "Update" at bounding box center [301, 215] width 131 height 8
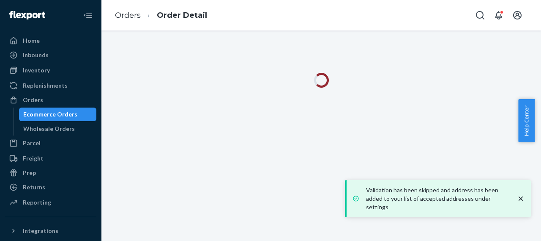
scroll to position [0, 0]
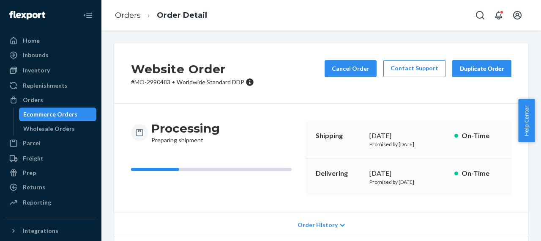
click at [162, 82] on p "# MO-2990483 • Worldwide Standard DDP" at bounding box center [192, 82] width 123 height 8
click at [49, 98] on div "Orders" at bounding box center [51, 100] width 90 height 12
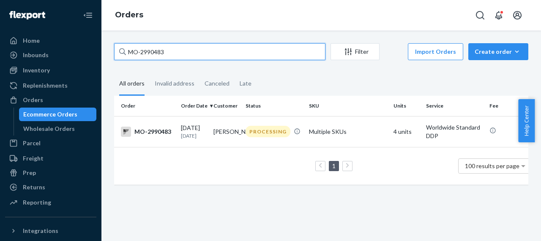
drag, startPoint x: 165, startPoint y: 52, endPoint x: 123, endPoint y: 58, distance: 42.3
click at [123, 58] on div "MO-2990483" at bounding box center [219, 51] width 211 height 17
paste input "3008327"
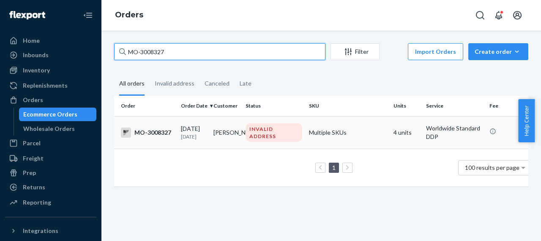
type input "MO-3008327"
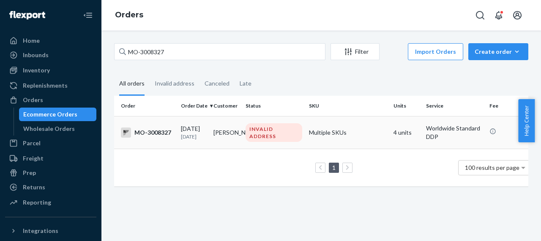
click at [154, 132] on div "MO-3008327" at bounding box center [147, 132] width 53 height 10
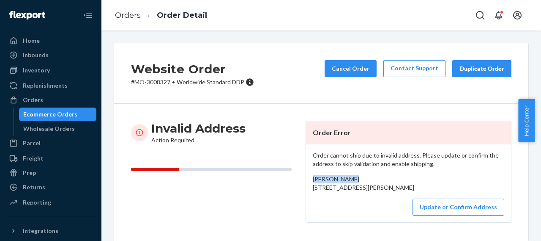
drag, startPoint x: 348, startPoint y: 178, endPoint x: 301, endPoint y: 179, distance: 46.5
click at [301, 179] on div "Invalid Address Action Required Order Error Order cannot ship due to invalid ad…" at bounding box center [321, 172] width 381 height 102
click at [442, 215] on button "Update or Confirm Address" at bounding box center [459, 206] width 92 height 17
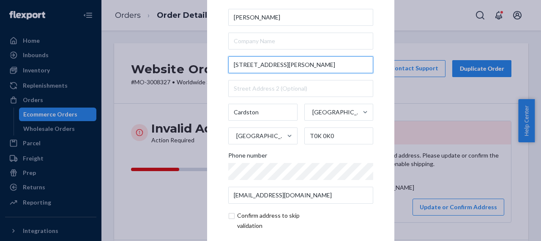
click at [282, 64] on input "6 cricklewood coury Box 1501" at bounding box center [300, 64] width 145 height 17
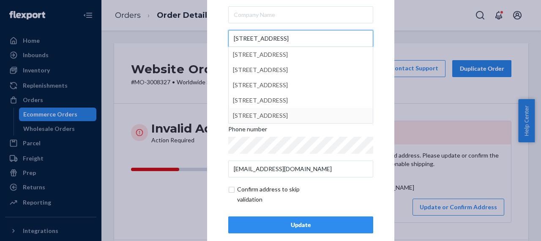
scroll to position [39, 0]
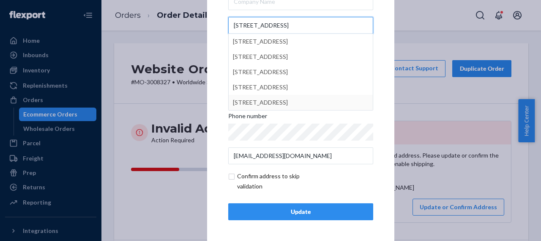
type input "6 cricklewood court Box 1501"
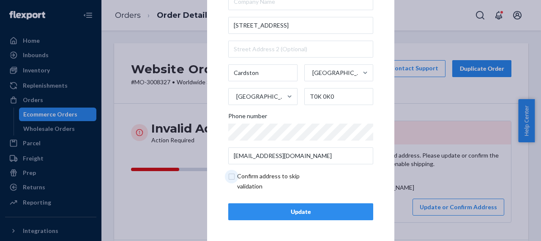
click at [230, 176] on input "checkbox" at bounding box center [277, 181] width 98 height 20
checkbox input "true"
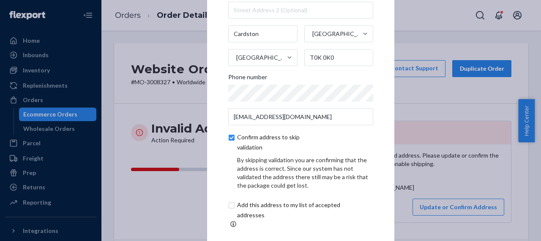
scroll to position [75, 0]
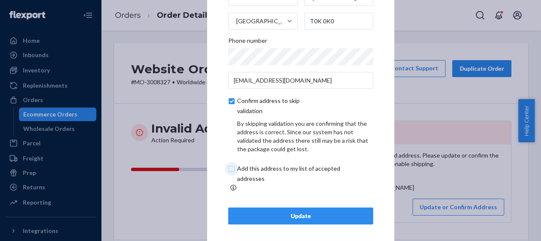
drag, startPoint x: 229, startPoint y: 173, endPoint x: 239, endPoint y: 184, distance: 15.0
click at [231, 174] on input "checkbox" at bounding box center [298, 173] width 141 height 20
checkbox input "true"
click at [291, 213] on div "Update" at bounding box center [301, 215] width 131 height 8
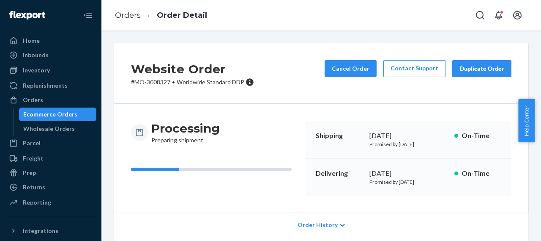
click at [162, 82] on p "# MO-3008327 • Worldwide Standard DDP" at bounding box center [192, 82] width 123 height 8
click at [41, 99] on div "Orders" at bounding box center [33, 100] width 20 height 8
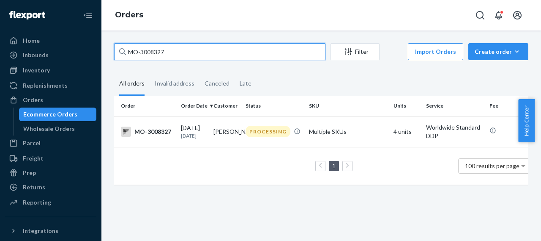
drag, startPoint x: 172, startPoint y: 49, endPoint x: 100, endPoint y: 56, distance: 71.9
click at [102, 54] on div "MO-3008327 Filter Import Orders Create order Ecommerce order Removal order All …" at bounding box center [322, 135] width 440 height 210
paste input "11309"
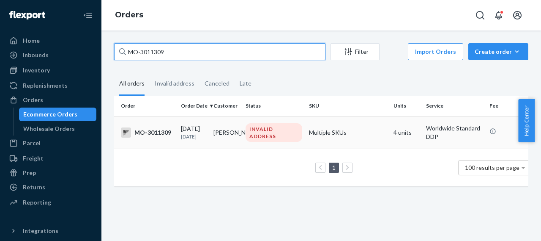
type input "MO-3011309"
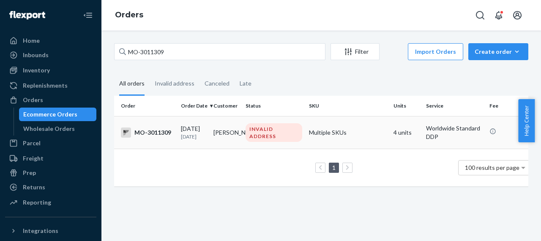
click at [156, 130] on div "MO-3011309" at bounding box center [147, 132] width 53 height 10
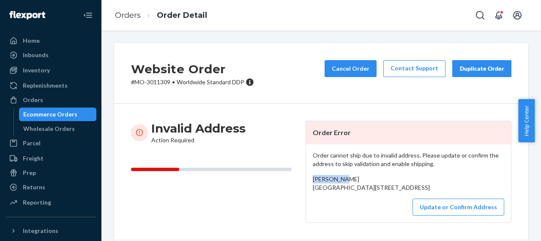
drag, startPoint x: 343, startPoint y: 178, endPoint x: 303, endPoint y: 181, distance: 39.9
click at [306, 181] on div "Order cannot ship due to invalid address. Please update or confirm the address …" at bounding box center [408, 183] width 205 height 78
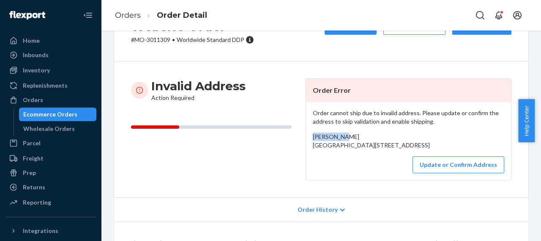
drag, startPoint x: 310, startPoint y: 148, endPoint x: 354, endPoint y: 162, distance: 47.2
click at [354, 149] on div "Ashley Pow 1805 129 Street Blairmore, AB T0K0E0 CA" at bounding box center [409, 140] width 192 height 17
click at [340, 172] on div "Update or Confirm Address" at bounding box center [409, 164] width 192 height 17
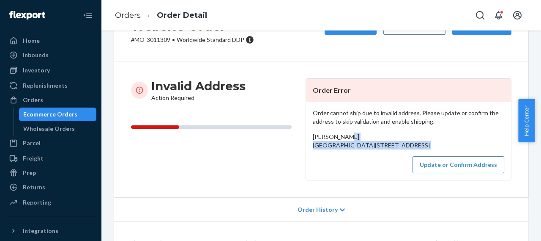
drag, startPoint x: 309, startPoint y: 144, endPoint x: 377, endPoint y: 170, distance: 72.7
click at [377, 170] on div "Order cannot ship due to invalid address. Please update or confirm the address …" at bounding box center [408, 141] width 205 height 78
click at [434, 173] on button "Update or Confirm Address" at bounding box center [459, 164] width 92 height 17
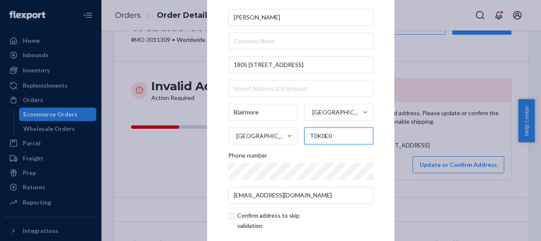
click at [317, 136] on input "T0K0E0" at bounding box center [339, 135] width 69 height 17
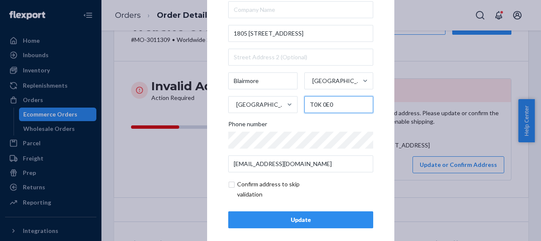
scroll to position [39, 0]
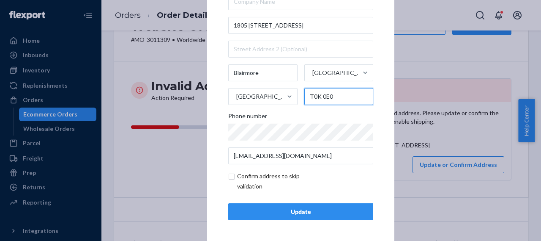
type input "T0K 0E0"
click at [258, 212] on div "Update" at bounding box center [301, 211] width 131 height 8
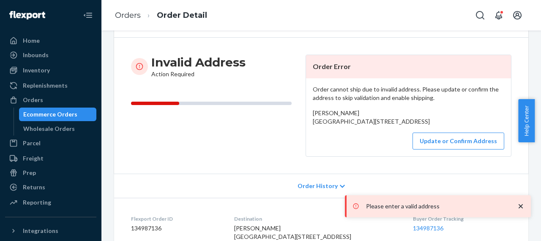
scroll to position [85, 0]
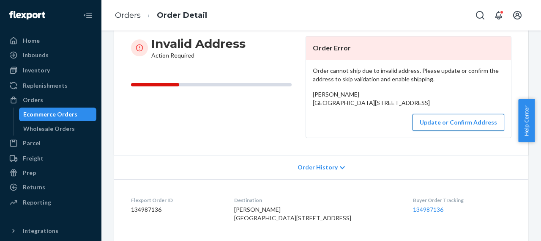
click at [444, 131] on button "Update or Confirm Address" at bounding box center [459, 122] width 92 height 17
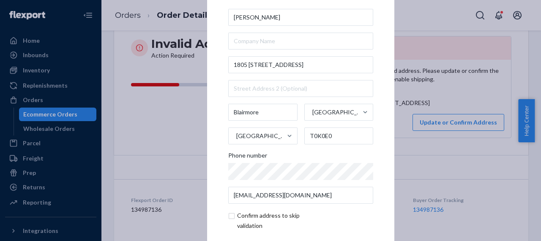
scroll to position [39, 0]
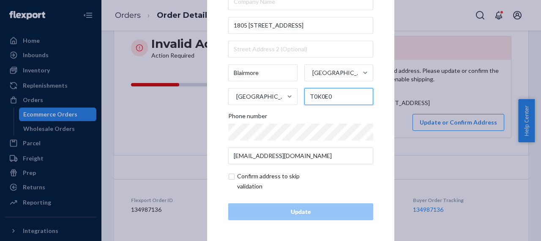
click at [318, 96] on input "T0K0E0" at bounding box center [339, 96] width 69 height 17
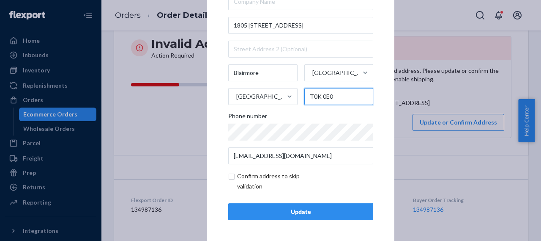
type input "T0K 0E0"
drag, startPoint x: 230, startPoint y: 174, endPoint x: 233, endPoint y: 190, distance: 16.8
click at [231, 175] on input "checkbox" at bounding box center [277, 181] width 98 height 20
checkbox input "true"
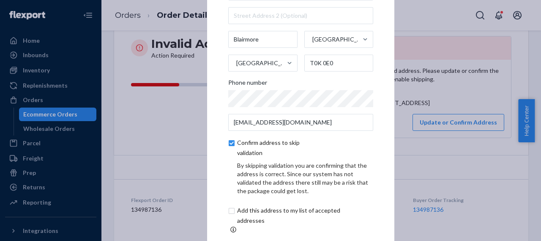
scroll to position [46, 0]
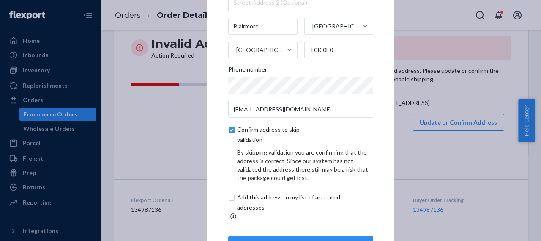
click at [230, 202] on input "checkbox" at bounding box center [298, 202] width 141 height 20
checkbox input "true"
click at [298, 236] on button "Update" at bounding box center [300, 244] width 145 height 17
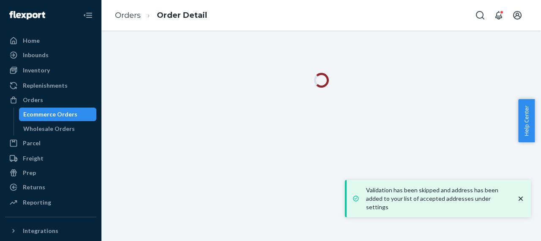
scroll to position [0, 0]
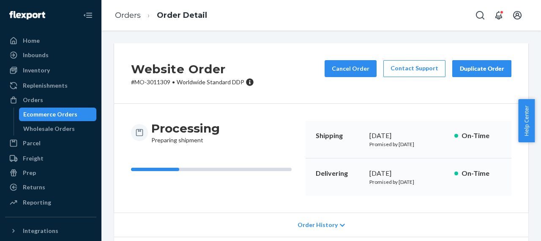
click at [160, 82] on p "# MO-3011309 • Worldwide Standard DDP" at bounding box center [192, 82] width 123 height 8
click at [47, 99] on div "Orders" at bounding box center [51, 100] width 90 height 12
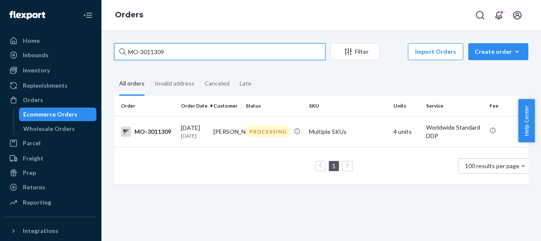
drag, startPoint x: 171, startPoint y: 49, endPoint x: 121, endPoint y: 55, distance: 50.6
click at [121, 55] on div "MO-3011309" at bounding box center [219, 51] width 211 height 17
paste input "46"
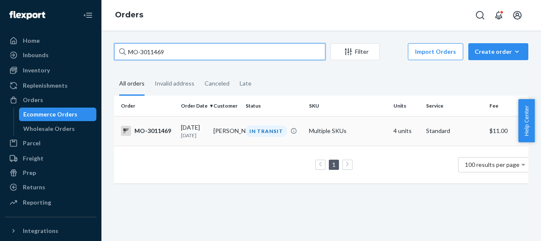
type input "MO-3011469"
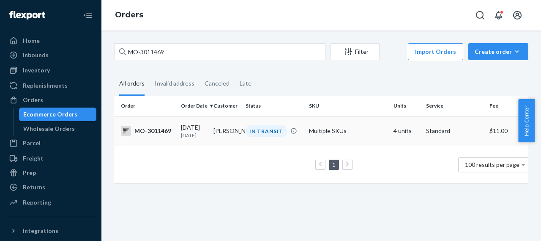
click at [158, 132] on div "MO-3011469" at bounding box center [147, 131] width 53 height 10
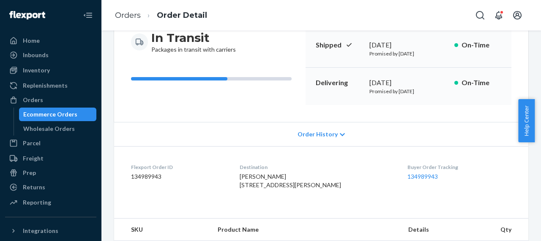
scroll to position [169, 0]
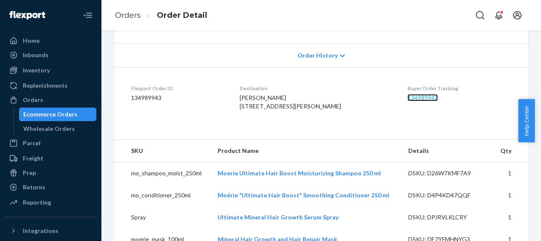
click at [408, 98] on link "134989943" at bounding box center [423, 97] width 30 height 7
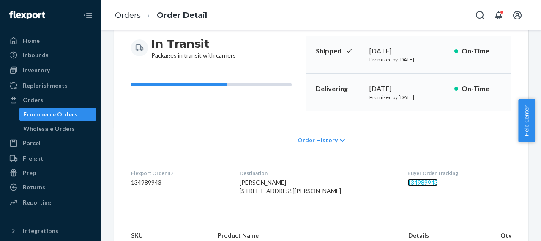
scroll to position [127, 0]
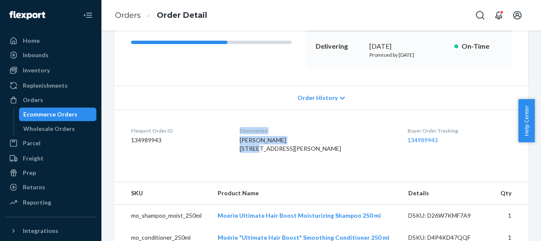
drag, startPoint x: 308, startPoint y: 140, endPoint x: 245, endPoint y: 139, distance: 62.6
click at [245, 139] on dl "Flexport Order ID 134989943 Destination Christina Harrington 9105 Elissa Ct Pla…" at bounding box center [321, 141] width 414 height 63
click at [330, 147] on div "Christina Harrington 9105 Elissa Ct Plano, TX 75025 US" at bounding box center [317, 144] width 155 height 17
drag, startPoint x: 308, startPoint y: 140, endPoint x: 251, endPoint y: 139, distance: 57.5
click at [251, 139] on dl "Flexport Order ID 134989943 Destination Christina Harrington 9105 Elissa Ct Pla…" at bounding box center [321, 141] width 414 height 63
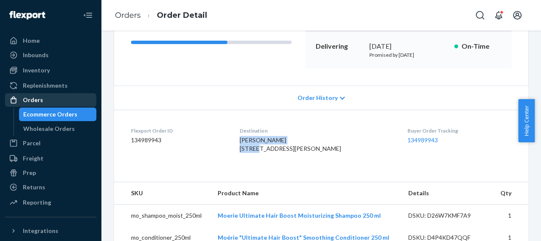
click at [46, 100] on div "Orders" at bounding box center [51, 100] width 90 height 12
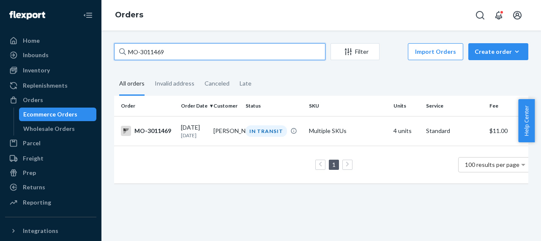
drag, startPoint x: 171, startPoint y: 52, endPoint x: 121, endPoint y: 51, distance: 49.9
click at [121, 51] on div "MO-3011469" at bounding box center [219, 51] width 211 height 17
paste input "2991421"
type input "MO-2991421"
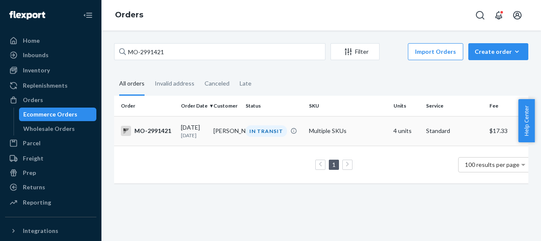
click at [160, 132] on div "MO-2991421" at bounding box center [147, 131] width 53 height 10
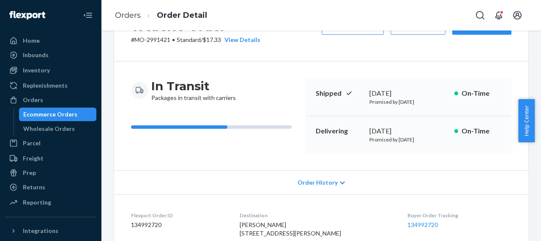
scroll to position [85, 0]
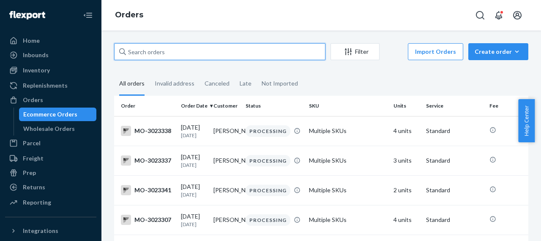
click at [127, 49] on input "text" at bounding box center [219, 51] width 211 height 17
paste input "[PERSON_NAME]"
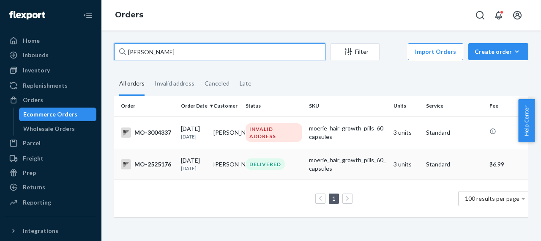
type input "[PERSON_NAME]"
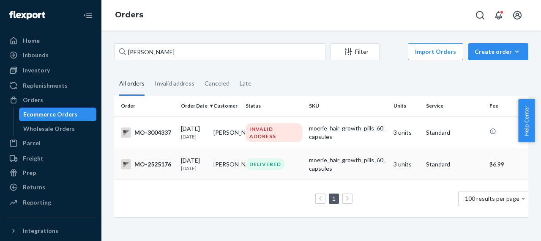
click at [159, 165] on div "MO-2525176" at bounding box center [147, 164] width 53 height 10
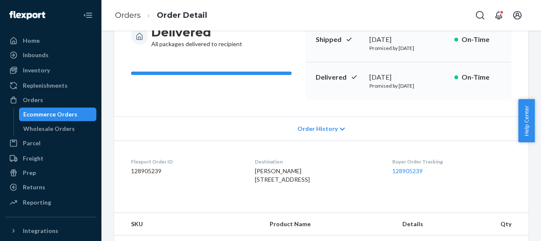
scroll to position [127, 0]
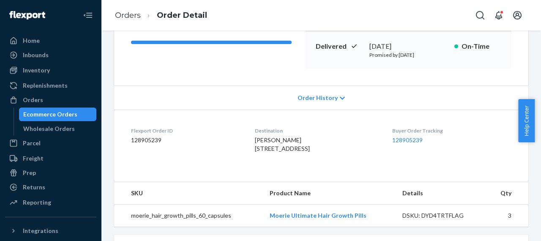
drag, startPoint x: 246, startPoint y: 151, endPoint x: 314, endPoint y: 163, distance: 68.7
click at [314, 163] on dl "Flexport Order ID 128905239 Destination [PERSON_NAME][GEOGRAPHIC_DATA][STREET_A…" at bounding box center [321, 141] width 414 height 63
copy span "[STREET_ADDRESS]"
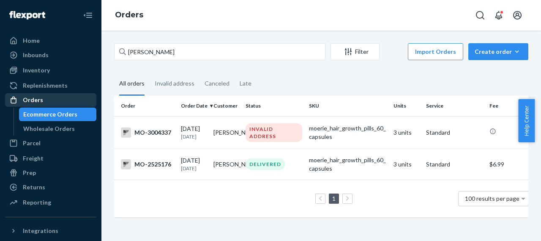
click at [30, 101] on div "Orders" at bounding box center [33, 100] width 20 height 8
click at [37, 98] on div "Orders" at bounding box center [33, 100] width 20 height 8
click at [44, 100] on div "Orders" at bounding box center [51, 100] width 90 height 12
click at [43, 100] on div "Orders" at bounding box center [51, 100] width 90 height 12
click at [43, 99] on div "Orders" at bounding box center [51, 100] width 90 height 12
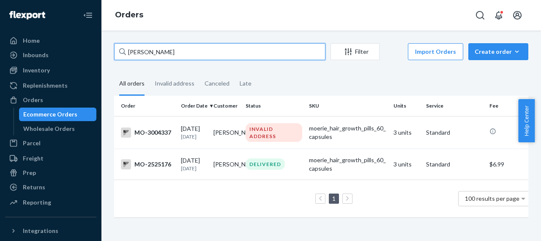
drag, startPoint x: 185, startPoint y: 50, endPoint x: 120, endPoint y: 58, distance: 65.6
click at [120, 58] on div "[PERSON_NAME]" at bounding box center [219, 51] width 211 height 17
paste input "[PERSON_NAME]"
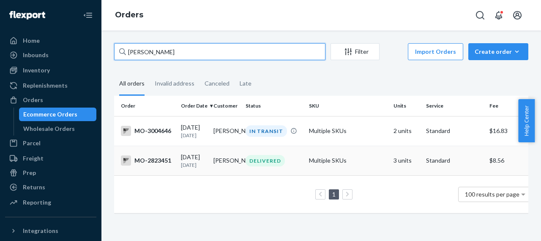
type input "[PERSON_NAME]"
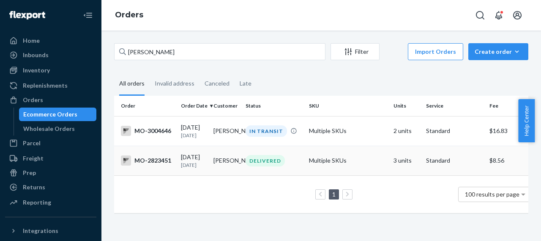
click at [154, 165] on div "MO-2823451" at bounding box center [147, 160] width 53 height 10
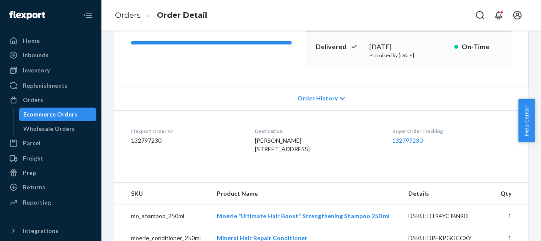
scroll to position [127, 0]
drag, startPoint x: 244, startPoint y: 148, endPoint x: 340, endPoint y: 168, distance: 98.9
click at [340, 168] on dl "Flexport Order ID 132797230 Destination [PERSON_NAME] [STREET_ADDRESS] US Buyer…" at bounding box center [321, 141] width 414 height 63
copy span "[STREET_ADDRESS]"
click at [50, 102] on div "Orders" at bounding box center [51, 100] width 90 height 12
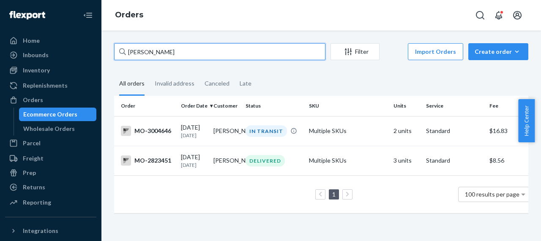
drag, startPoint x: 176, startPoint y: 53, endPoint x: 124, endPoint y: 60, distance: 52.2
click at [124, 60] on div "[PERSON_NAME] Filter Import Orders Create order Ecommerce order Removal order" at bounding box center [321, 52] width 414 height 19
paste input "MO-3005139"
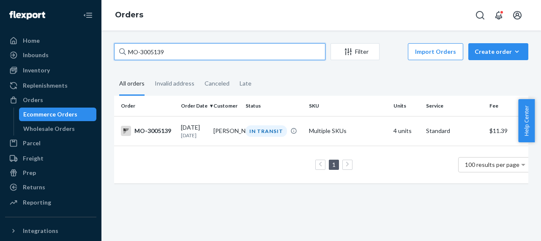
drag, startPoint x: 170, startPoint y: 52, endPoint x: 123, endPoint y: 62, distance: 48.4
click at [123, 62] on div "MO-3005139 Filter Import Orders Create order Ecommerce order Removal order All …" at bounding box center [321, 117] width 427 height 148
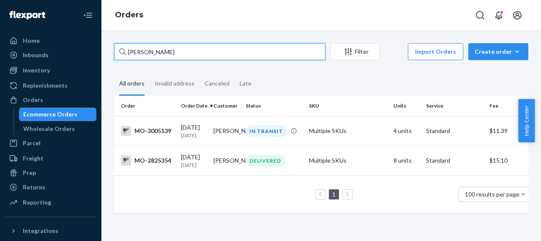
type input "[PERSON_NAME]"
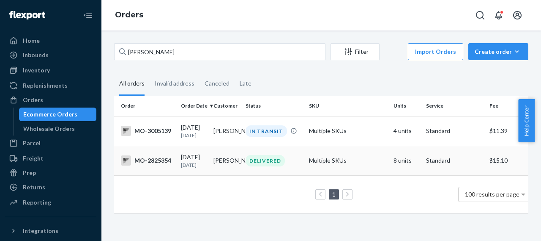
click at [160, 165] on div "MO-2825354" at bounding box center [147, 160] width 53 height 10
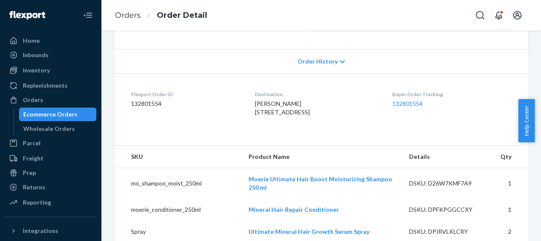
scroll to position [169, 0]
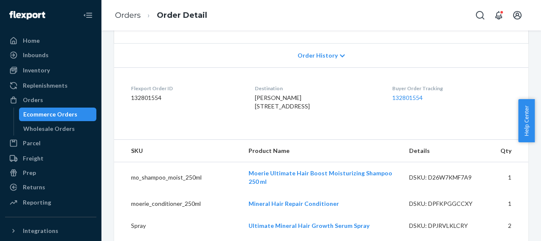
drag, startPoint x: 237, startPoint y: 108, endPoint x: 321, endPoint y: 132, distance: 87.8
click at [311, 124] on dl "Flexport Order ID 132801554 Destination [PERSON_NAME] [STREET_ADDRESS] US Buyer…" at bounding box center [321, 98] width 414 height 63
click at [358, 131] on dl "Flexport Order ID 132801554 Destination [PERSON_NAME] [STREET_ADDRESS] US Buyer…" at bounding box center [321, 98] width 414 height 63
click at [265, 131] on dl "Flexport Order ID 132801554 Destination [PERSON_NAME] [STREET_ADDRESS] US Buyer…" at bounding box center [321, 98] width 414 height 63
drag, startPoint x: 246, startPoint y: 109, endPoint x: 305, endPoint y: 120, distance: 60.2
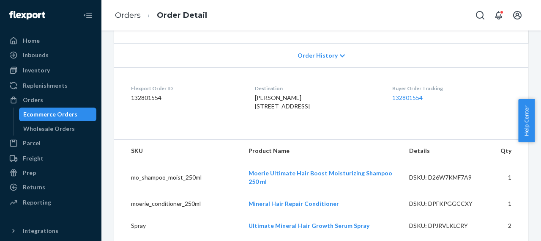
click at [305, 120] on dl "Flexport Order ID 132801554 Destination [PERSON_NAME] [STREET_ADDRESS] US Buyer…" at bounding box center [321, 98] width 414 height 63
copy span "[STREET_ADDRESS]"
click at [36, 101] on div "Orders" at bounding box center [33, 100] width 20 height 8
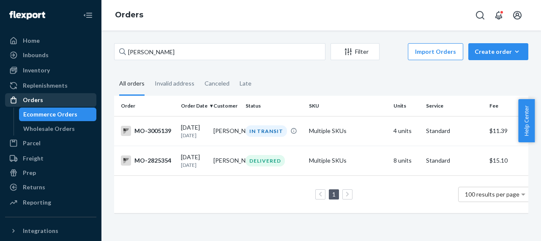
click at [42, 100] on div "Orders" at bounding box center [51, 100] width 90 height 12
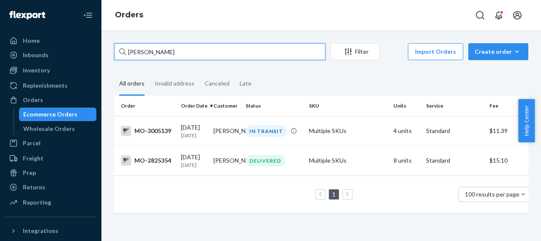
drag, startPoint x: 174, startPoint y: 54, endPoint x: 120, endPoint y: 58, distance: 54.3
click at [120, 58] on div "[PERSON_NAME]" at bounding box center [219, 51] width 211 height 17
paste input "[PERSON_NAME]"
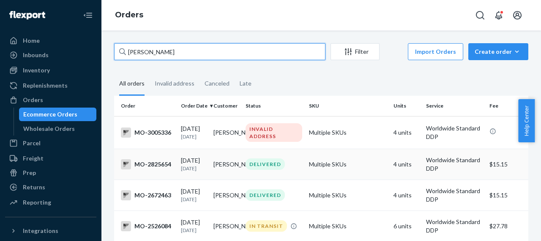
type input "[PERSON_NAME]"
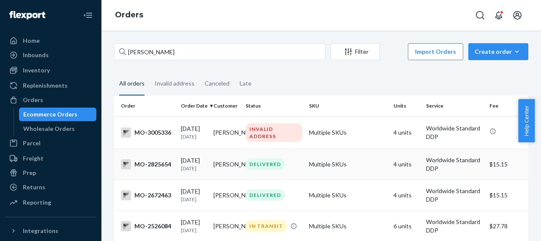
click at [148, 167] on div "MO-2825654" at bounding box center [147, 164] width 53 height 10
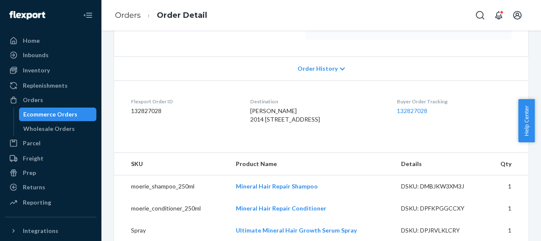
scroll to position [169, 0]
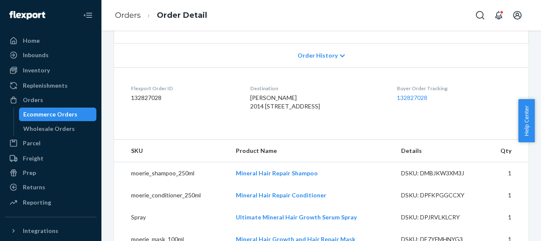
drag, startPoint x: 249, startPoint y: 106, endPoint x: 316, endPoint y: 126, distance: 70.8
click at [316, 126] on dl "Flexport Order ID 132827028 Destination [PERSON_NAME] 2014 5TH ST B1155 ROSTHER…" at bounding box center [321, 98] width 414 height 63
copy span "2014 [STREET_ADDRESS]"
click at [43, 103] on div "Orders" at bounding box center [51, 100] width 90 height 12
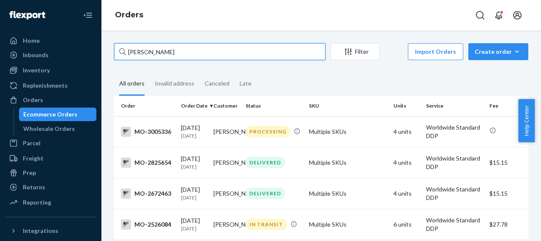
drag, startPoint x: 165, startPoint y: 52, endPoint x: 123, endPoint y: 55, distance: 41.9
click at [123, 55] on div "[PERSON_NAME]" at bounding box center [219, 51] width 211 height 17
paste input "[PERSON_NAME]"
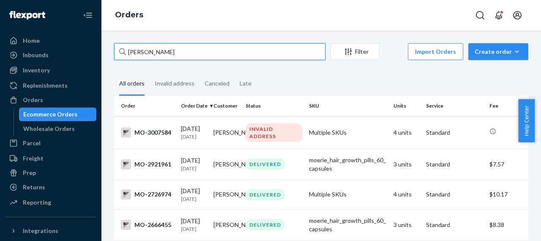
type input "[PERSON_NAME]"
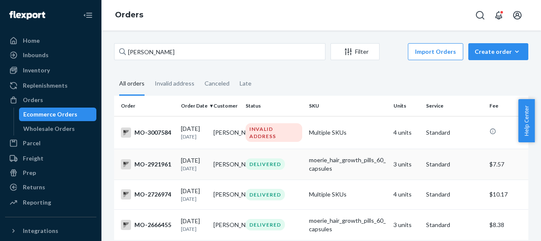
click at [162, 169] on div "MO-2921961" at bounding box center [147, 164] width 53 height 10
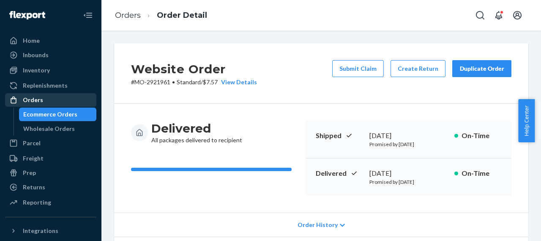
click at [39, 103] on div "Orders" at bounding box center [33, 100] width 20 height 8
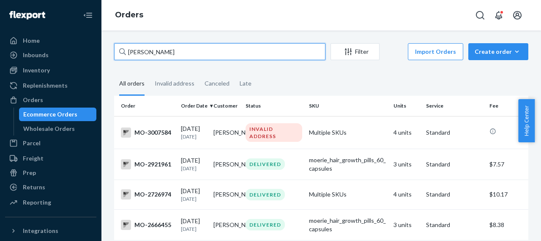
drag, startPoint x: 169, startPoint y: 53, endPoint x: 110, endPoint y: 55, distance: 58.8
drag, startPoint x: 164, startPoint y: 52, endPoint x: 129, endPoint y: 54, distance: 35.6
click at [129, 54] on input "[PERSON_NAME]" at bounding box center [219, 51] width 211 height 17
paste input "[PERSON_NAME]"
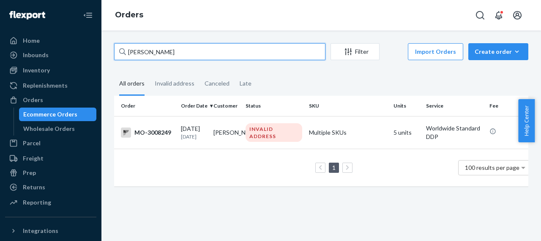
drag, startPoint x: 179, startPoint y: 51, endPoint x: 124, endPoint y: 54, distance: 55.1
click at [125, 54] on div "[PERSON_NAME]" at bounding box center [219, 51] width 211 height 17
paste input "[PERSON_NAME]"
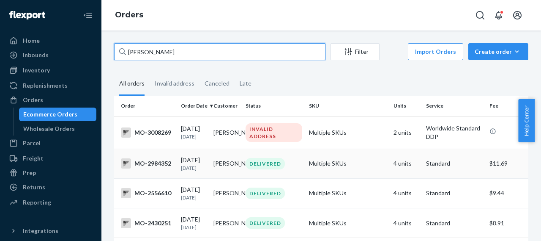
type input "[PERSON_NAME]"
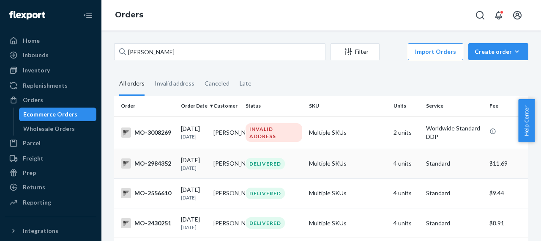
click at [152, 162] on div "MO-2984352" at bounding box center [147, 163] width 53 height 10
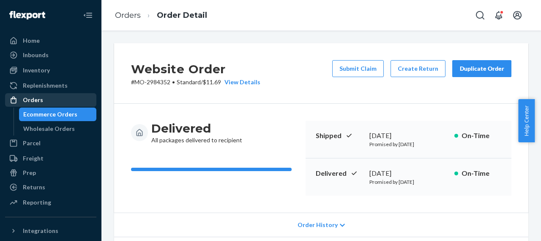
click at [42, 100] on div "Orders" at bounding box center [51, 100] width 90 height 12
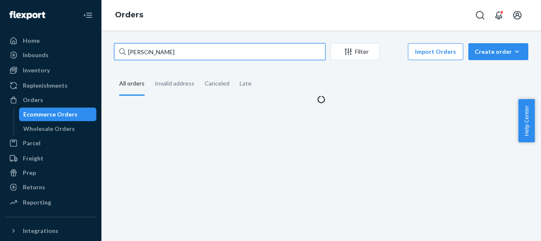
drag, startPoint x: 167, startPoint y: 54, endPoint x: 124, endPoint y: 53, distance: 42.7
click at [124, 53] on div "[PERSON_NAME]" at bounding box center [219, 51] width 211 height 17
paste input "[PERSON_NAME]"
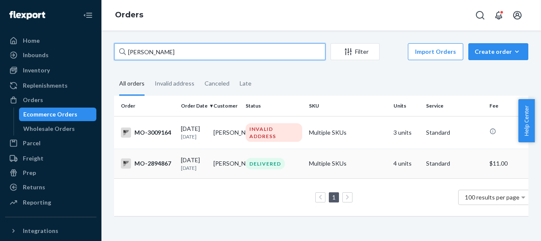
type input "[PERSON_NAME]"
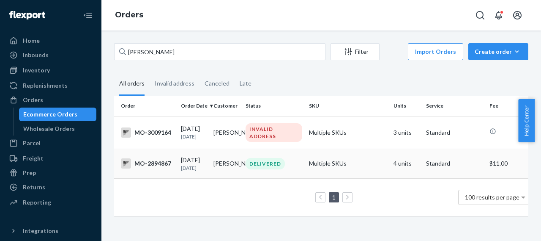
click at [161, 166] on div "MO-2894867" at bounding box center [147, 163] width 53 height 10
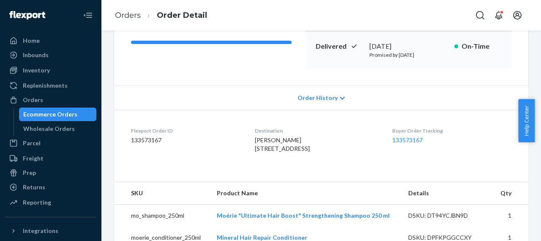
scroll to position [85, 0]
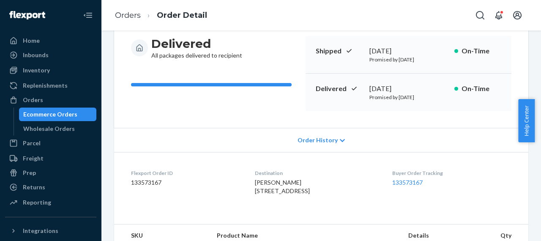
drag, startPoint x: 250, startPoint y: 193, endPoint x: 311, endPoint y: 203, distance: 61.7
click at [311, 195] on div "[PERSON_NAME] [STREET_ADDRESS]" at bounding box center [316, 186] width 123 height 17
copy span "[STREET_ADDRESS]"
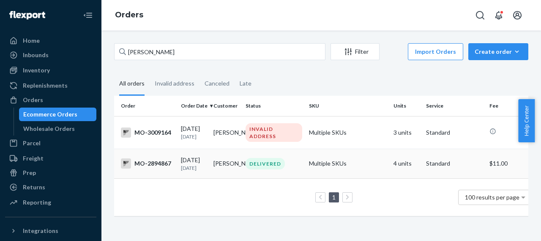
click at [157, 165] on div "MO-2894867" at bounding box center [147, 163] width 53 height 10
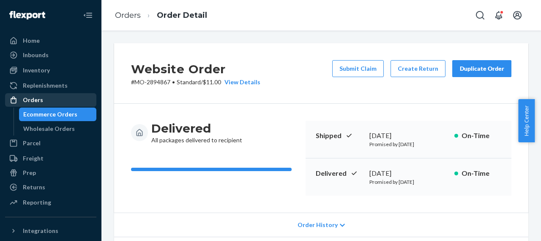
click at [40, 102] on div "Orders" at bounding box center [33, 100] width 20 height 8
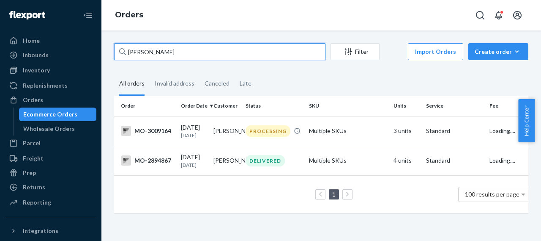
drag, startPoint x: 145, startPoint y: 50, endPoint x: 125, endPoint y: 56, distance: 21.1
click at [125, 56] on div "[PERSON_NAME]" at bounding box center [219, 51] width 211 height 17
paste input "[PERSON_NAME]"
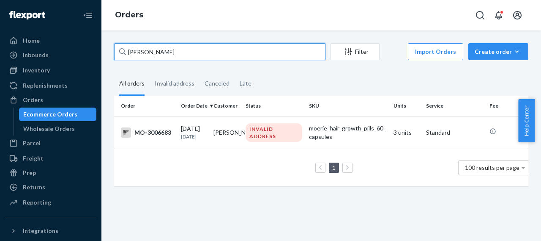
drag, startPoint x: 156, startPoint y: 50, endPoint x: 122, endPoint y: 50, distance: 33.8
click at [122, 50] on div "[PERSON_NAME]" at bounding box center [219, 51] width 211 height 17
paste input "[PERSON_NAME]"
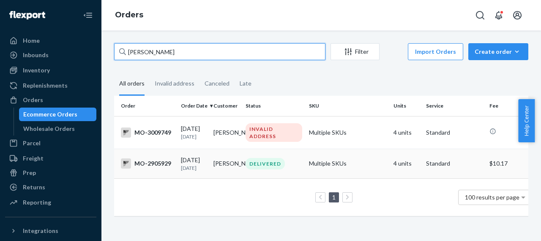
type input "[PERSON_NAME]"
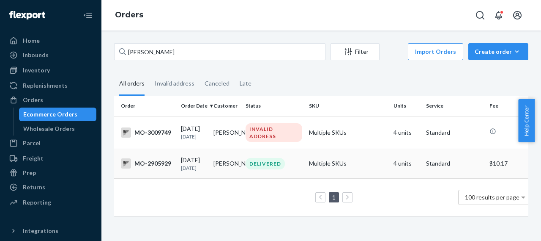
click at [161, 165] on div "MO-2905929" at bounding box center [147, 163] width 53 height 10
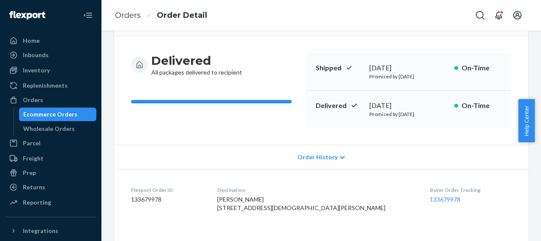
scroll to position [127, 0]
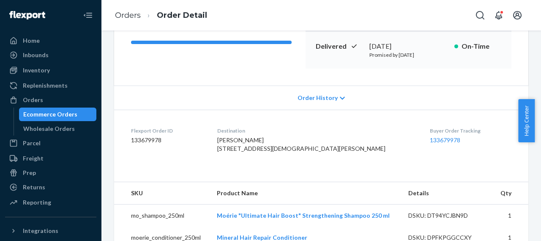
drag, startPoint x: 235, startPoint y: 150, endPoint x: 342, endPoint y: 166, distance: 107.8
click at [342, 166] on dl "Flexport Order ID 133679978 Destination [PERSON_NAME] [STREET_ADDRESS][PERSON_N…" at bounding box center [321, 141] width 414 height 63
copy span "[STREET_ADDRESS][DEMOGRAPHIC_DATA][PERSON_NAME]"
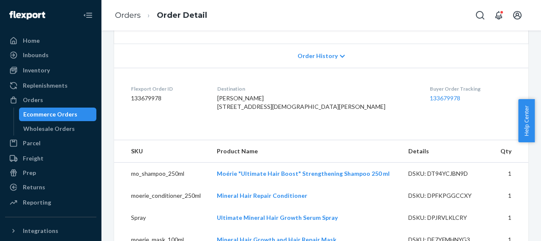
scroll to position [169, 0]
click at [53, 101] on div "Orders" at bounding box center [51, 100] width 90 height 12
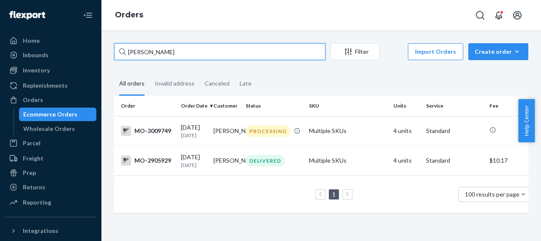
drag, startPoint x: 169, startPoint y: 51, endPoint x: 116, endPoint y: 57, distance: 52.7
click at [116, 57] on input "[PERSON_NAME]" at bounding box center [219, 51] width 211 height 17
paste input "[PERSON_NAME]"
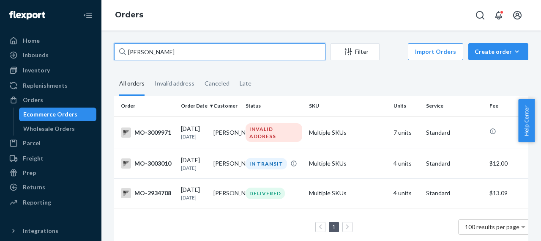
type input "[PERSON_NAME]"
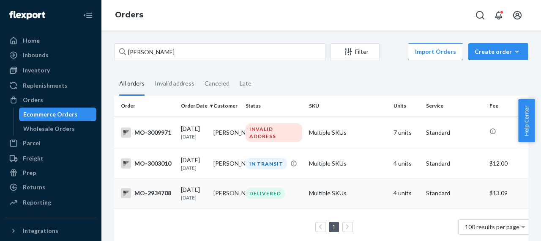
click at [164, 195] on div "MO-2934708" at bounding box center [147, 193] width 53 height 10
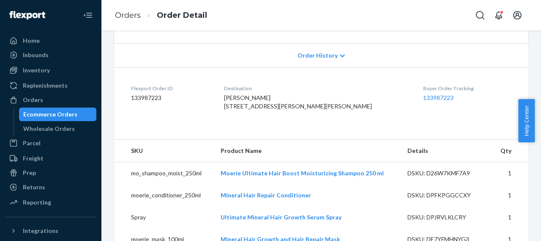
scroll to position [127, 0]
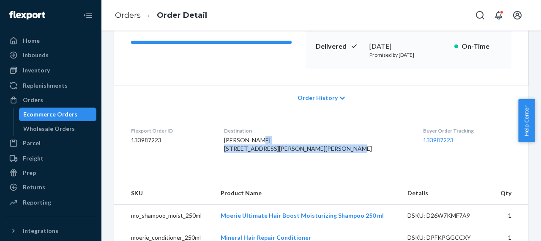
drag, startPoint x: 251, startPoint y: 150, endPoint x: 307, endPoint y: 167, distance: 58.3
click at [307, 153] on div "[PERSON_NAME] [STREET_ADDRESS][PERSON_NAME][PERSON_NAME]" at bounding box center [317, 144] width 186 height 17
copy span "[STREET_ADDRESS][PERSON_NAME][PERSON_NAME]"
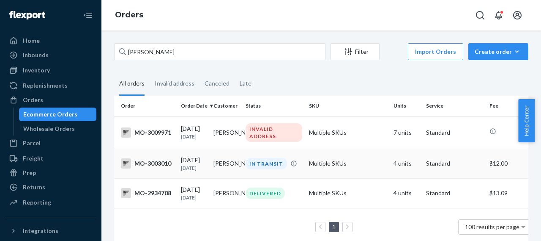
click at [156, 165] on div "MO-3003010" at bounding box center [147, 163] width 53 height 10
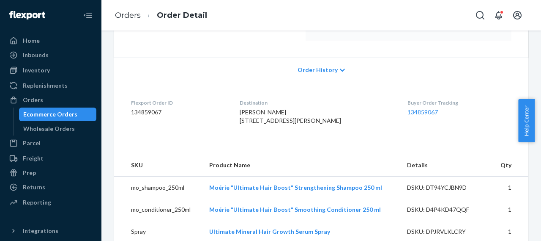
scroll to position [169, 0]
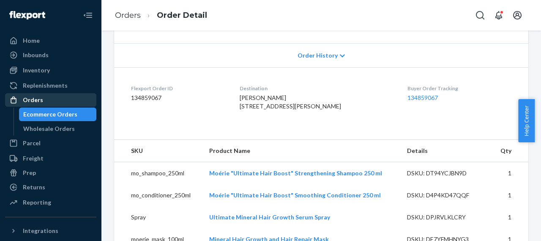
click at [44, 100] on div "Orders" at bounding box center [51, 100] width 90 height 12
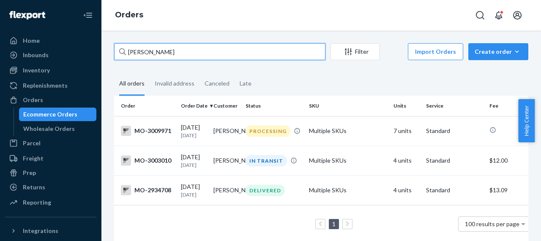
drag, startPoint x: 169, startPoint y: 52, endPoint x: 111, endPoint y: 49, distance: 58.0
click at [111, 49] on div "[PERSON_NAME] Filter Import Orders Create order Ecommerce order Removal order A…" at bounding box center [321, 147] width 427 height 208
paste input "Order Error Order cannot ship due to invalid address. Please update or confirm …"
type input "Order Error Order cannot ship due to invalid address. Please update or confirm …"
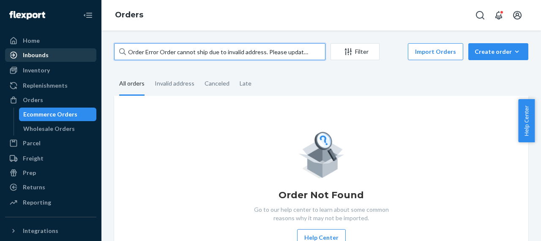
drag, startPoint x: 316, startPoint y: 51, endPoint x: 85, endPoint y: 49, distance: 230.1
click at [79, 53] on div "Home Inbounds Shipping Plans Problems Inventory Products Branded Packaging Repl…" at bounding box center [270, 120] width 541 height 241
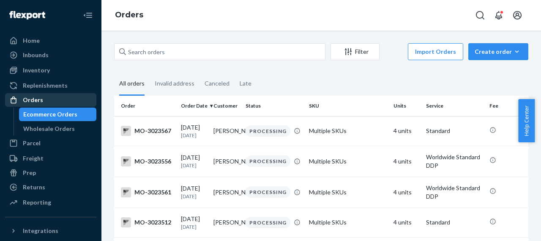
click at [42, 96] on div "Orders" at bounding box center [51, 100] width 90 height 12
click at [44, 102] on div "Orders" at bounding box center [51, 100] width 90 height 12
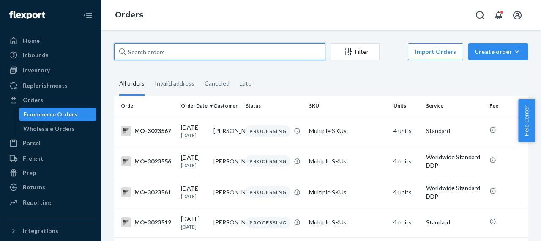
drag, startPoint x: 172, startPoint y: 52, endPoint x: 109, endPoint y: 52, distance: 62.6
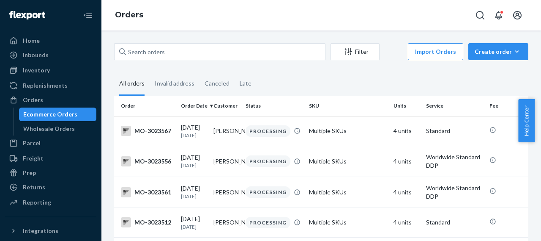
click at [126, 49] on icon at bounding box center [122, 51] width 7 height 7
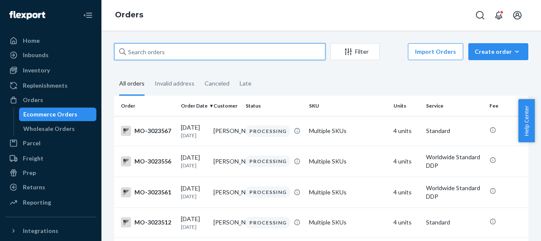
click at [126, 49] on input "text" at bounding box center [219, 51] width 211 height 17
paste input "[PERSON_NAME]"
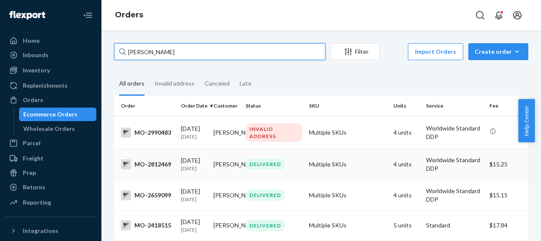
type input "[PERSON_NAME]"
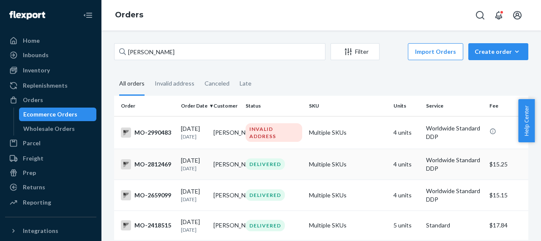
click at [155, 167] on div "MO-2812469" at bounding box center [147, 164] width 53 height 10
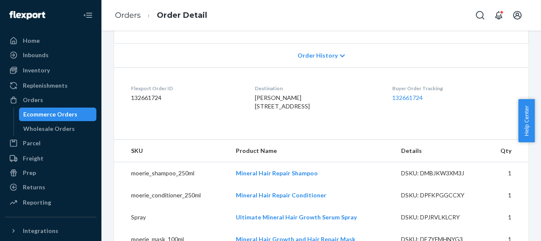
scroll to position [127, 0]
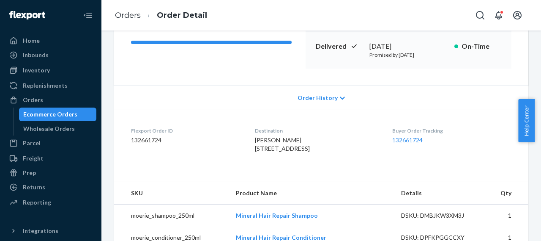
drag, startPoint x: 247, startPoint y: 149, endPoint x: 327, endPoint y: 162, distance: 81.0
click at [327, 153] on div "[PERSON_NAME] [STREET_ADDRESS]" at bounding box center [316, 144] width 123 height 17
copy span "[STREET_ADDRESS]"
click at [39, 100] on div "Orders" at bounding box center [33, 100] width 20 height 8
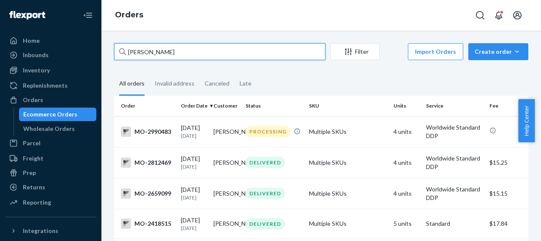
drag, startPoint x: 166, startPoint y: 49, endPoint x: 123, endPoint y: 58, distance: 43.5
click at [121, 57] on div "[PERSON_NAME]" at bounding box center [219, 51] width 211 height 17
paste input "[PERSON_NAME]"
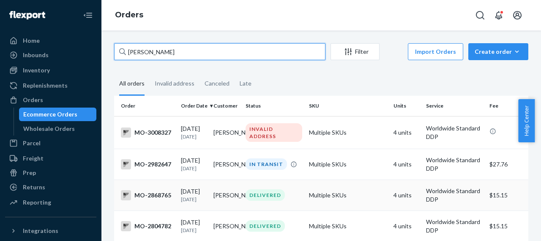
type input "[PERSON_NAME]"
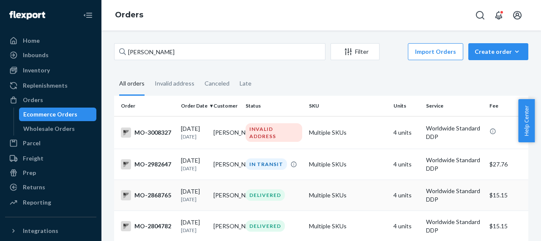
click at [159, 198] on div "MO-2868765" at bounding box center [147, 195] width 53 height 10
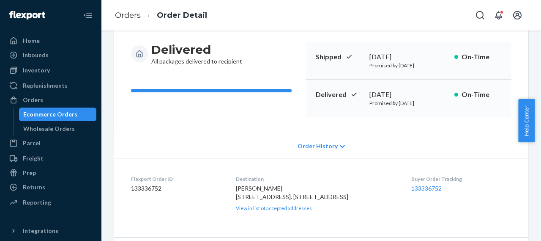
scroll to position [85, 0]
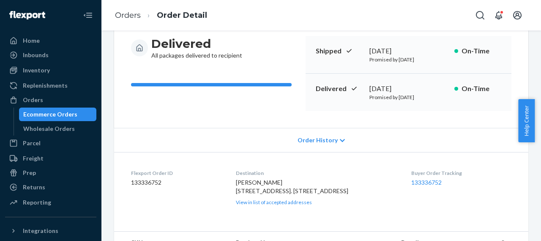
drag, startPoint x: 241, startPoint y: 189, endPoint x: 313, endPoint y: 211, distance: 75.7
click at [313, 211] on dl "Flexport Order ID 133336752 Destination [PERSON_NAME] [STREET_ADDRESS]. [GEOGRA…" at bounding box center [321, 187] width 414 height 71
copy span "[STREET_ADDRESS]. [STREET_ADDRESS]"
click at [39, 99] on div "Orders" at bounding box center [33, 100] width 20 height 8
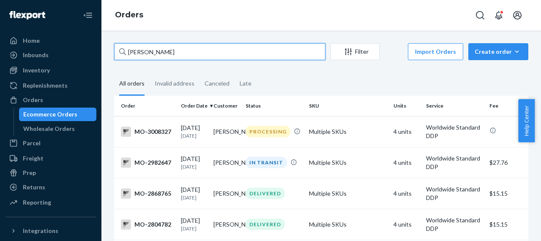
drag, startPoint x: 170, startPoint y: 52, endPoint x: 111, endPoint y: 64, distance: 60.1
paste input "[PERSON_NAME]"
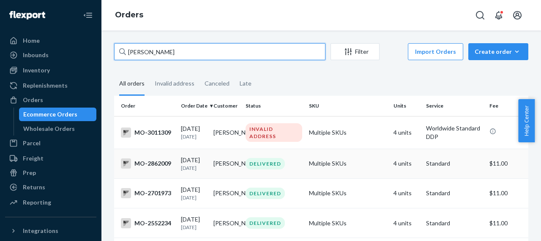
type input "[PERSON_NAME]"
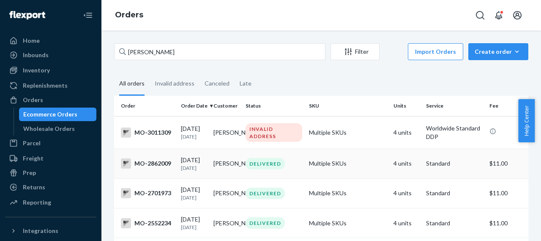
click at [154, 165] on div "MO-2862009" at bounding box center [147, 163] width 53 height 10
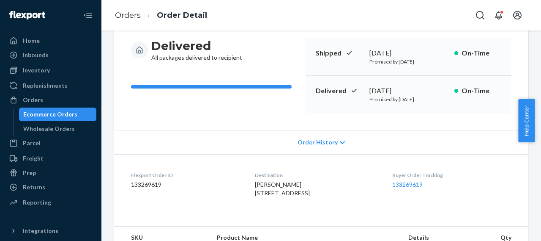
scroll to position [127, 0]
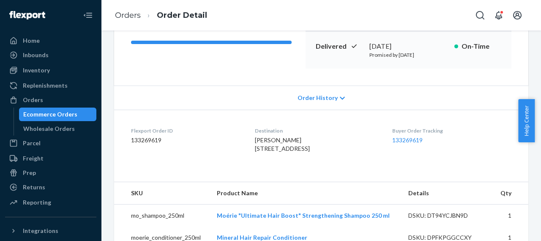
drag, startPoint x: 247, startPoint y: 141, endPoint x: 336, endPoint y: 167, distance: 92.6
click at [336, 167] on dl "Flexport Order ID 133269619 Destination [PERSON_NAME] 14249 Manatee Cir Magalia…" at bounding box center [321, 141] width 414 height 63
copy span "[PERSON_NAME] [STREET_ADDRESS]"
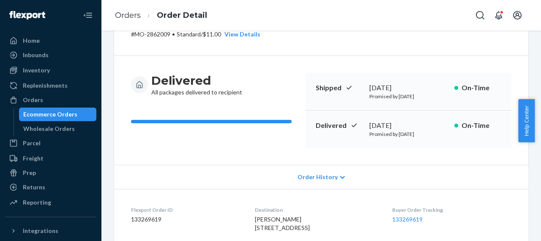
scroll to position [0, 0]
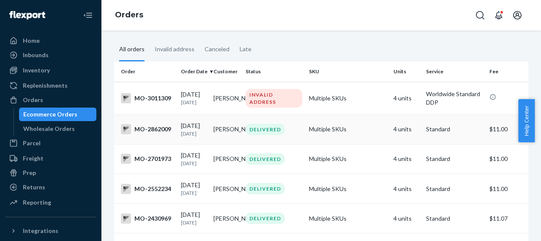
scroll to position [42, 0]
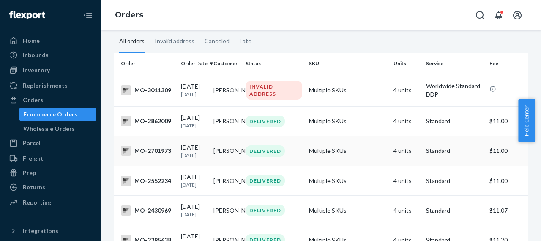
click at [159, 156] on div "MO-2701973" at bounding box center [147, 150] width 53 height 10
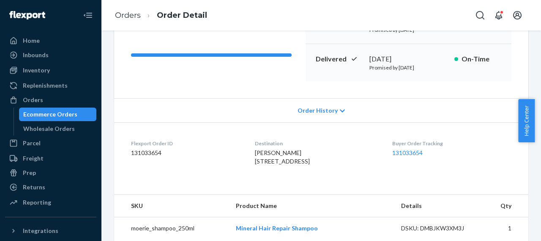
scroll to position [85, 0]
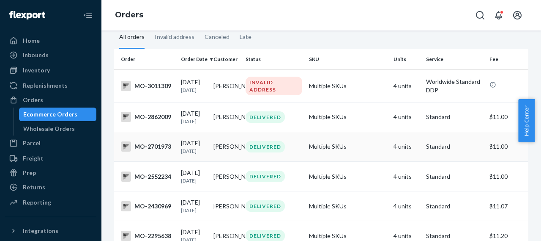
scroll to position [85, 0]
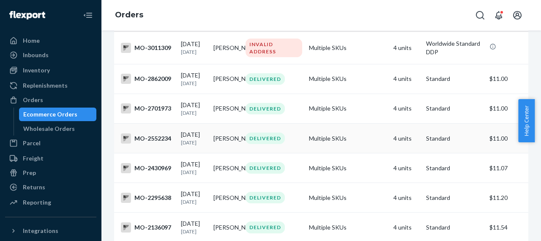
click at [155, 143] on div "MO-2552234" at bounding box center [147, 138] width 53 height 10
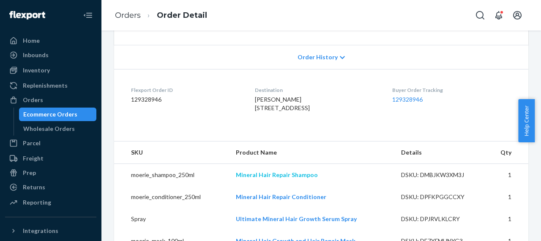
scroll to position [169, 0]
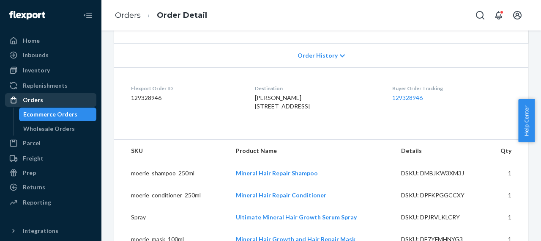
click at [52, 100] on div "Orders" at bounding box center [51, 100] width 90 height 12
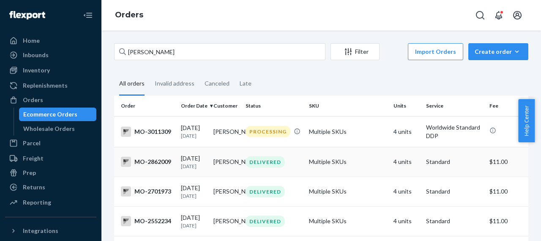
click at [161, 167] on div "MO-2862009" at bounding box center [147, 161] width 53 height 10
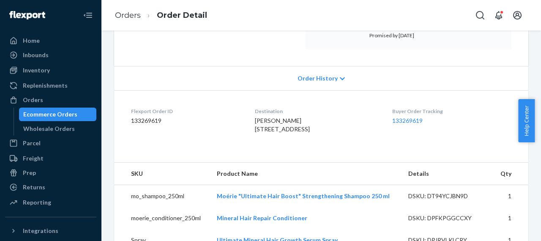
scroll to position [169, 0]
